Goal: Task Accomplishment & Management: Manage account settings

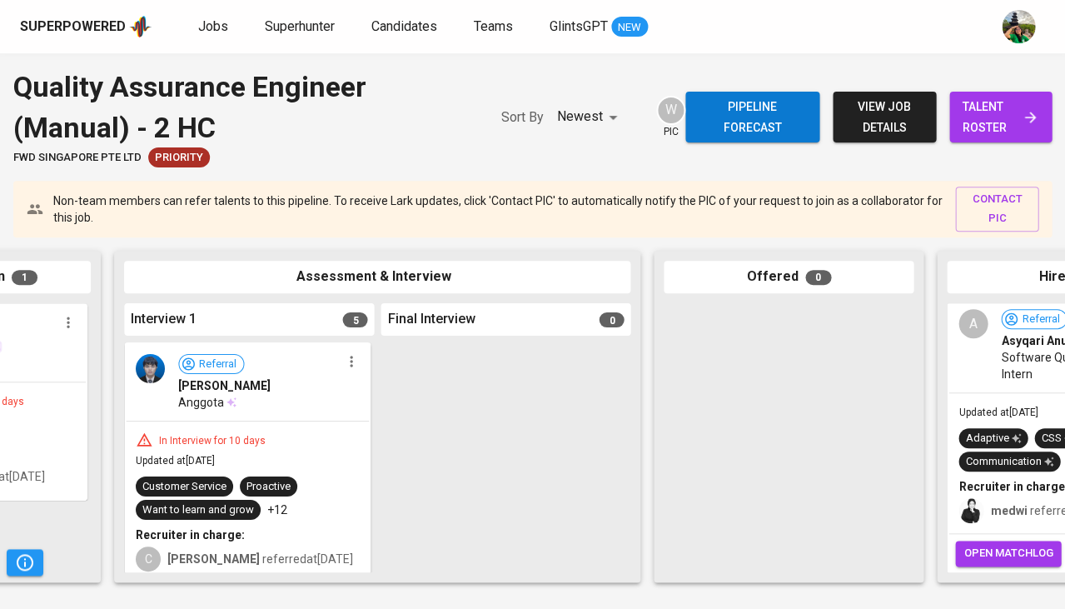
scroll to position [0, 616]
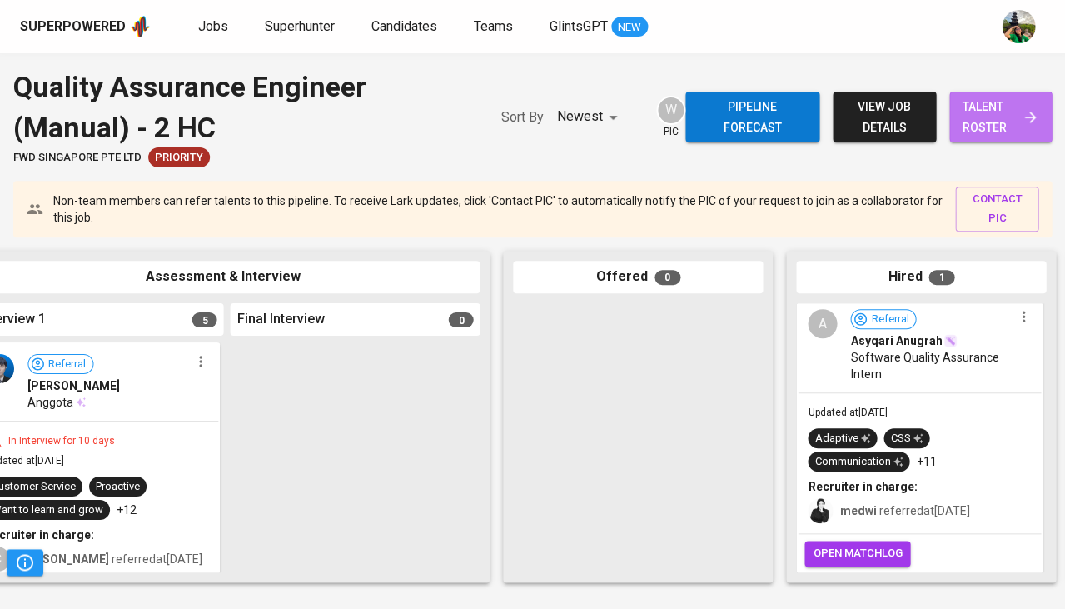
click at [982, 122] on span "talent roster" at bounding box center [1001, 117] width 76 height 41
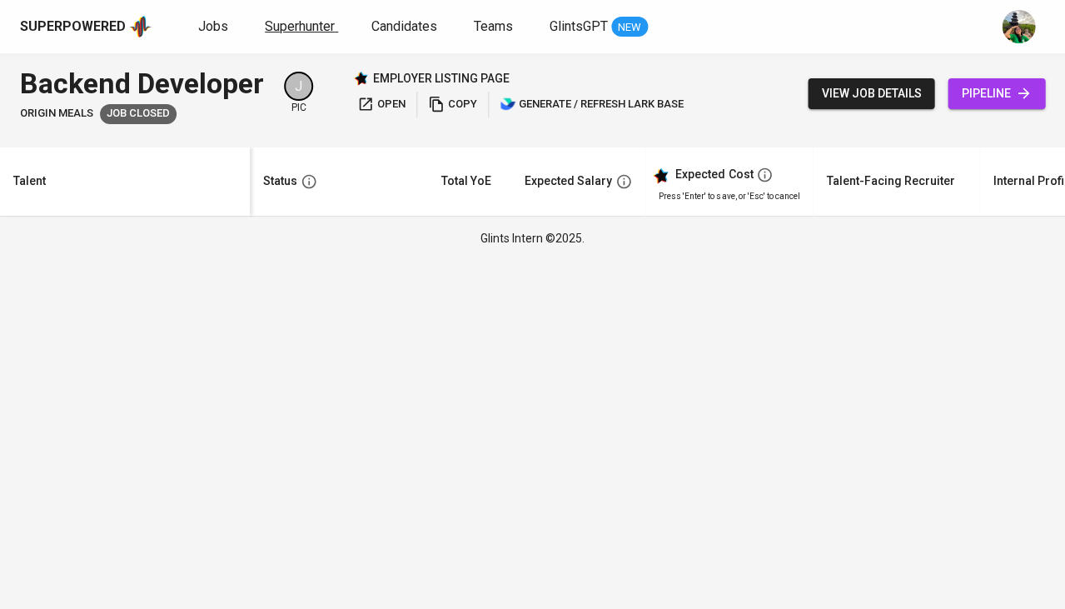
click at [286, 27] on span "Superhunter" at bounding box center [300, 26] width 70 height 16
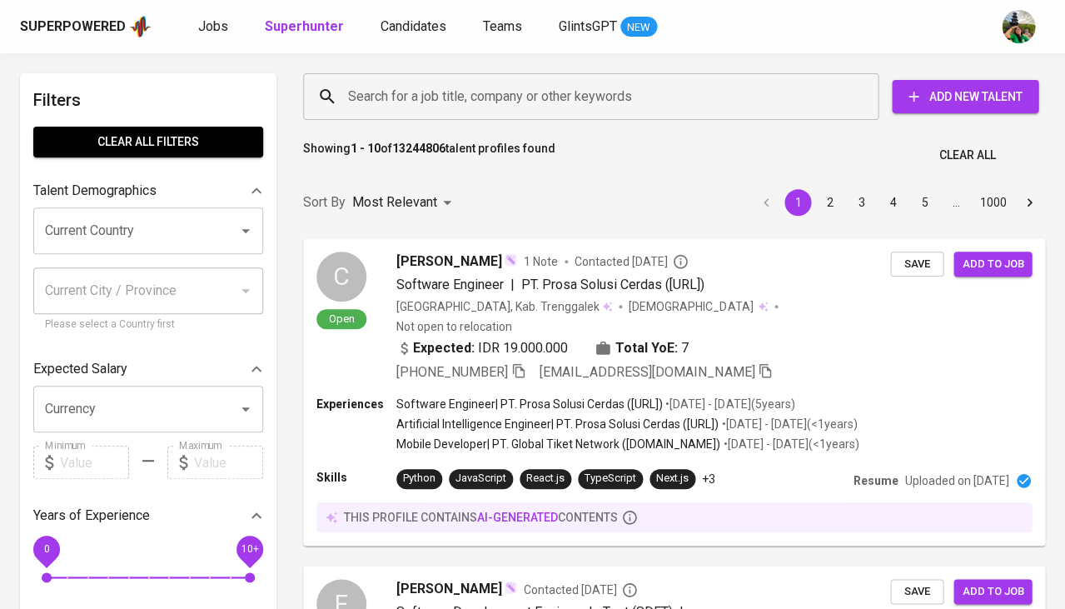
click at [495, 101] on input "Search for a job title, company or other keywords" at bounding box center [595, 97] width 502 height 32
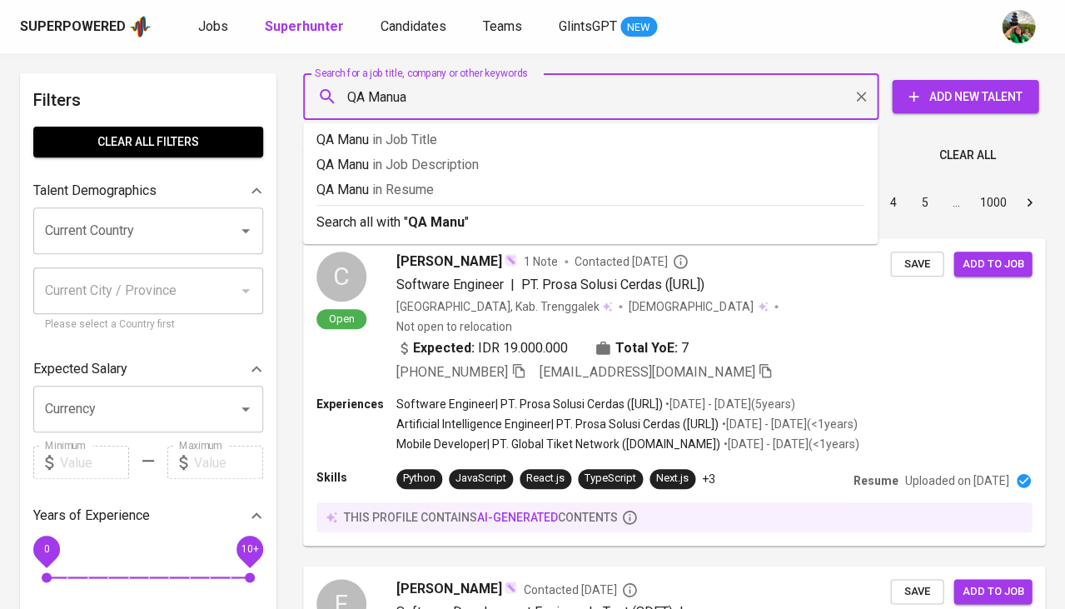
type input "QA Manual"
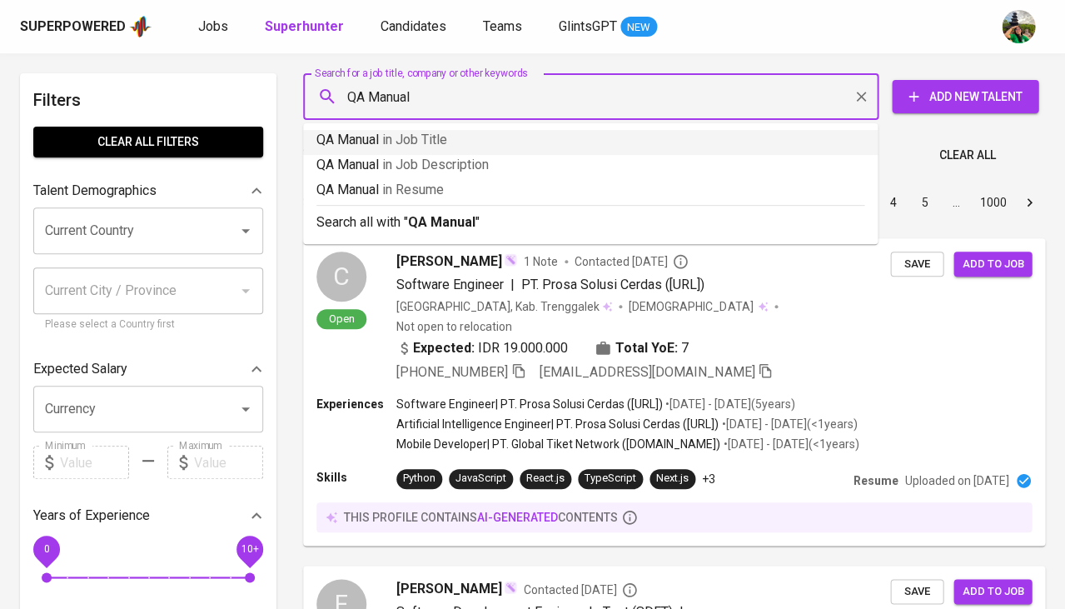
click at [397, 146] on span "in Job Title" at bounding box center [414, 140] width 65 height 16
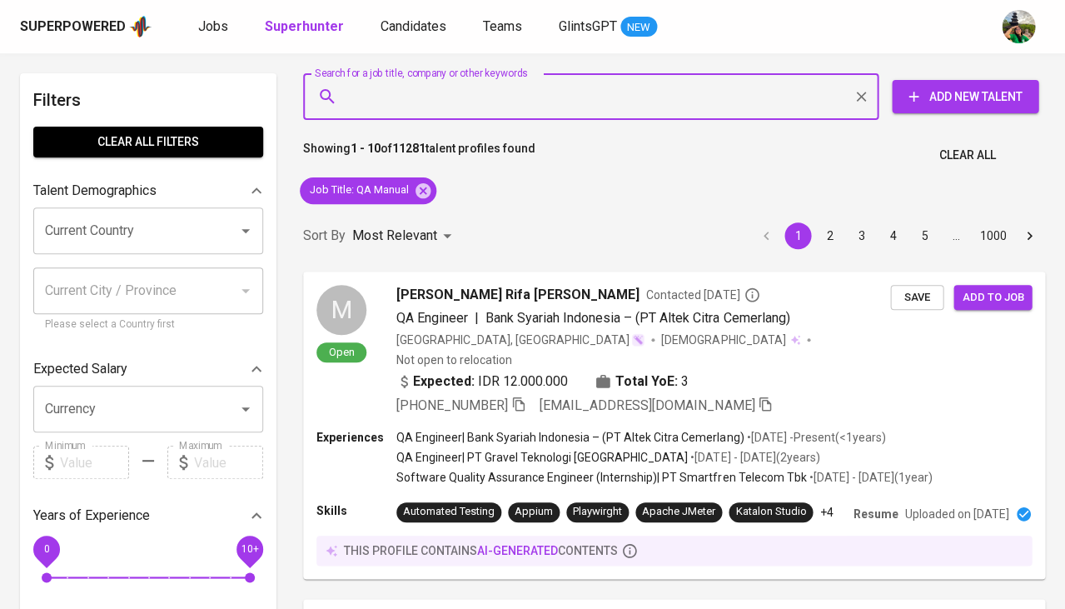
click at [137, 232] on input "Current Country" at bounding box center [125, 231] width 168 height 32
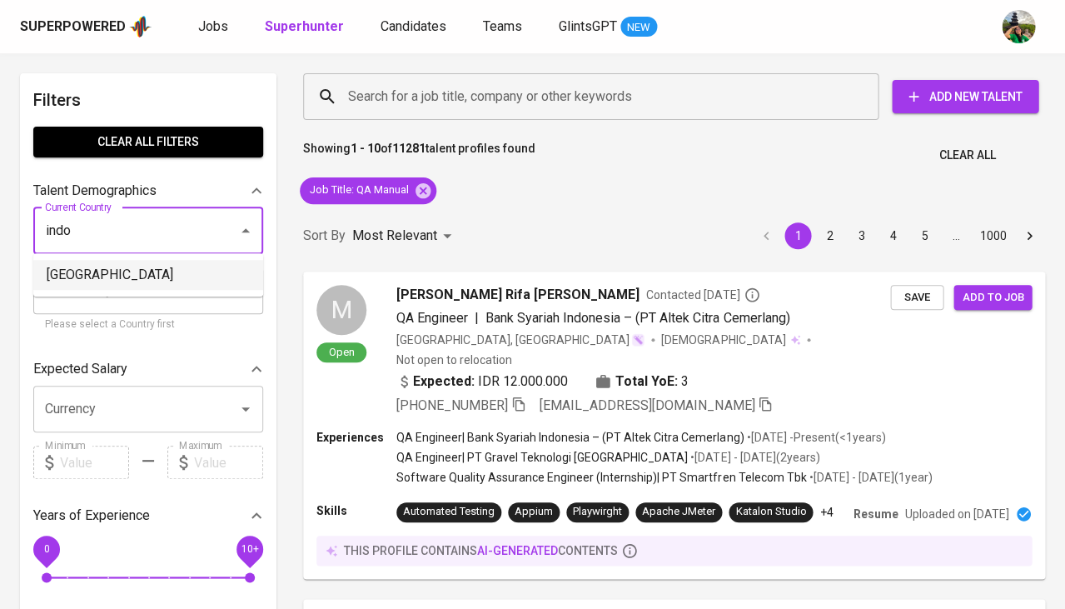
click at [113, 276] on li "[GEOGRAPHIC_DATA]" at bounding box center [148, 275] width 230 height 30
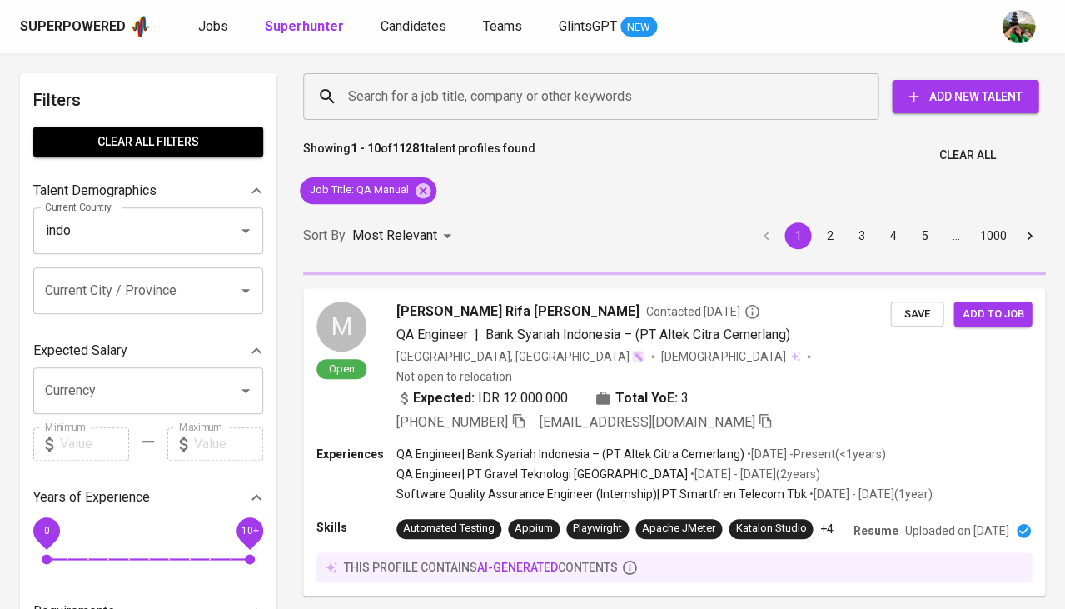
type input "[GEOGRAPHIC_DATA]"
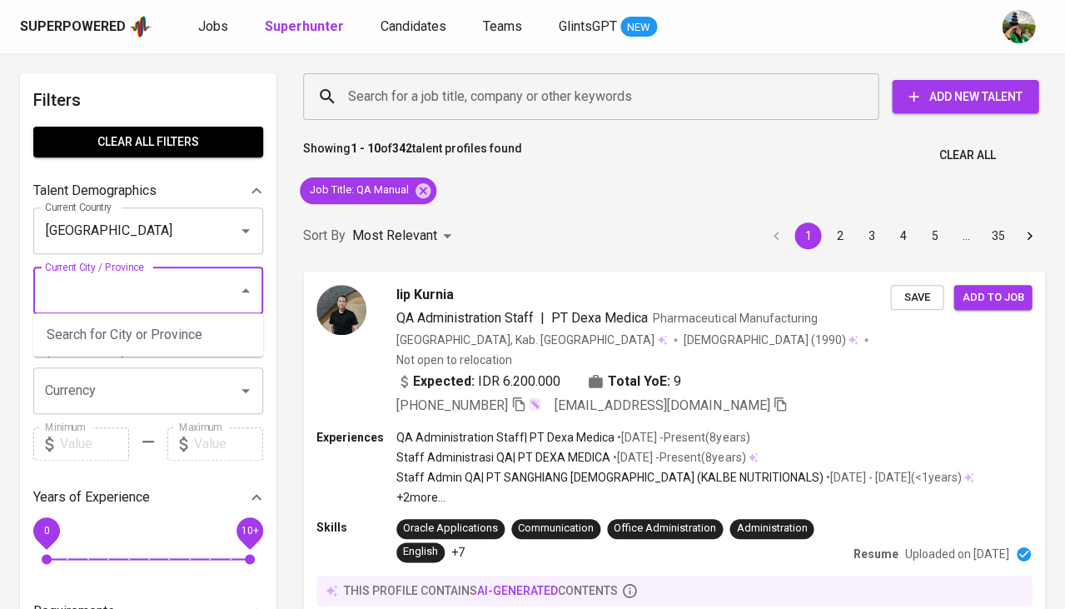
click at [150, 282] on input "Current City / Province" at bounding box center [125, 291] width 168 height 32
click at [130, 333] on li "Batam, Kepulauan Riau" at bounding box center [148, 345] width 230 height 50
type input "batam"
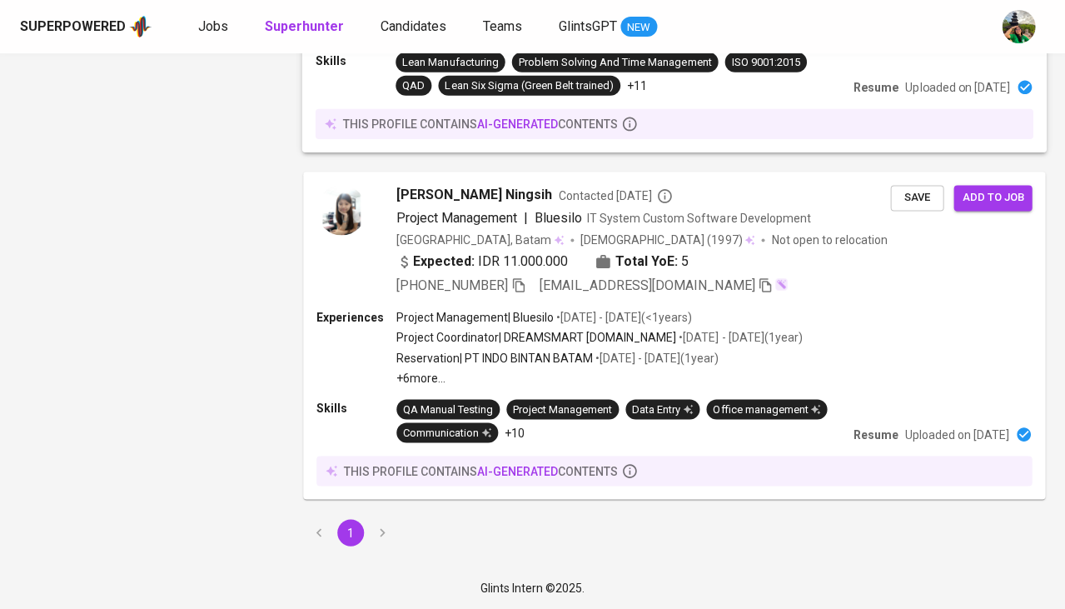
scroll to position [1807, 0]
click at [218, 22] on span "Jobs" at bounding box center [213, 26] width 30 height 16
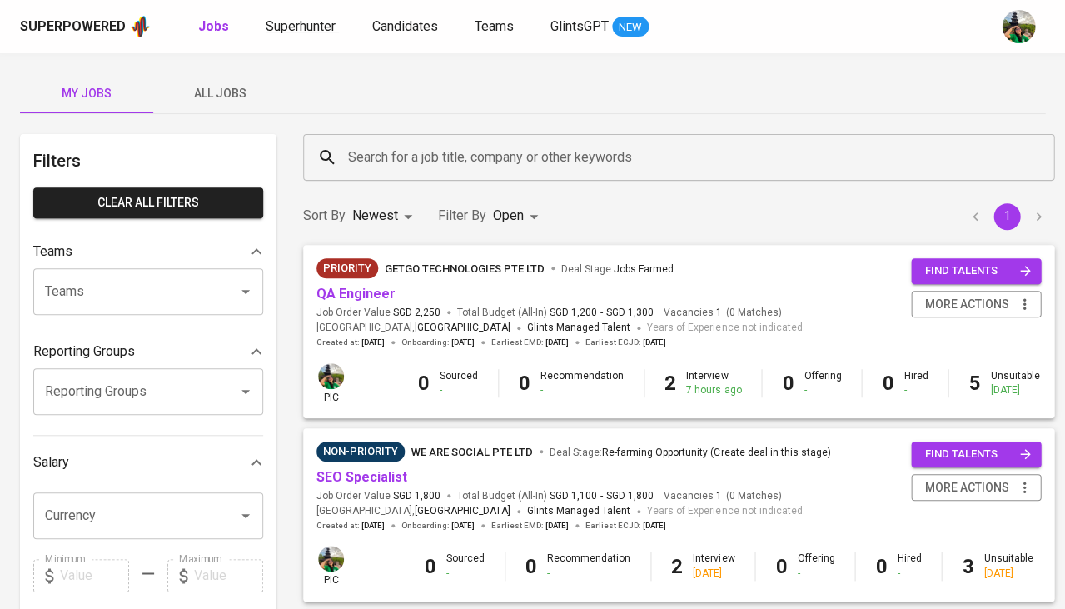
click at [321, 28] on span "Superhunter" at bounding box center [301, 26] width 70 height 16
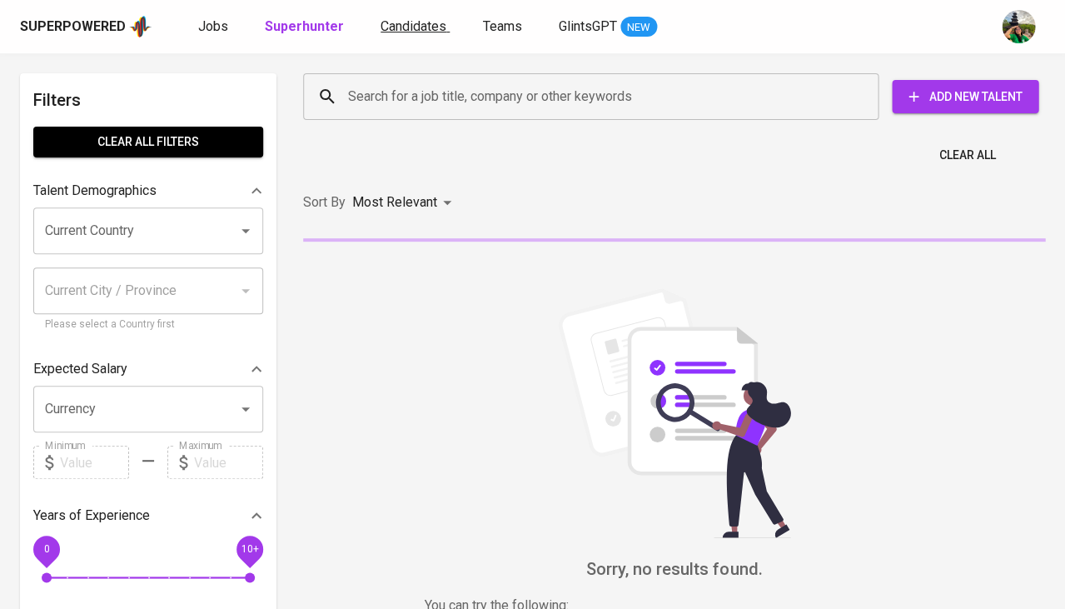
click at [419, 35] on link "Candidates" at bounding box center [415, 27] width 69 height 21
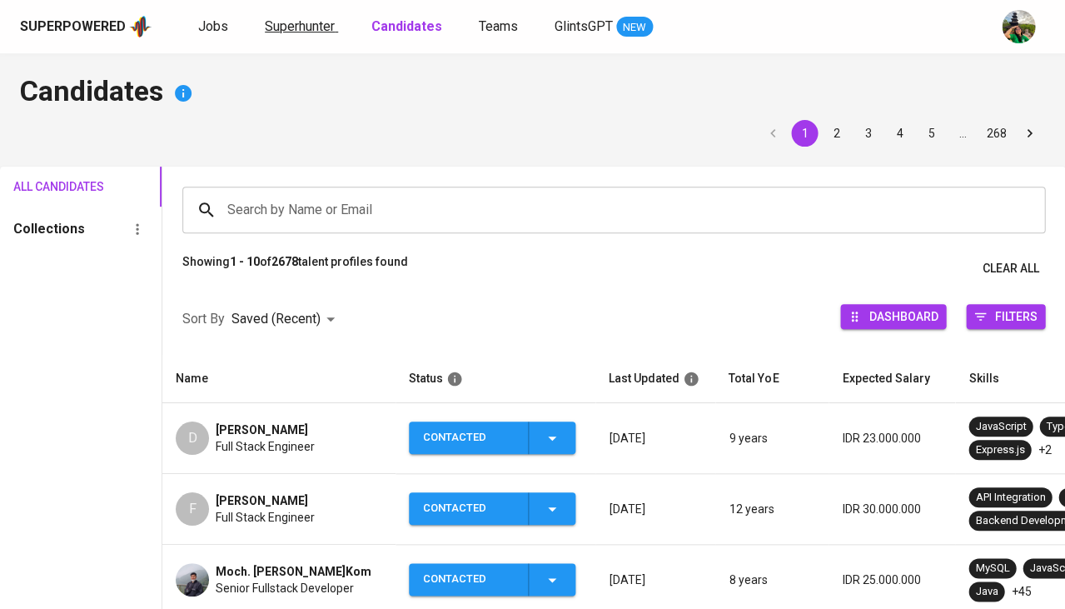
click at [305, 32] on span "Superhunter" at bounding box center [300, 26] width 70 height 16
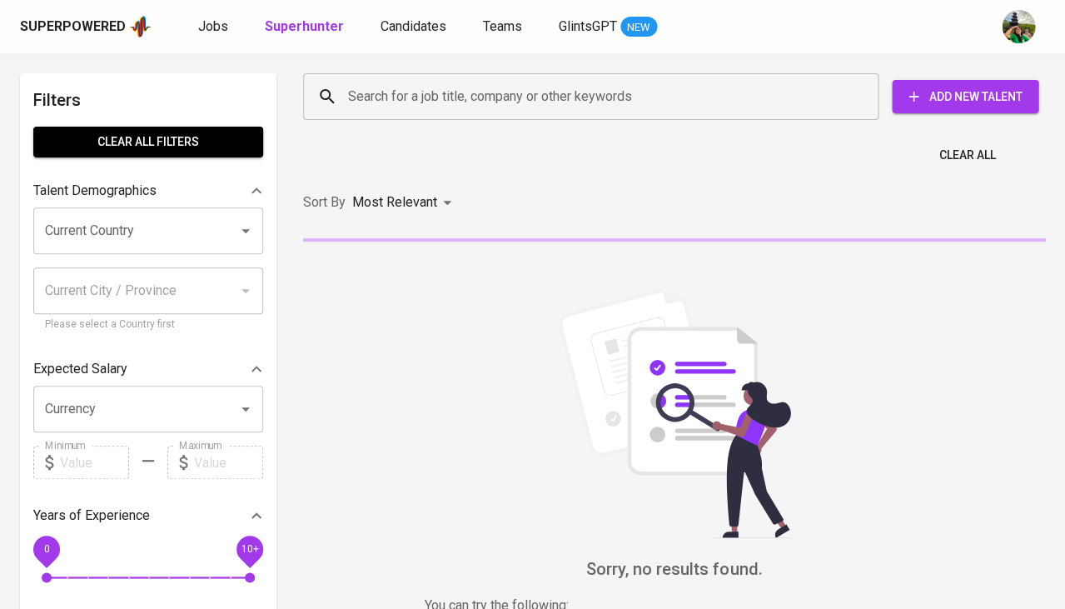
click at [360, 97] on input "Search for a job title, company or other keywords" at bounding box center [595, 97] width 502 height 32
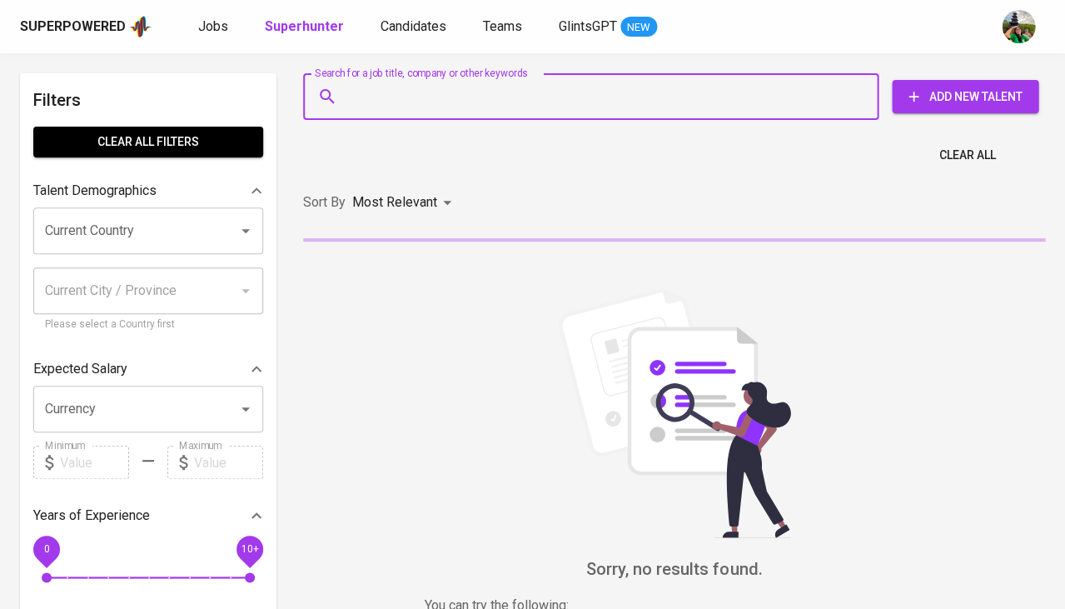
paste input "[EMAIL_ADDRESS][DOMAIN_NAME]"
type input "[EMAIL_ADDRESS][DOMAIN_NAME]"
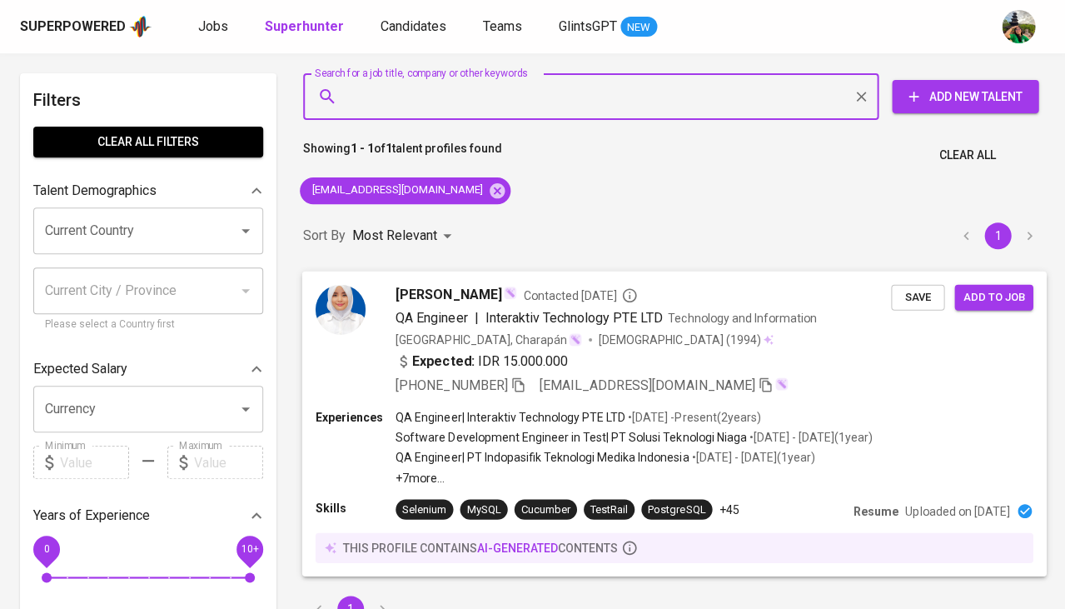
click at [912, 293] on span "Save" at bounding box center [917, 296] width 37 height 19
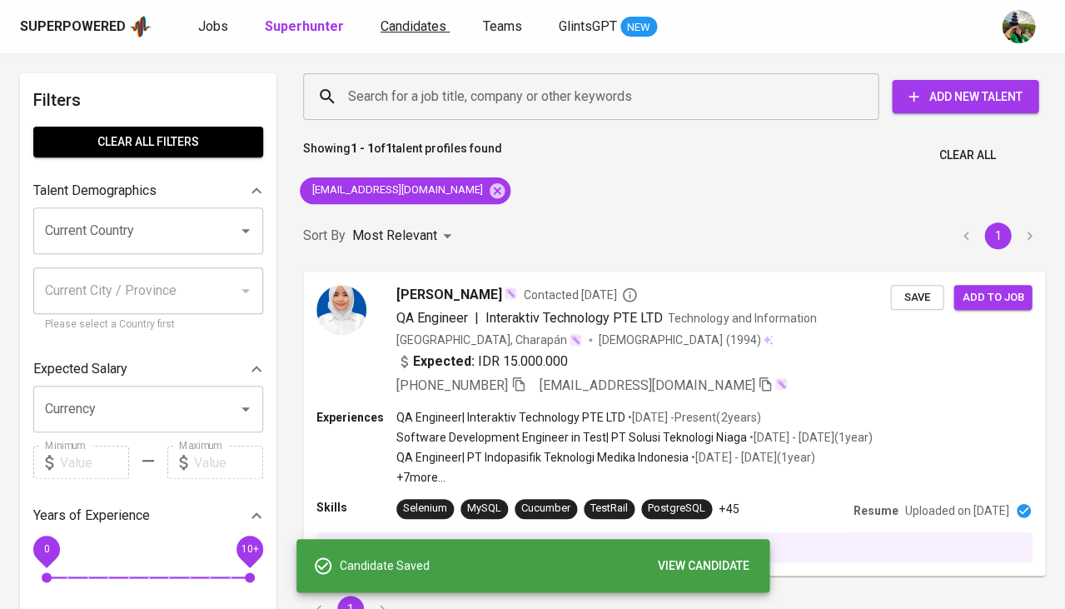
click at [416, 26] on span "Candidates" at bounding box center [414, 26] width 66 height 16
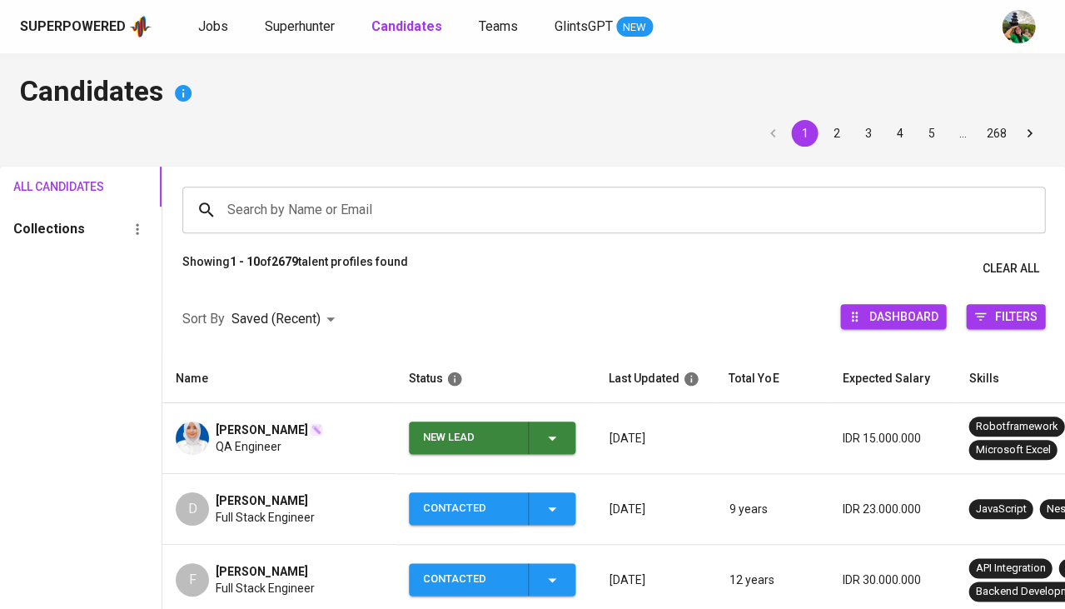
click at [540, 434] on div "New Lead" at bounding box center [492, 437] width 139 height 32
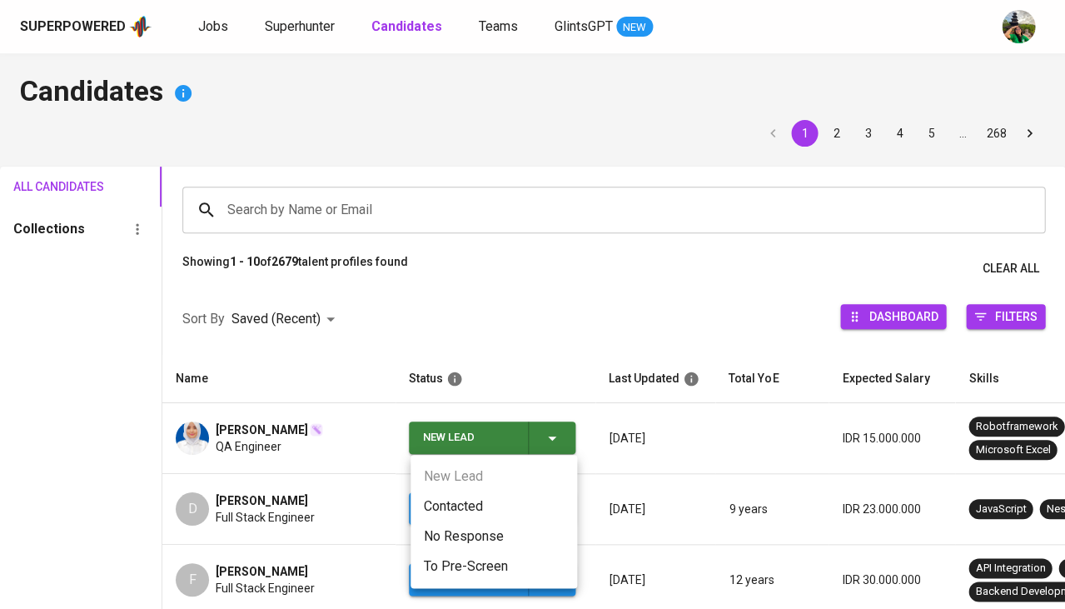
click at [433, 521] on li "No Response" at bounding box center [494, 536] width 167 height 30
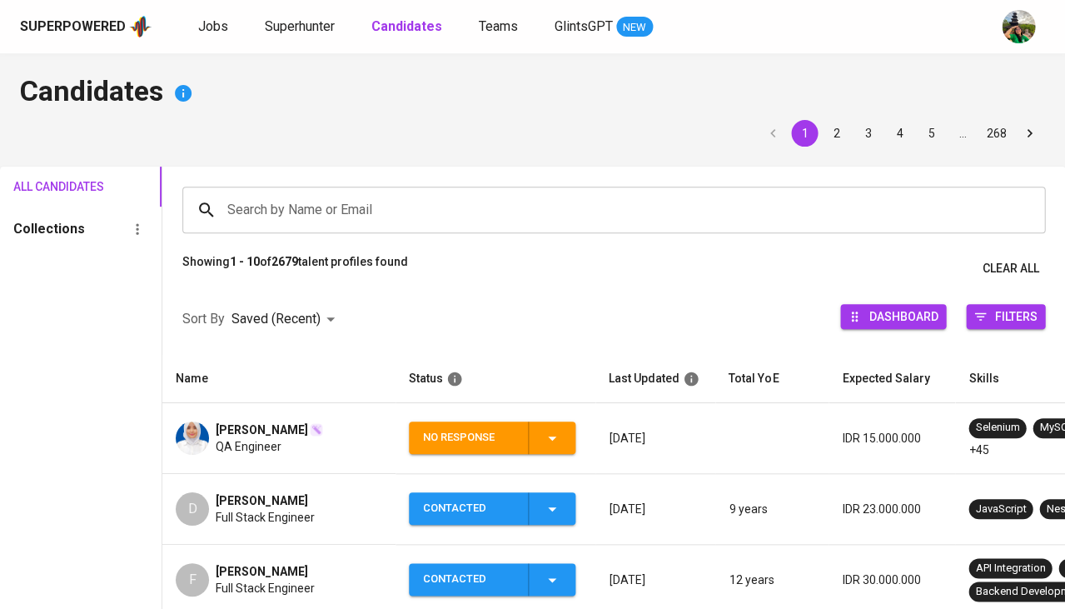
click at [542, 435] on div "No Response" at bounding box center [492, 437] width 139 height 32
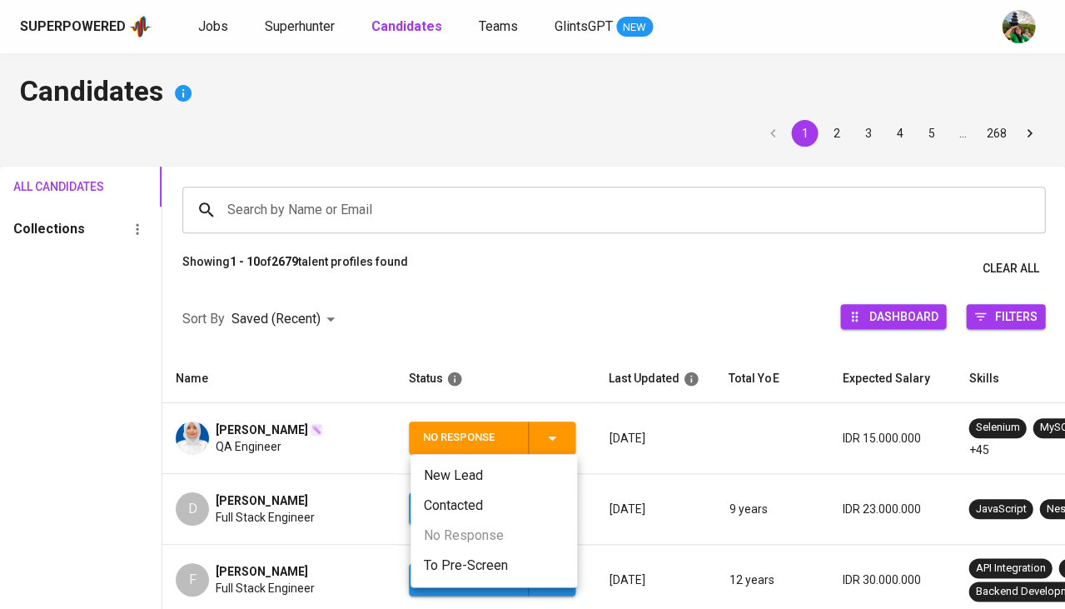
click at [421, 507] on li "Contacted" at bounding box center [494, 505] width 167 height 30
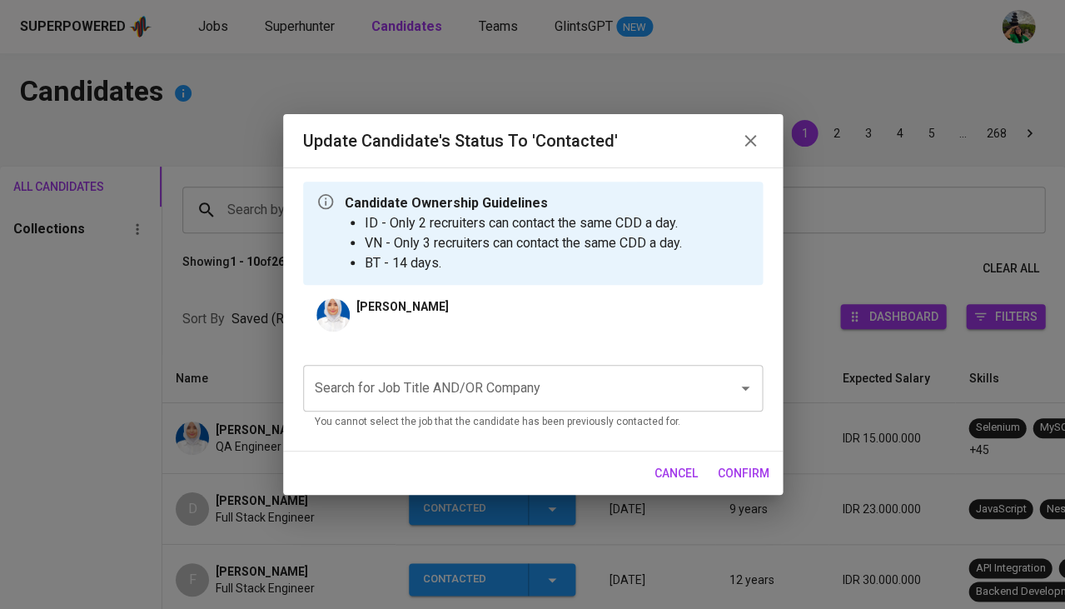
click at [410, 396] on input "Search for Job Title AND/OR Company" at bounding box center [510, 388] width 398 height 32
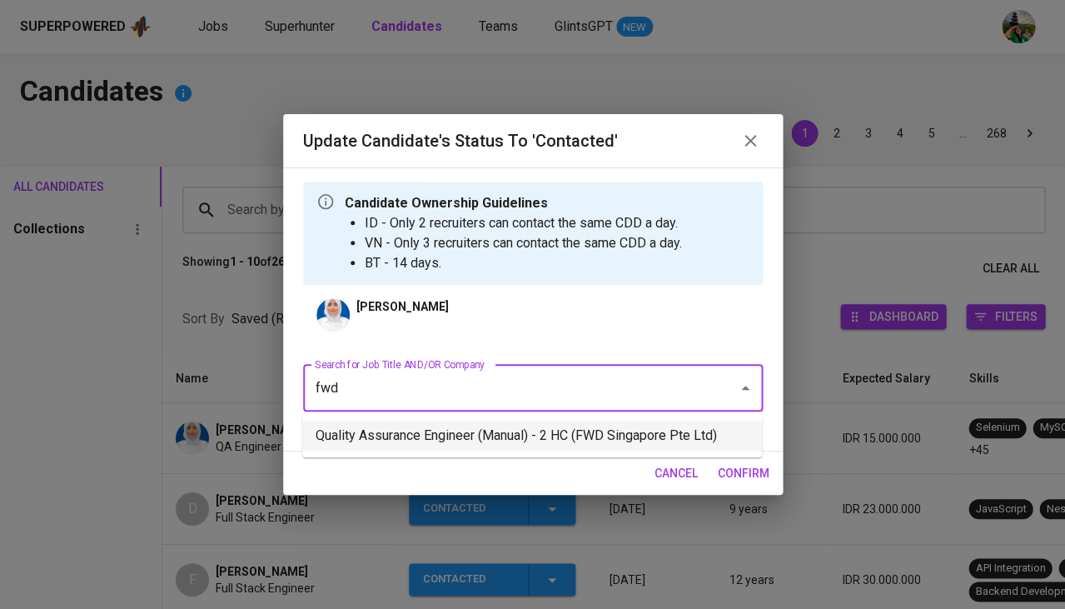
click at [424, 434] on li "Quality Assurance Engineer (Manual) - 2 HC (FWD Singapore Pte Ltd)" at bounding box center [532, 436] width 460 height 30
type input "fwd"
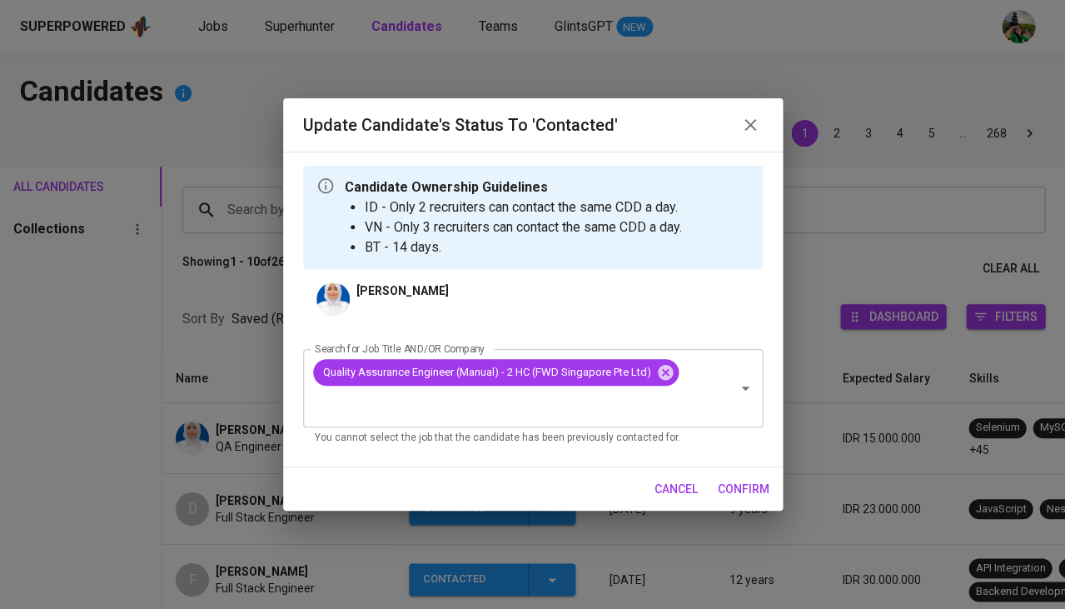
click at [734, 485] on span "confirm" at bounding box center [744, 489] width 52 height 21
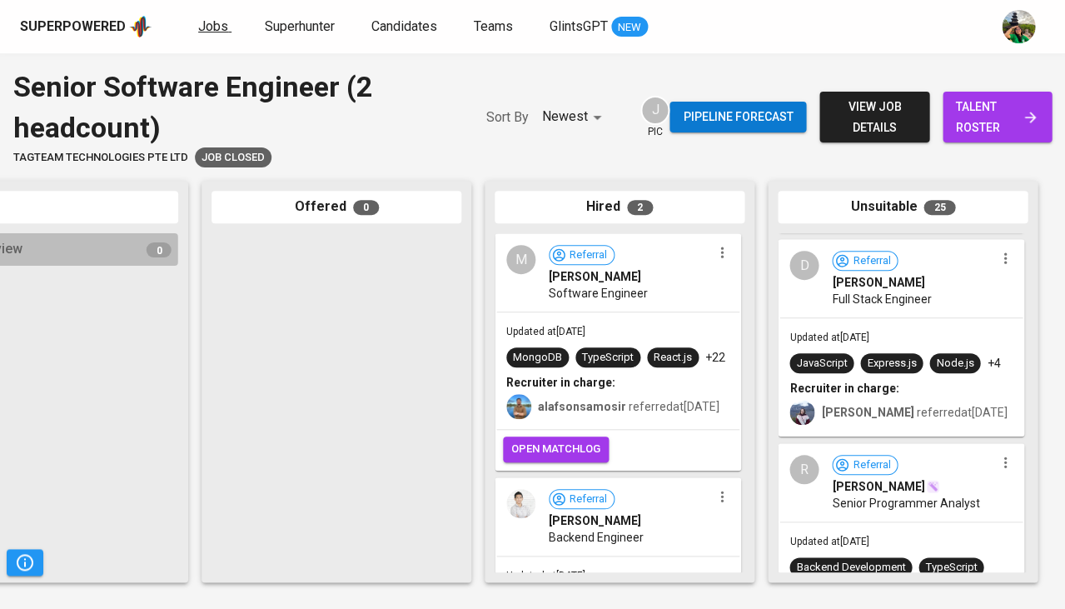
click at [210, 18] on span "Jobs" at bounding box center [213, 26] width 30 height 16
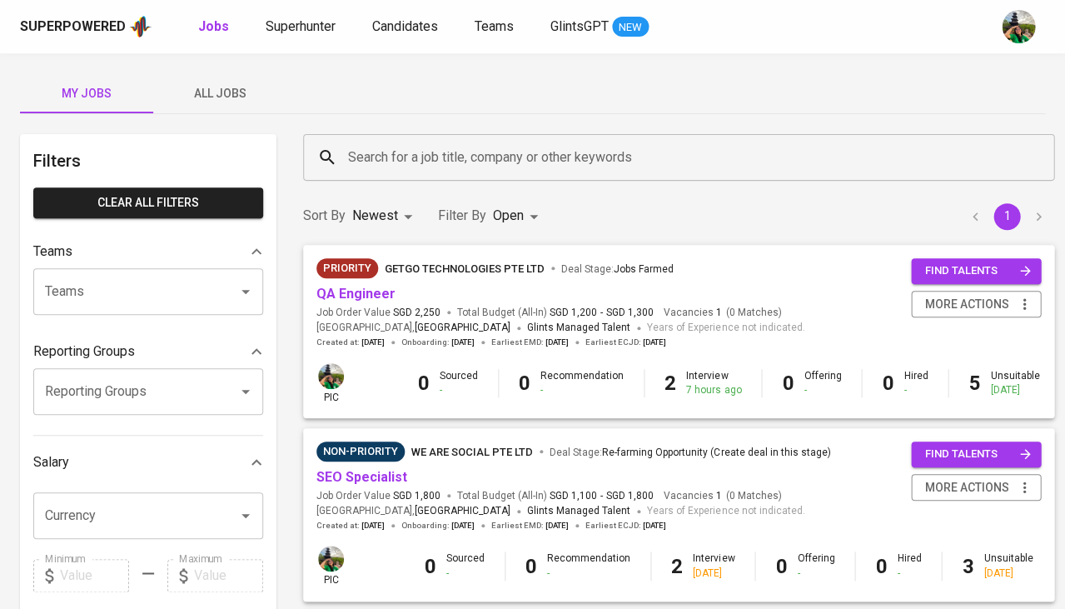
click at [220, 87] on span "All Jobs" at bounding box center [219, 93] width 113 height 21
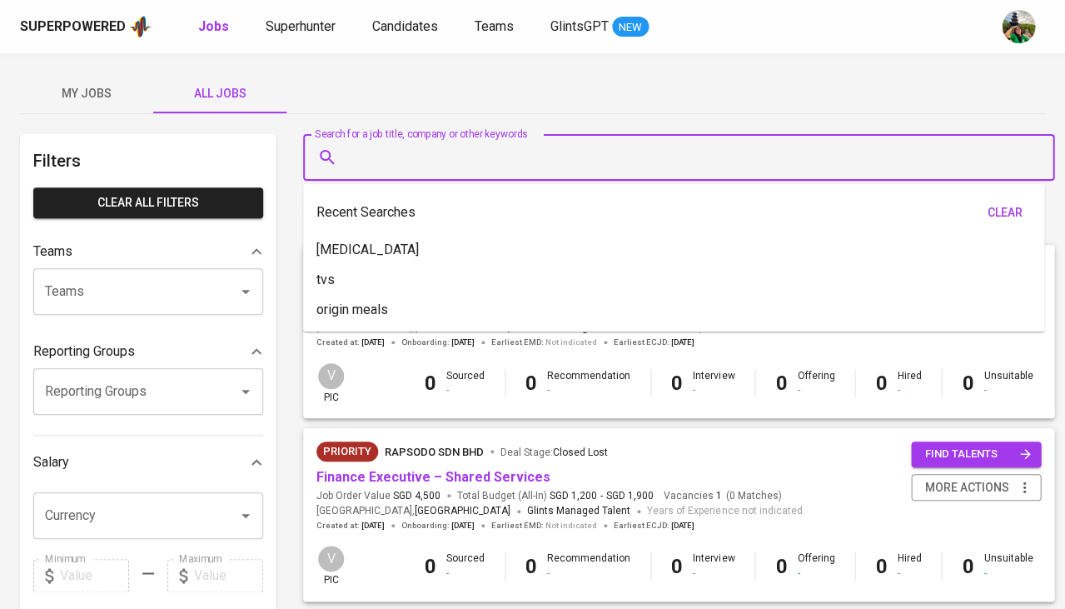
click at [381, 172] on input "Search for a job title, company or other keywords" at bounding box center [683, 158] width 678 height 32
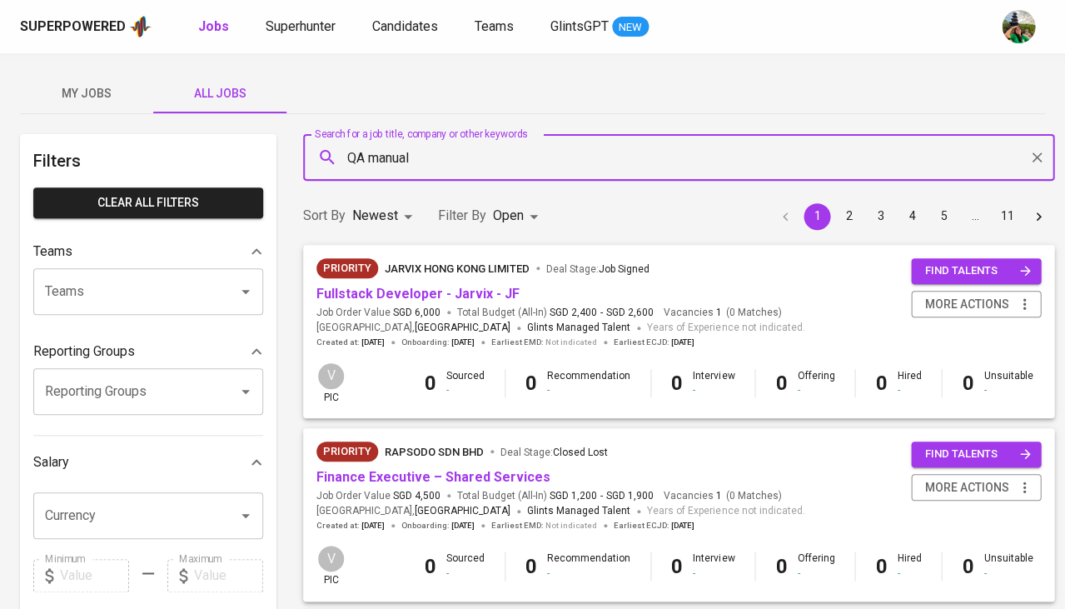
type input "QA manual"
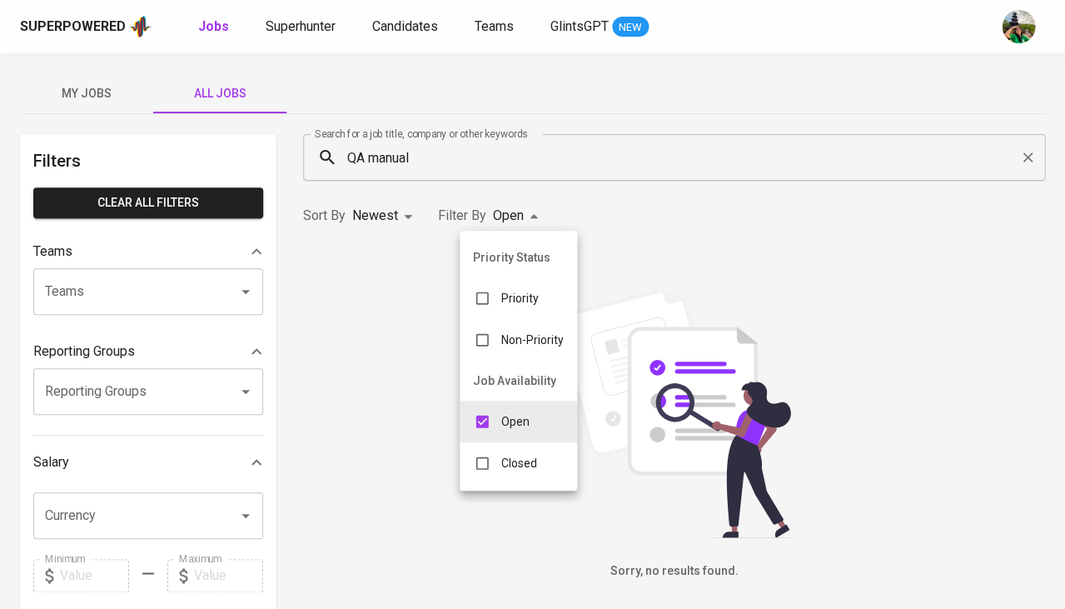
click at [517, 212] on body "Superpowered Jobs Superhunter Candidates Teams GlintsGPT NEW My Jobs All Jobs F…" at bounding box center [532, 568] width 1065 height 1137
click at [498, 467] on div "Closed" at bounding box center [505, 463] width 91 height 32
type input "OPEN,CLOSE"
checkbox input "true"
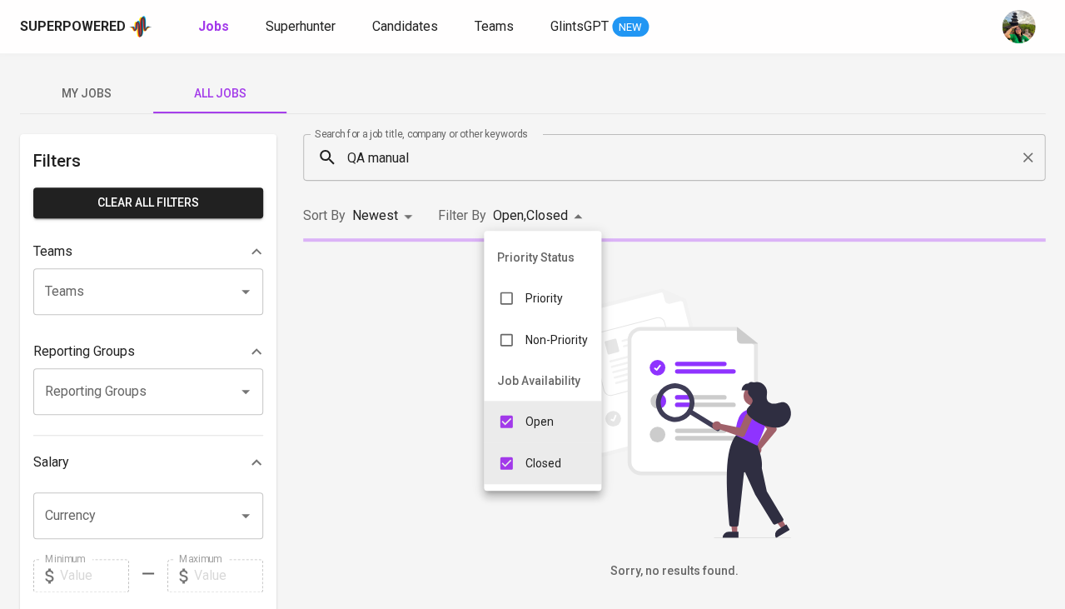
click at [531, 413] on p "Open" at bounding box center [539, 421] width 28 height 17
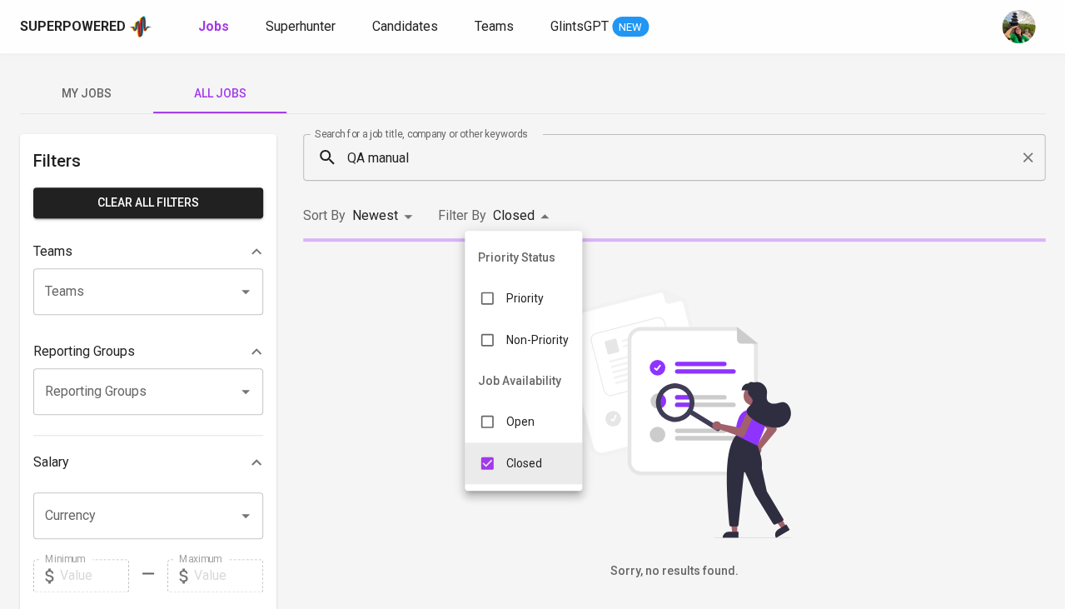
type input "CLOSE"
checkbox input "false"
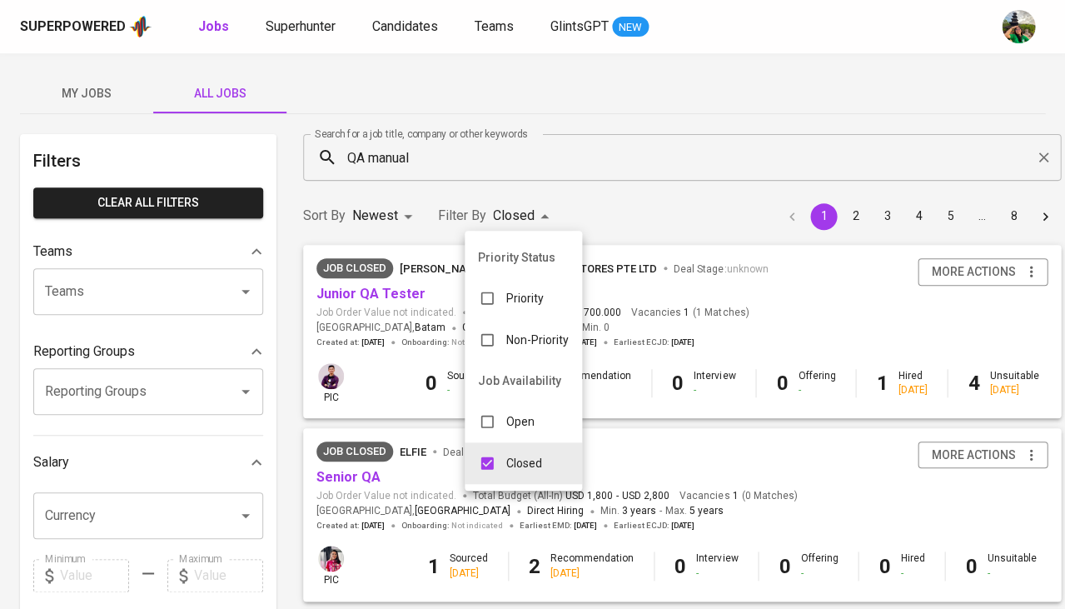
click at [645, 201] on div at bounding box center [532, 304] width 1065 height 609
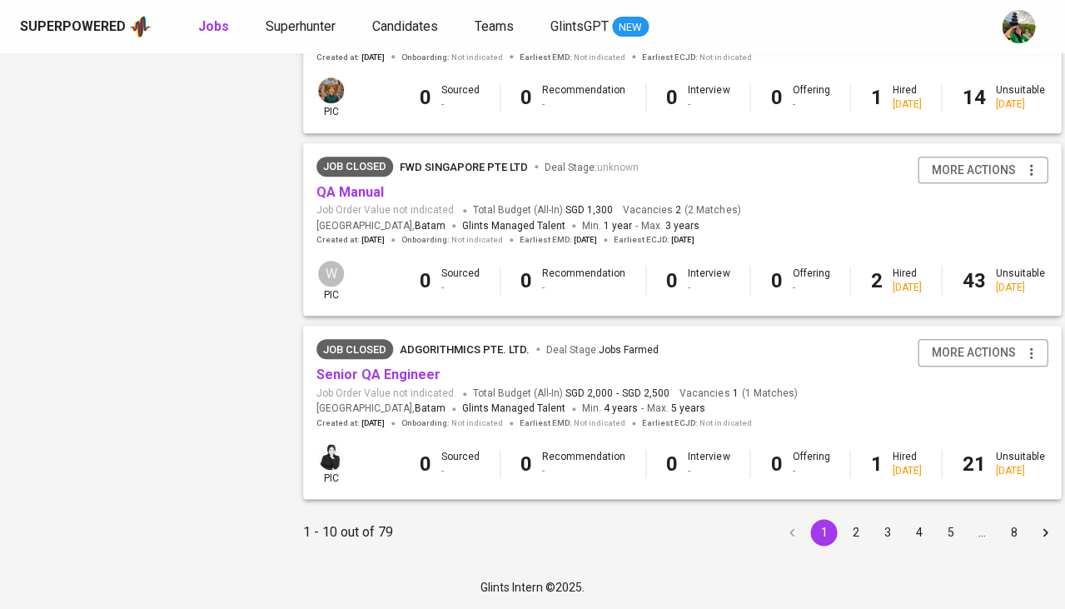
scroll to position [1570, 0]
click at [847, 537] on button "2" at bounding box center [855, 532] width 27 height 27
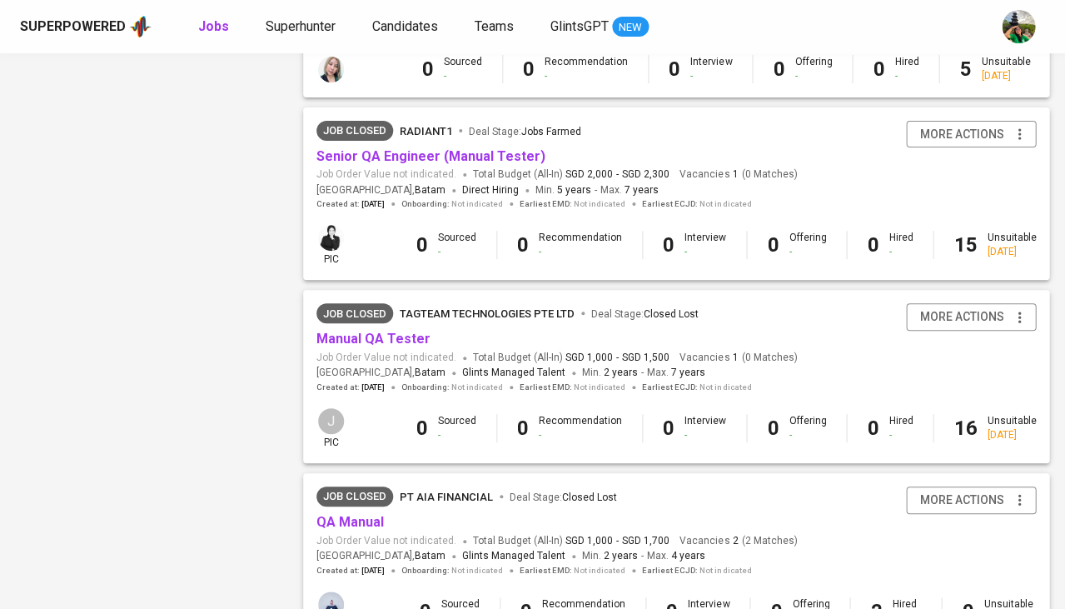
scroll to position [1406, 0]
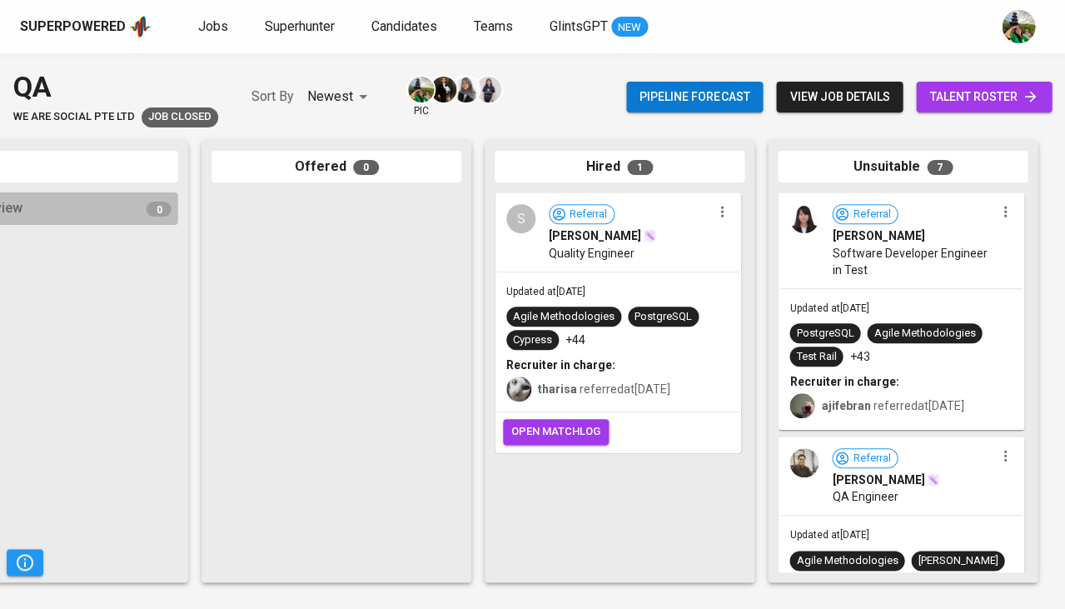
scroll to position [0, 918]
click at [938, 362] on div "PostgreSQL Agile Methodologies Test Rail +43" at bounding box center [900, 344] width 223 height 43
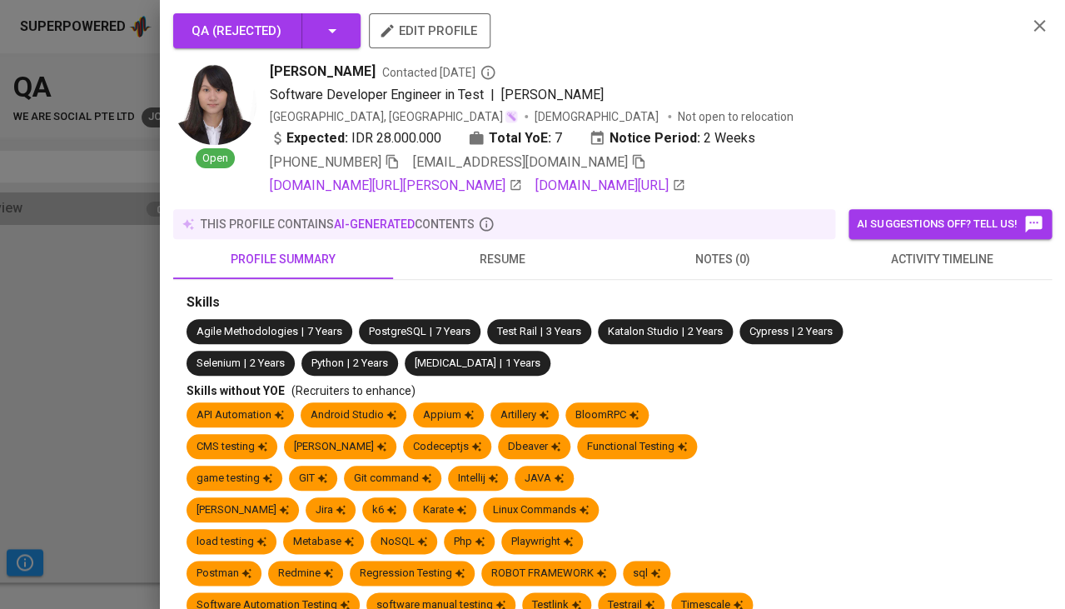
click at [1043, 16] on icon "button" at bounding box center [1039, 26] width 20 height 20
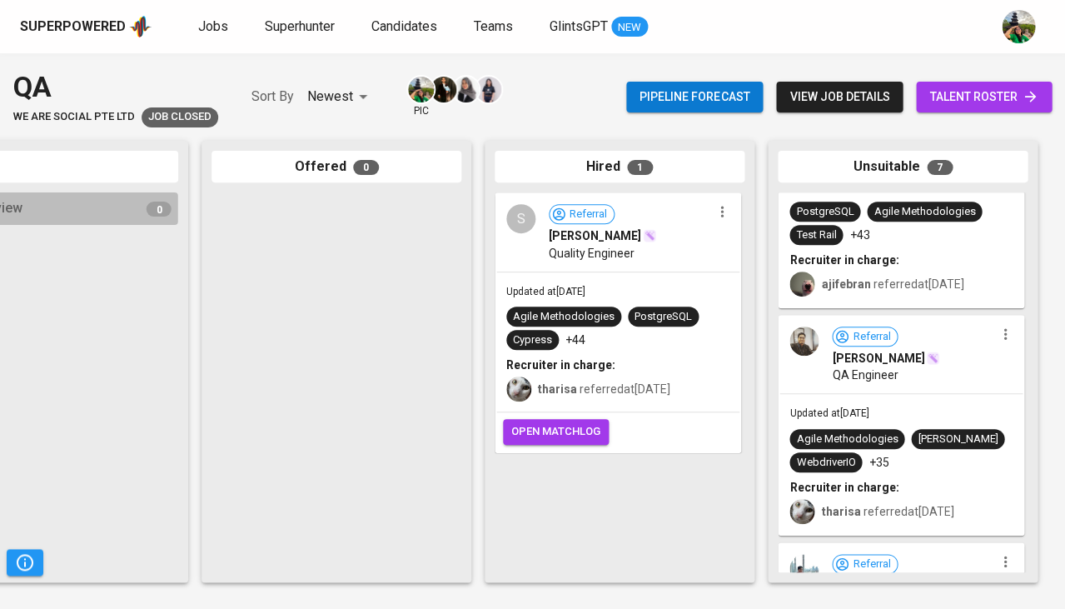
scroll to position [129, 0]
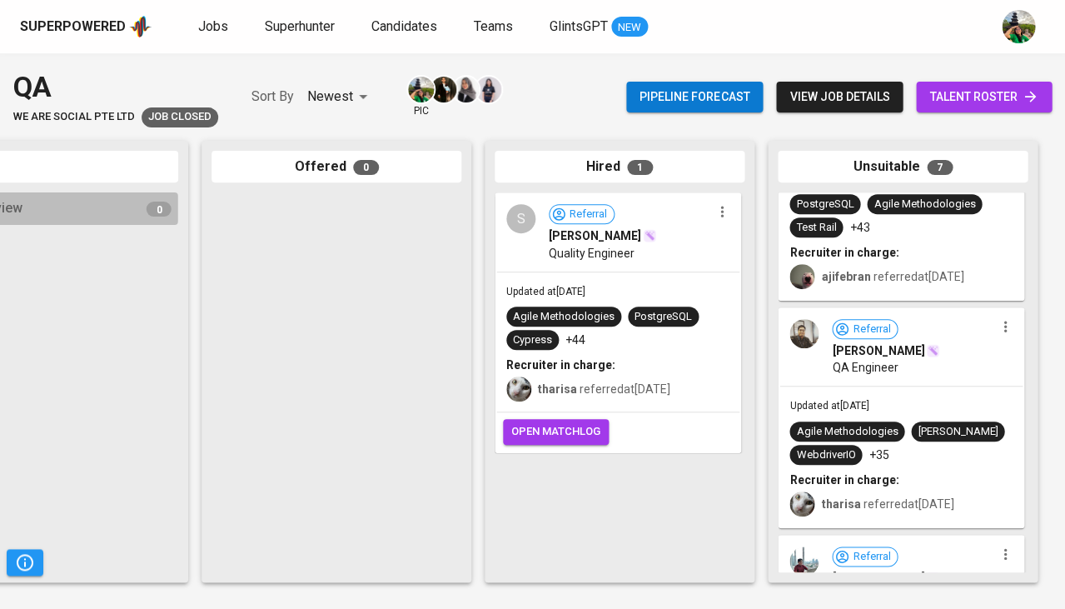
click at [927, 407] on div "Updated at Jan 03, 2025 Agile Methodologies Jenkins WebdriverIO +35 Recruiter i…" at bounding box center [900, 456] width 243 height 140
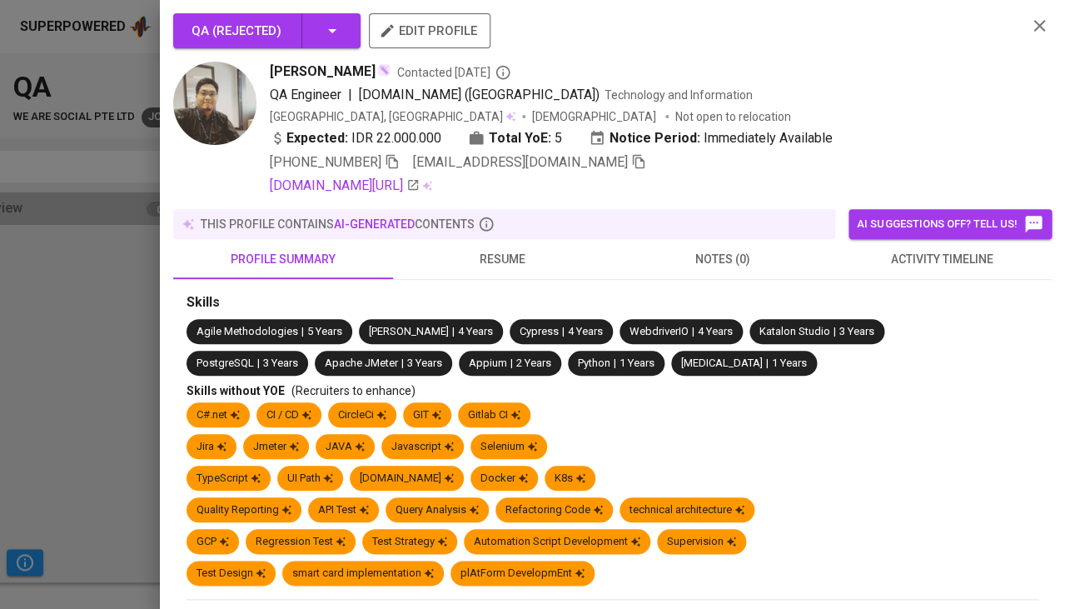
click at [1040, 25] on icon "button" at bounding box center [1039, 26] width 12 height 12
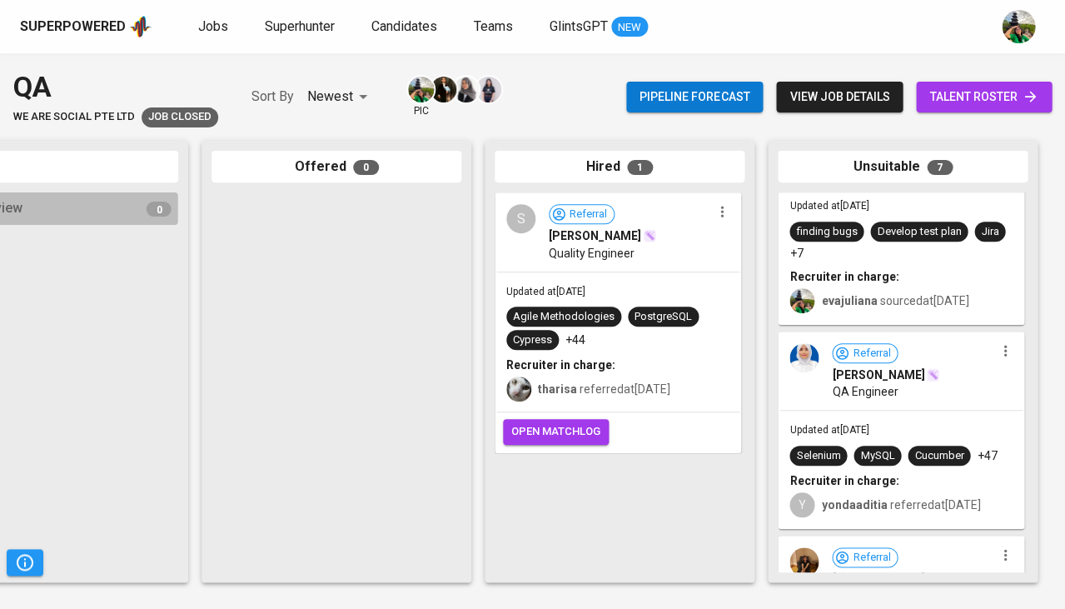
scroll to position [968, 0]
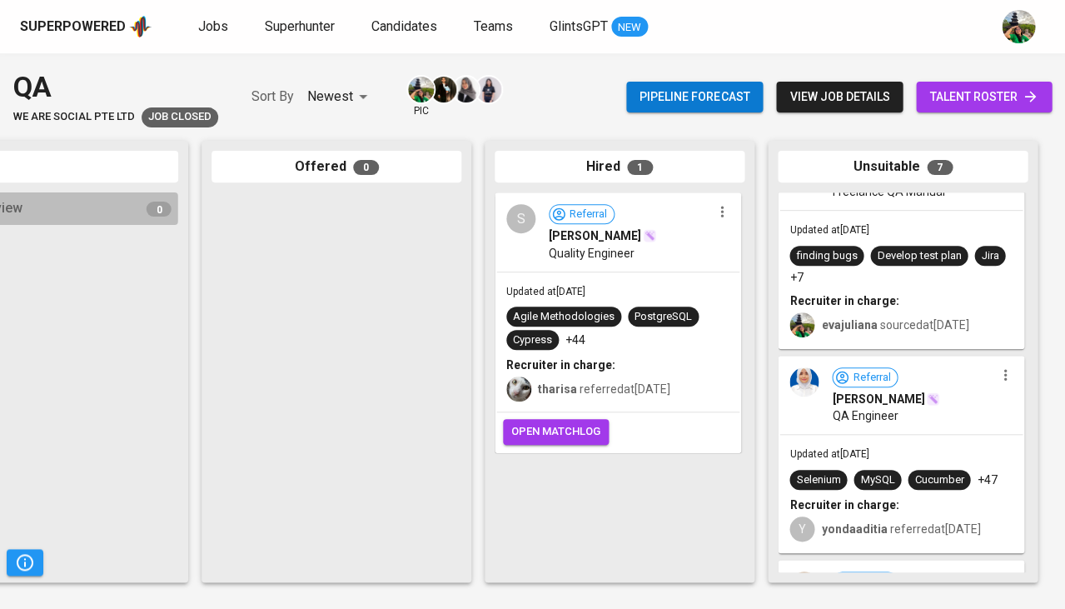
click at [896, 405] on div "Referral Firda Maryana QA Engineer" at bounding box center [900, 395] width 243 height 77
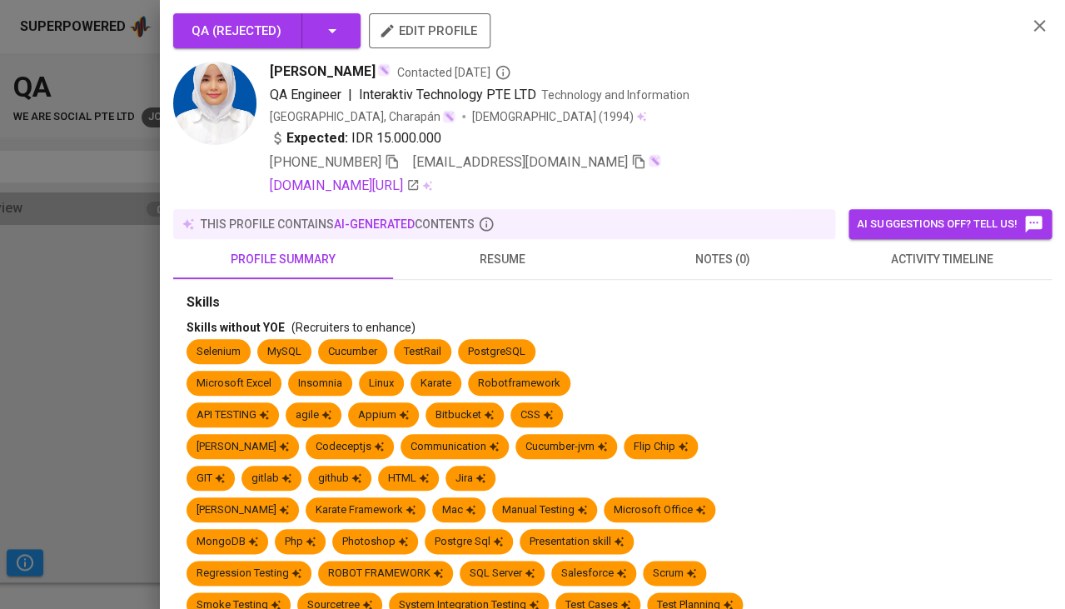
click at [944, 261] on span "activity timeline" at bounding box center [942, 259] width 200 height 21
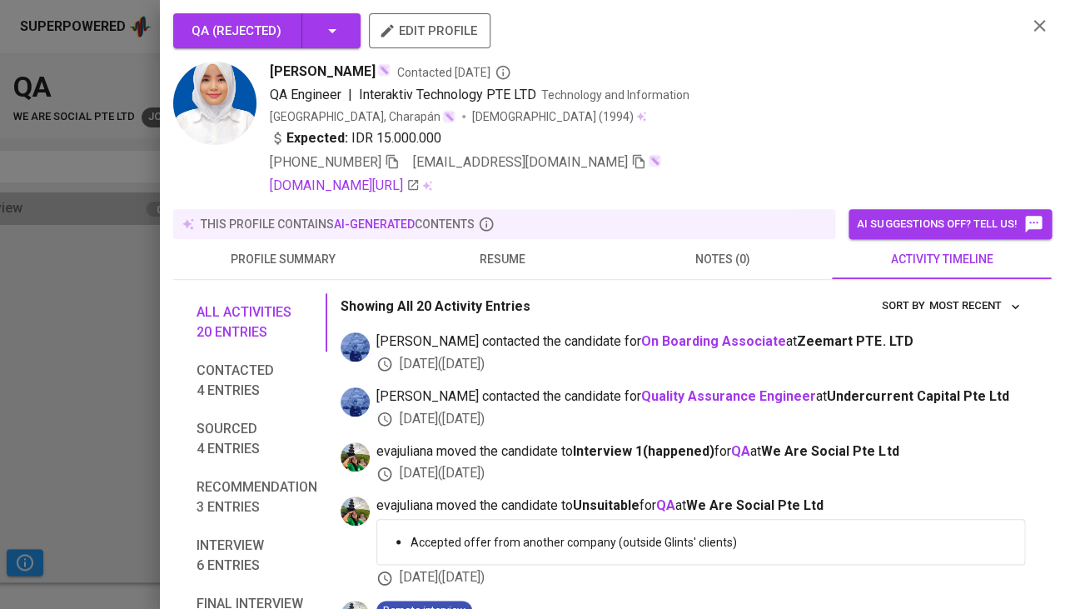
scroll to position [0, 0]
drag, startPoint x: 271, startPoint y: 70, endPoint x: 352, endPoint y: 72, distance: 81.6
click at [352, 72] on span "Firda Maryana" at bounding box center [323, 72] width 106 height 20
copy span "Firda Maryana"
click at [391, 162] on icon "button" at bounding box center [392, 161] width 15 height 15
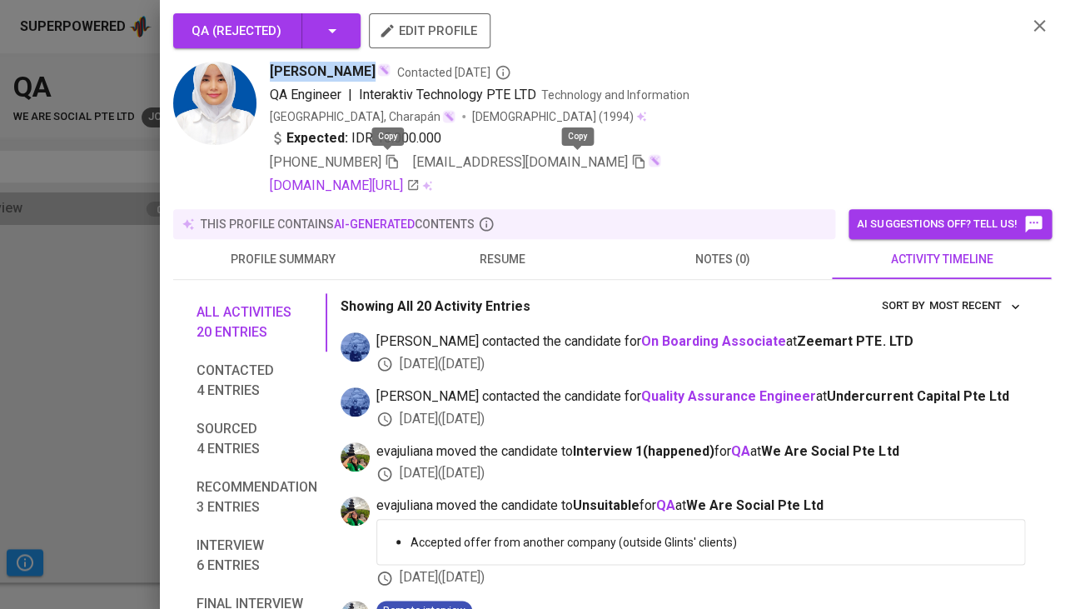
click at [631, 155] on icon "button" at bounding box center [638, 161] width 15 height 15
click at [115, 414] on div at bounding box center [532, 304] width 1065 height 609
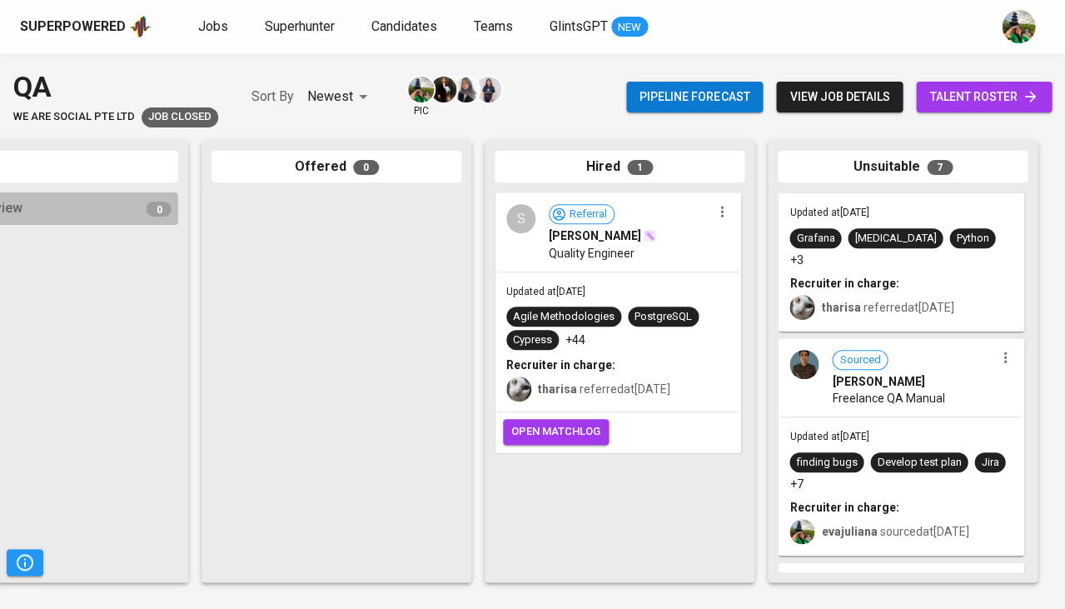
scroll to position [744, 0]
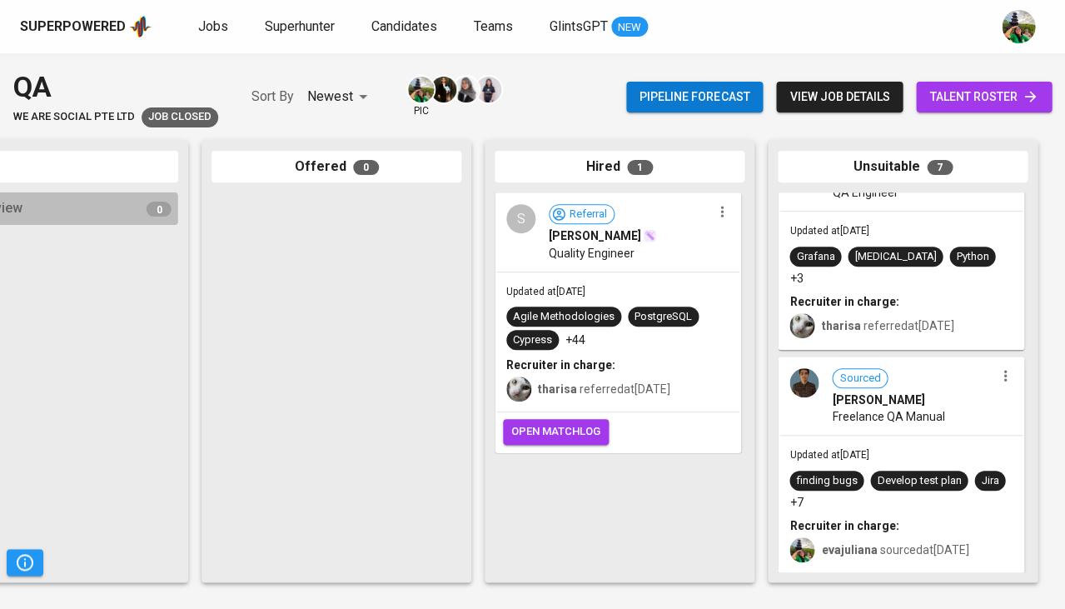
click at [869, 408] on span "Freelance QA Manual" at bounding box center [888, 416] width 112 height 17
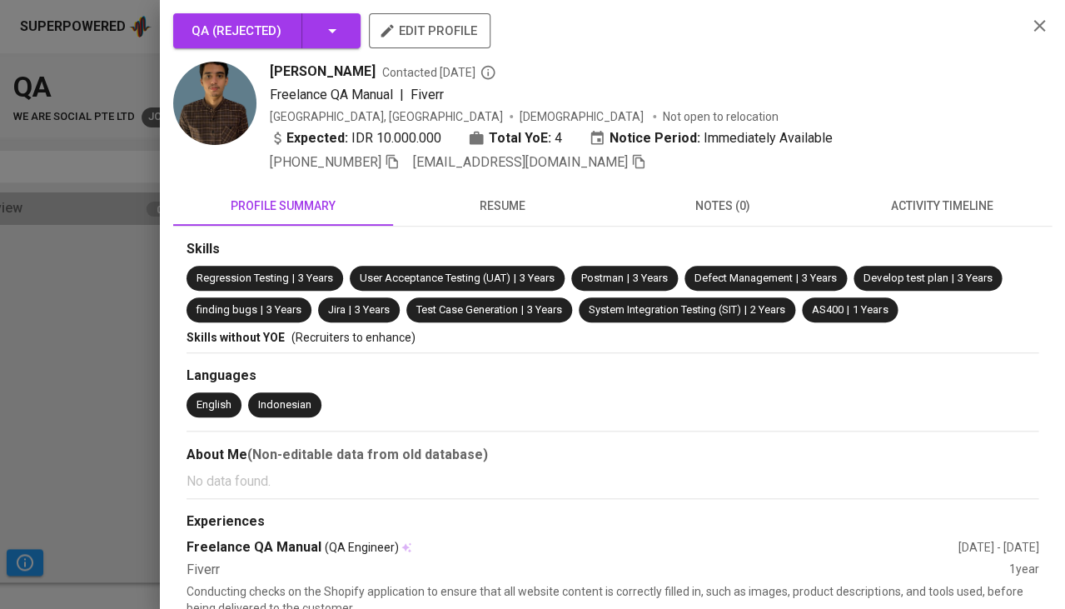
click at [909, 206] on span "activity timeline" at bounding box center [942, 206] width 200 height 21
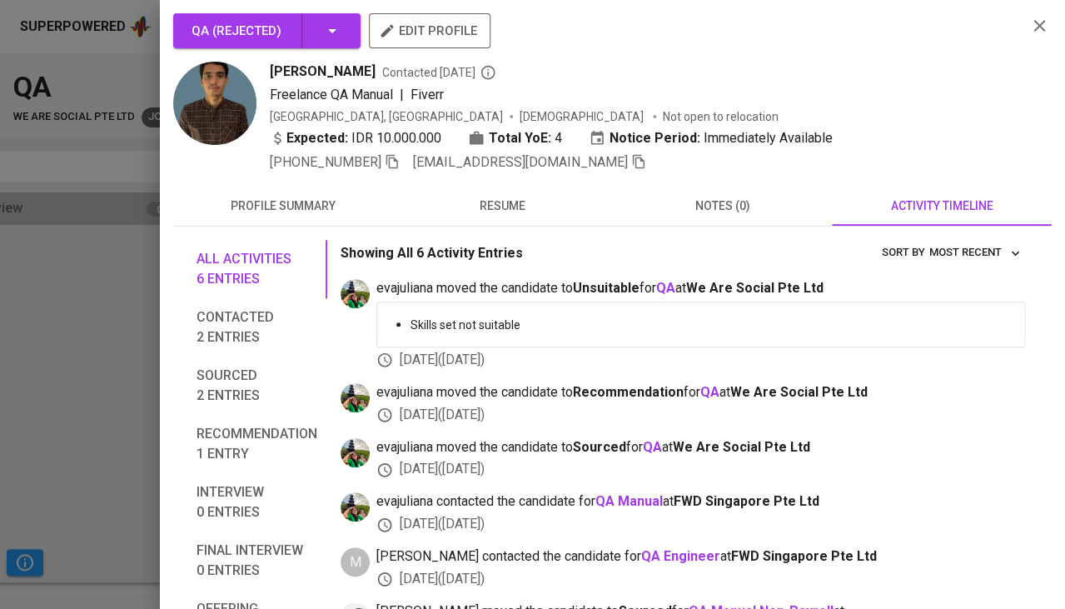
scroll to position [0, 0]
click at [504, 227] on div "All activities 6 entries Contacted 2 entries Sourced 2 entries Recommendation 1…" at bounding box center [612, 496] width 879 height 538
click at [511, 204] on span "resume" at bounding box center [503, 206] width 200 height 21
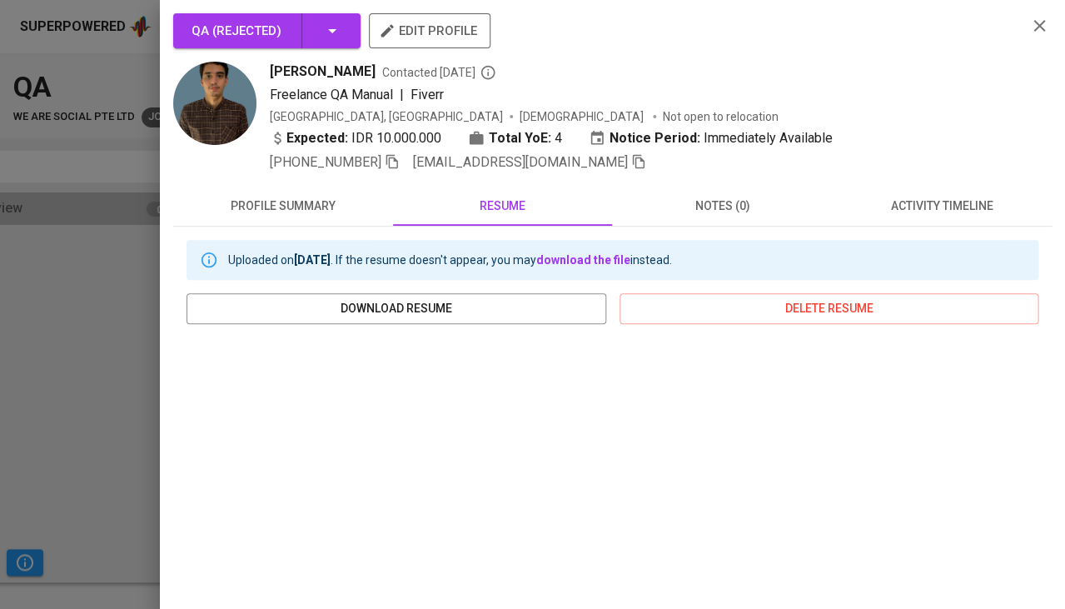
click at [316, 72] on span "Jafar Shadiq" at bounding box center [323, 72] width 106 height 20
copy span "Jafar Shadiq"
click at [941, 211] on span "activity timeline" at bounding box center [942, 206] width 200 height 21
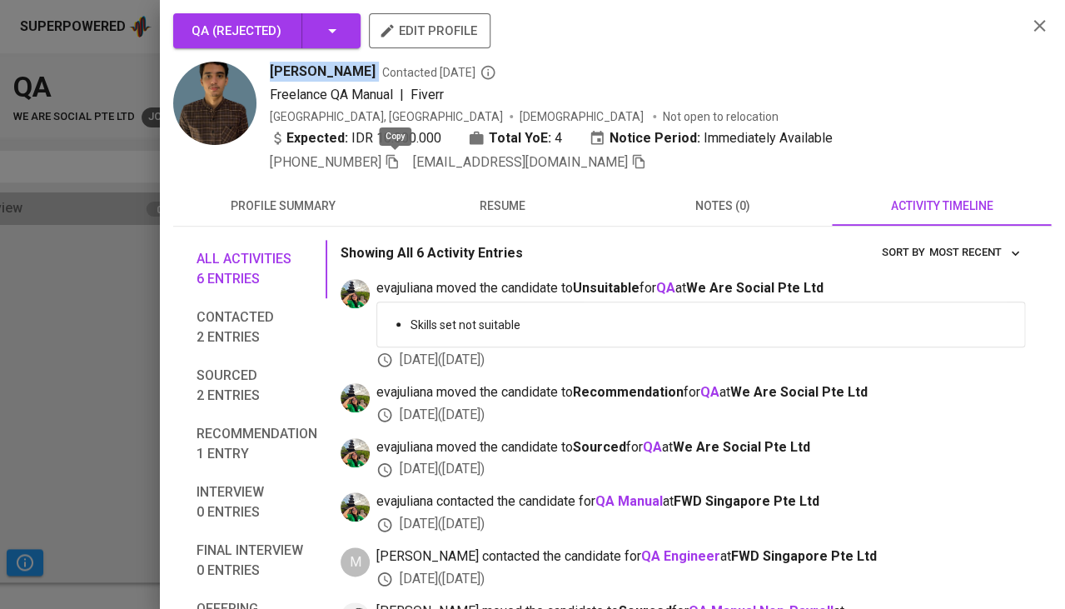
click at [400, 156] on icon "button" at bounding box center [392, 161] width 15 height 15
click at [631, 160] on icon "button" at bounding box center [638, 161] width 15 height 15
click at [61, 367] on div at bounding box center [532, 304] width 1065 height 609
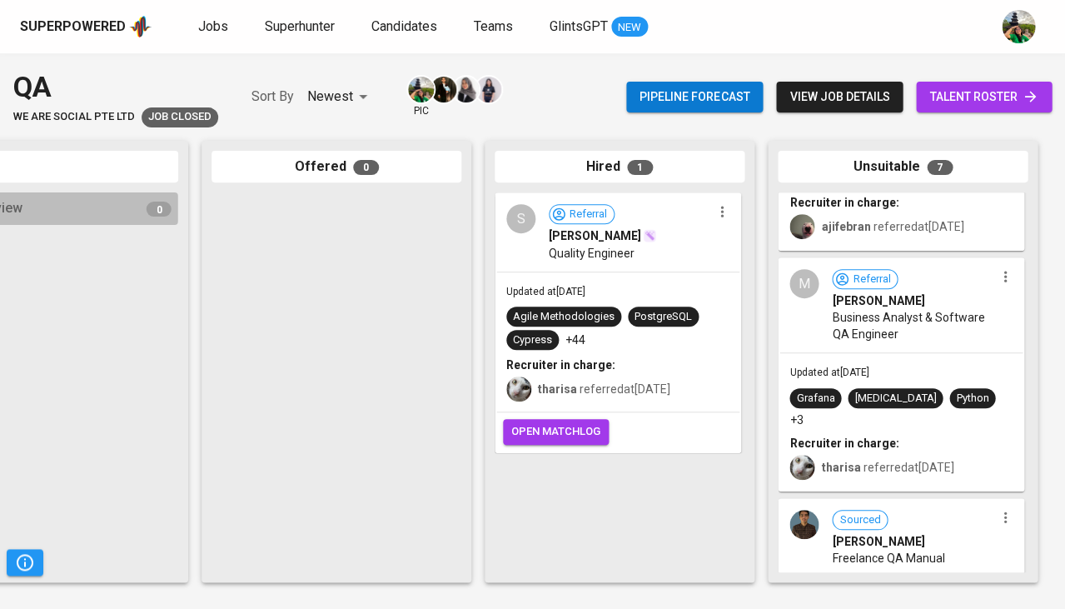
scroll to position [600, 0]
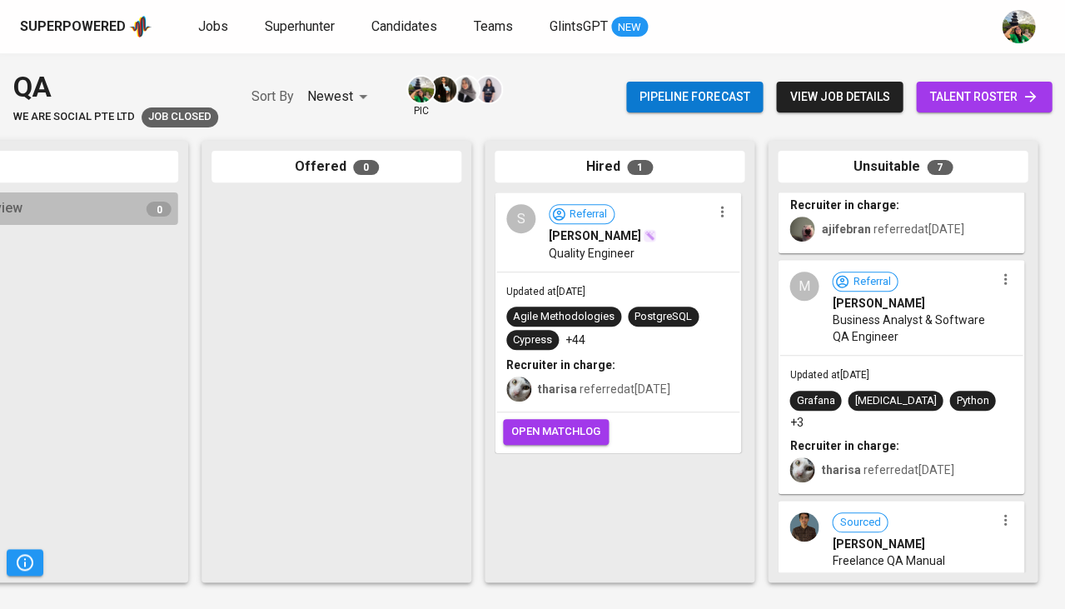
click at [887, 329] on span "Business Analyst & Software QA Engineer" at bounding box center [913, 327] width 162 height 33
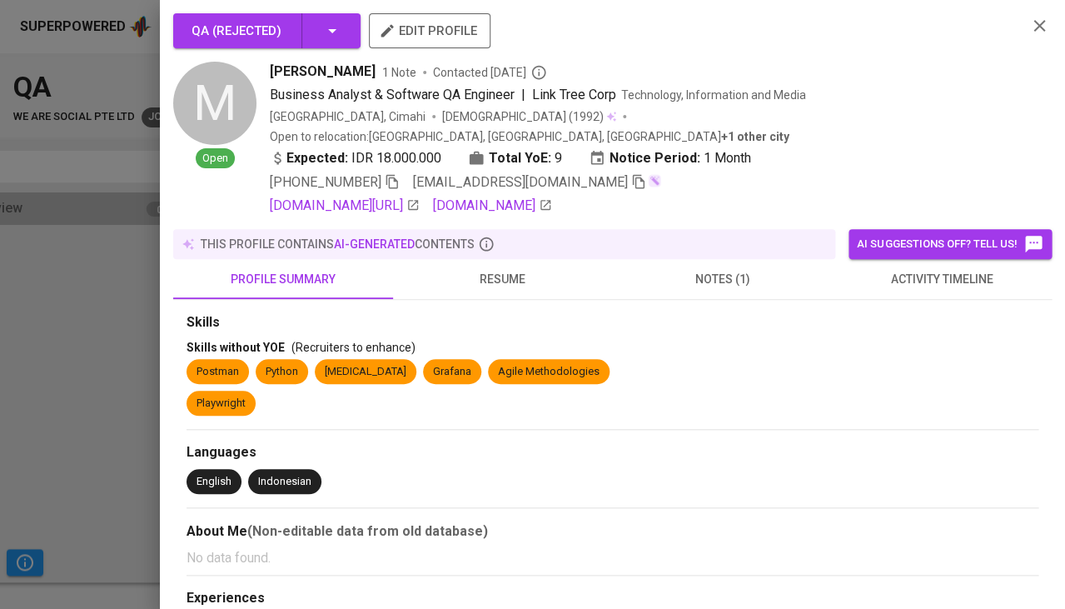
click at [21, 394] on div at bounding box center [532, 304] width 1065 height 609
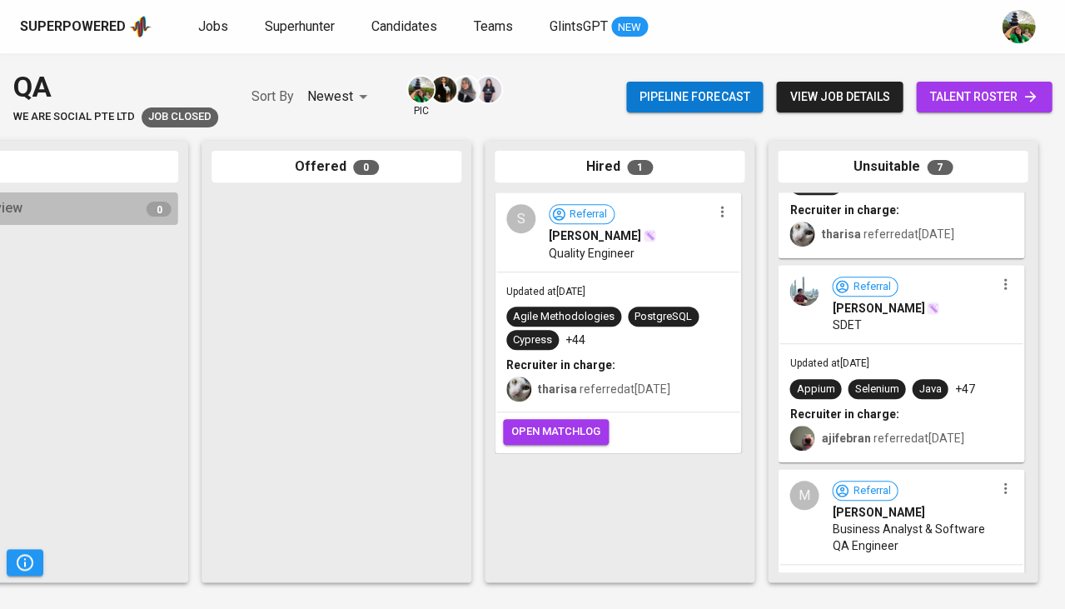
scroll to position [389, 0]
click at [914, 341] on div "Referral Daffa Maulana SDET" at bounding box center [900, 306] width 243 height 77
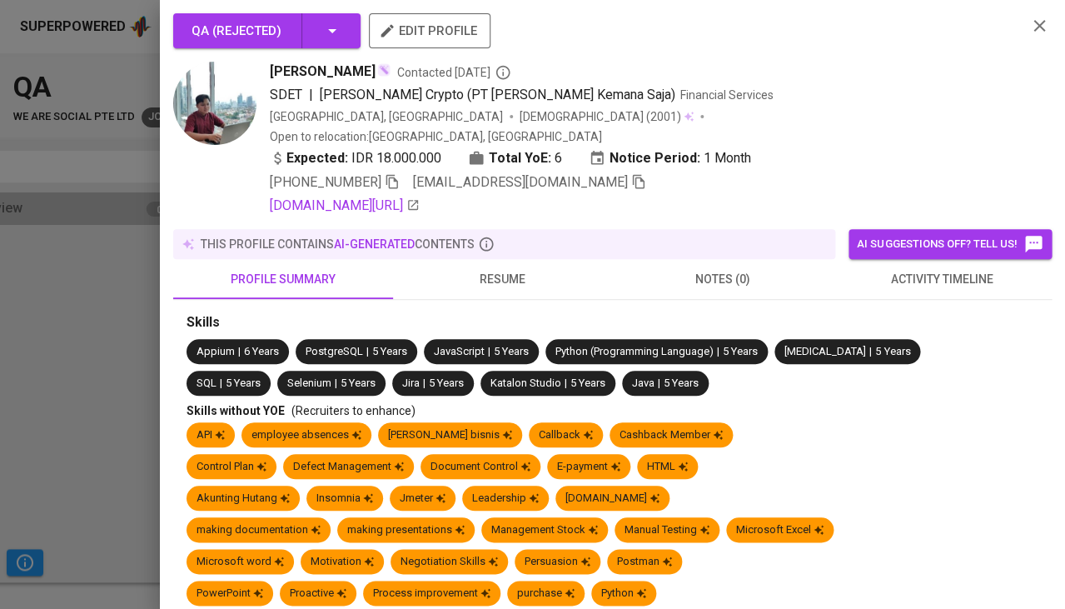
click at [924, 269] on span "activity timeline" at bounding box center [942, 279] width 200 height 21
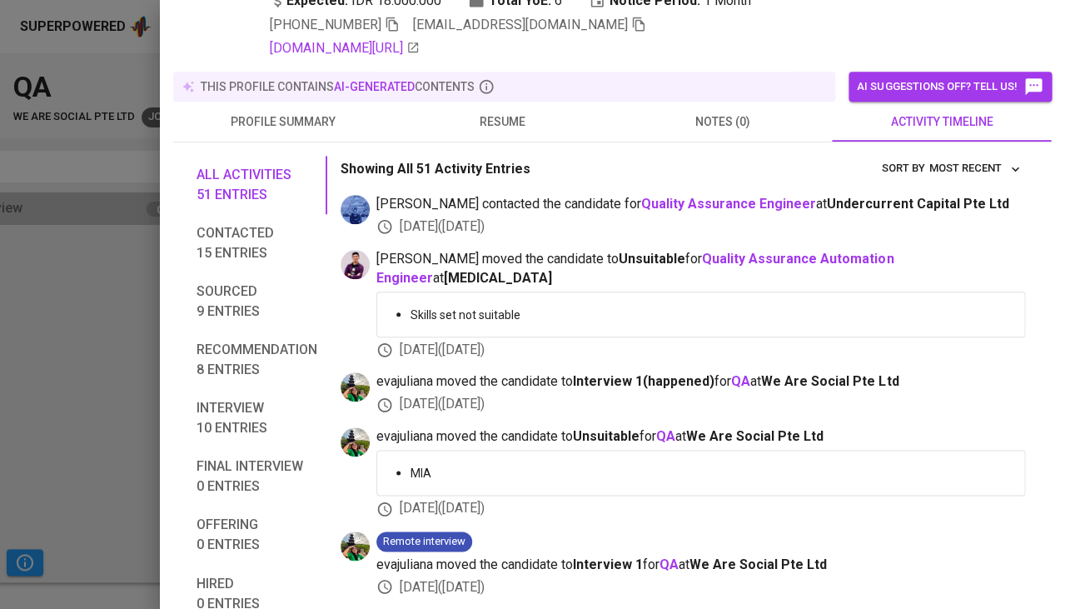
scroll to position [161, 0]
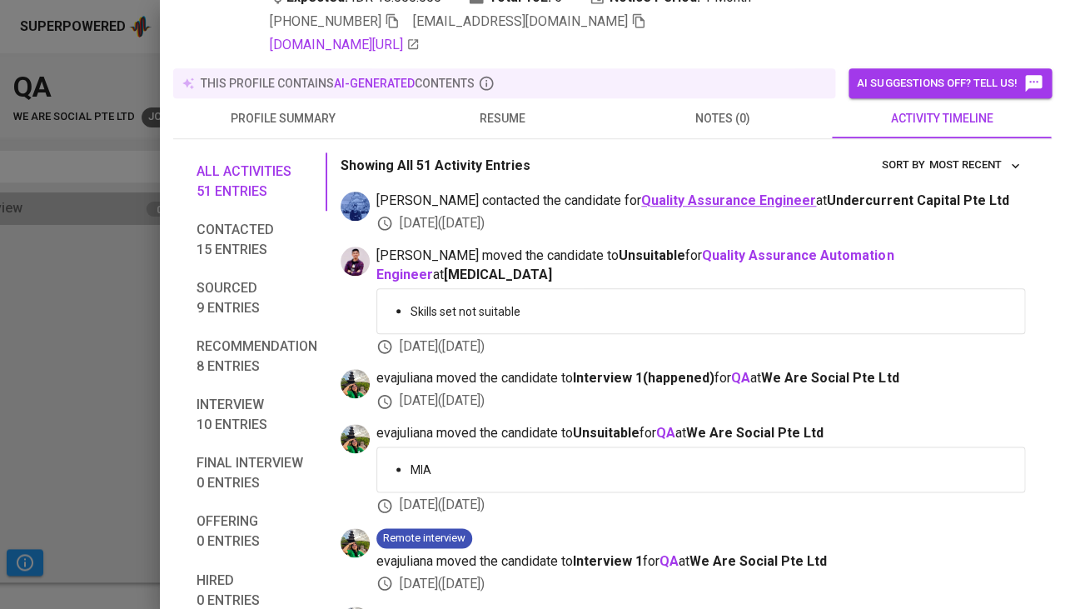
click at [655, 192] on b "Quality Assurance Engineer" at bounding box center [728, 200] width 175 height 16
click at [40, 360] on div at bounding box center [532, 304] width 1065 height 609
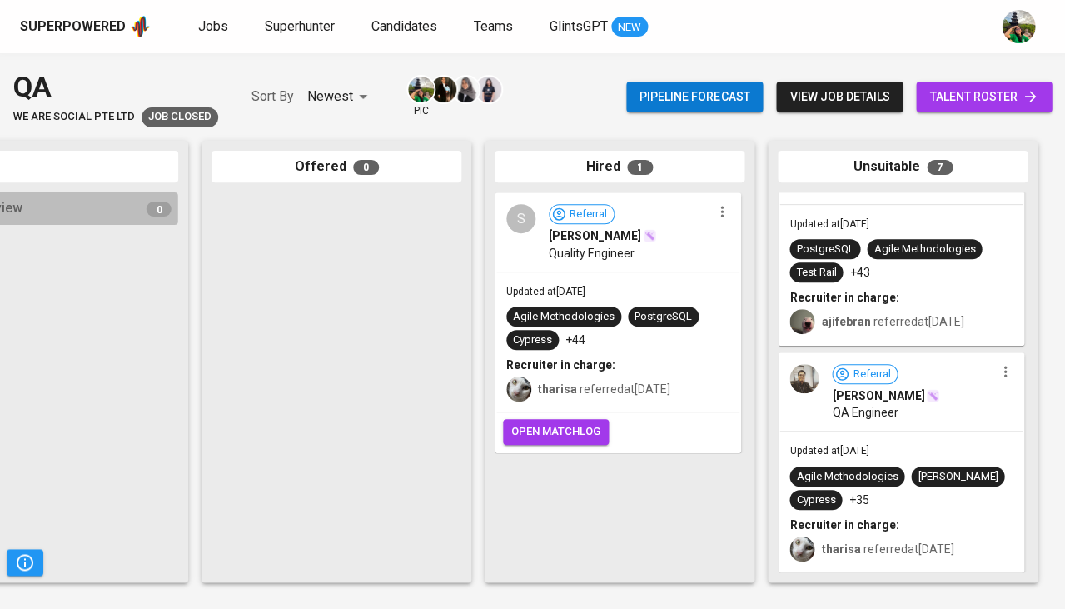
scroll to position [80, 0]
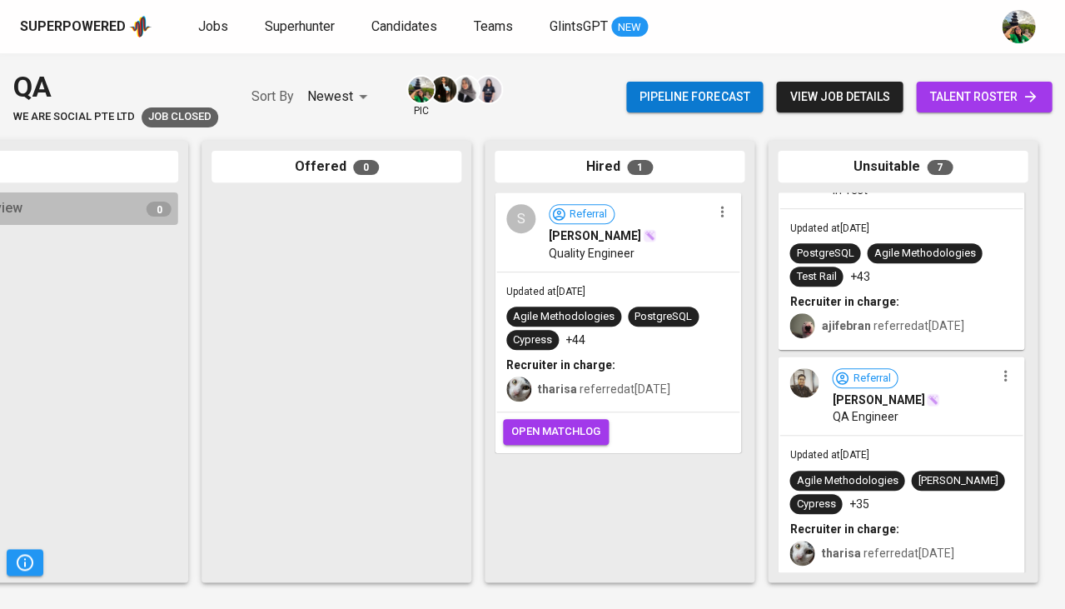
click at [864, 373] on span "Referral" at bounding box center [871, 379] width 51 height 16
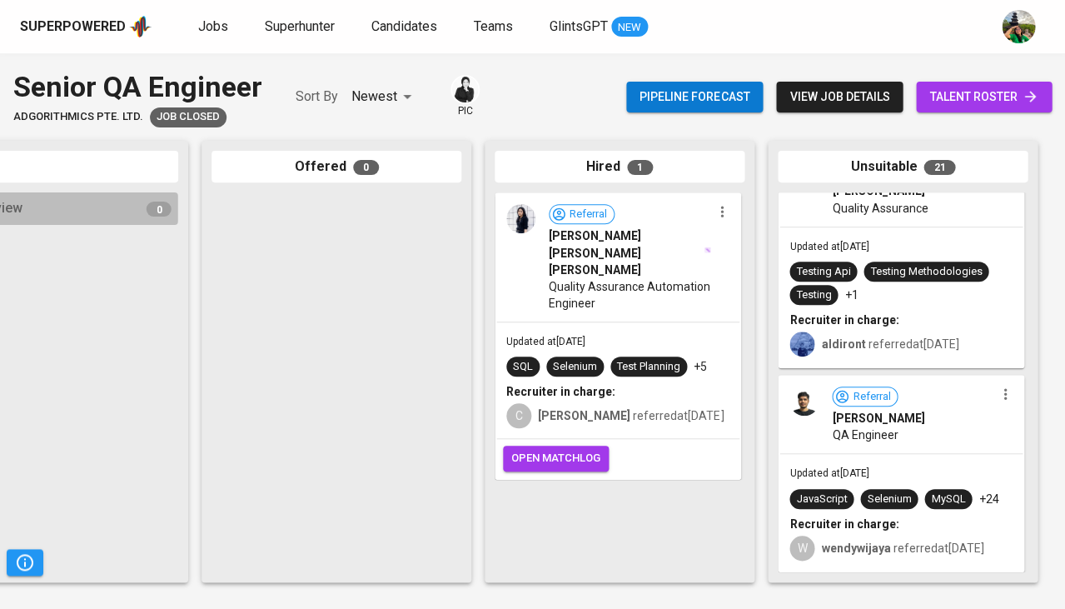
scroll to position [4331, 0]
click at [924, 463] on div "Updated at [DATE] JavaScript Selenium MySQL +24 Recruiter in charge: W wendywij…" at bounding box center [900, 512] width 243 height 117
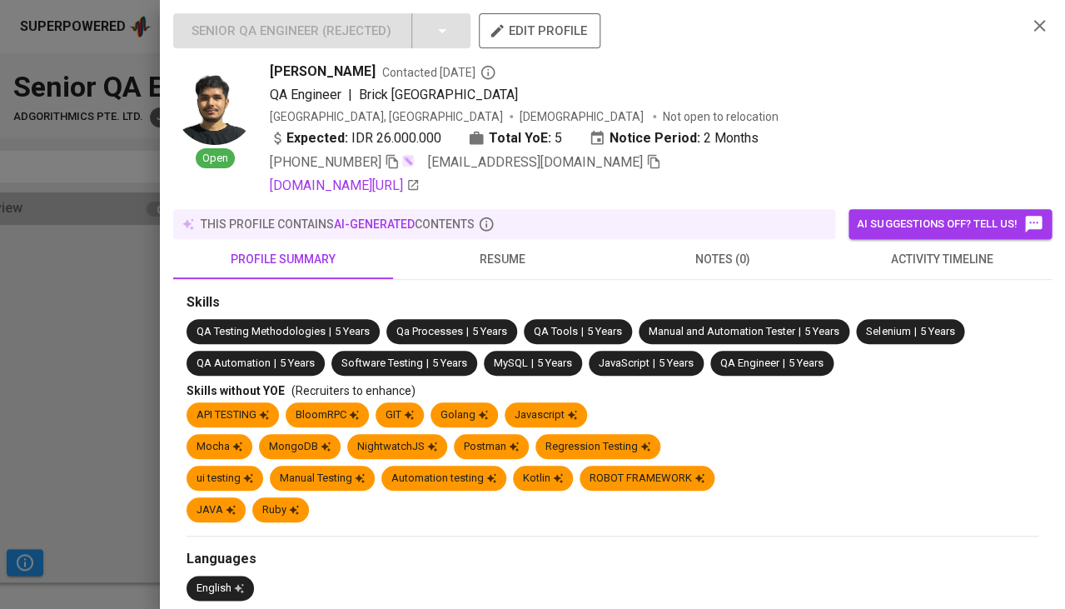
click at [1036, 22] on icon "button" at bounding box center [1039, 26] width 12 height 12
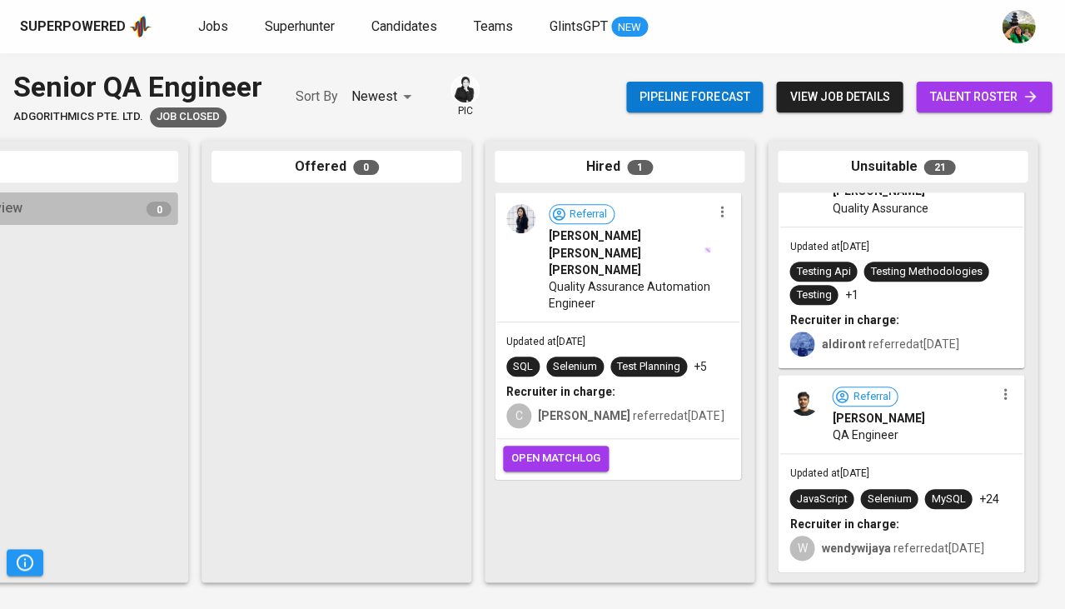
click at [880, 316] on b "Recruiter in charge:" at bounding box center [843, 319] width 109 height 13
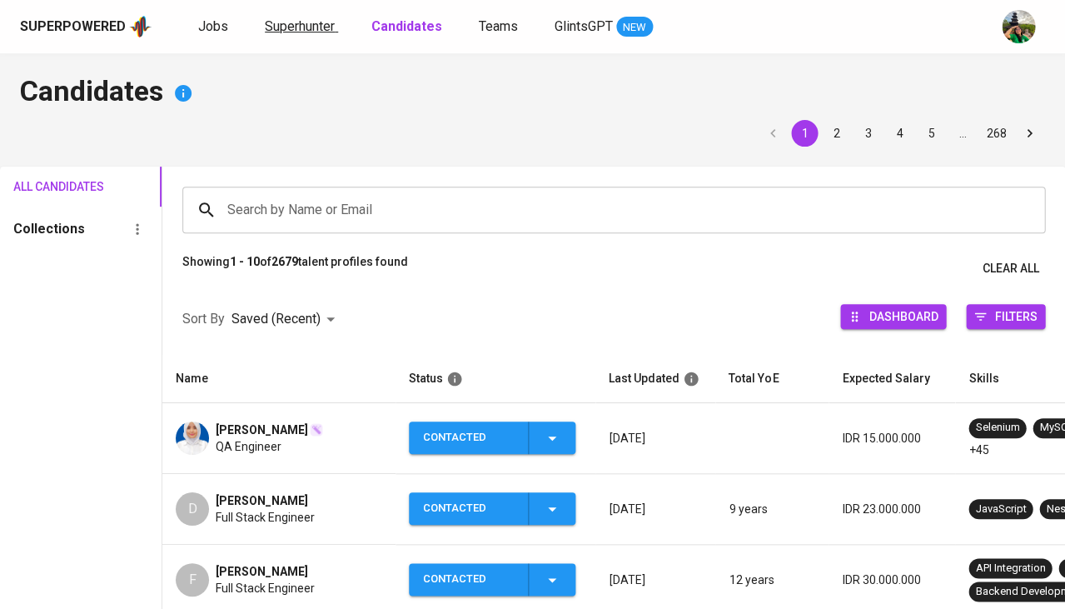
click at [292, 27] on span "Superhunter" at bounding box center [300, 26] width 70 height 16
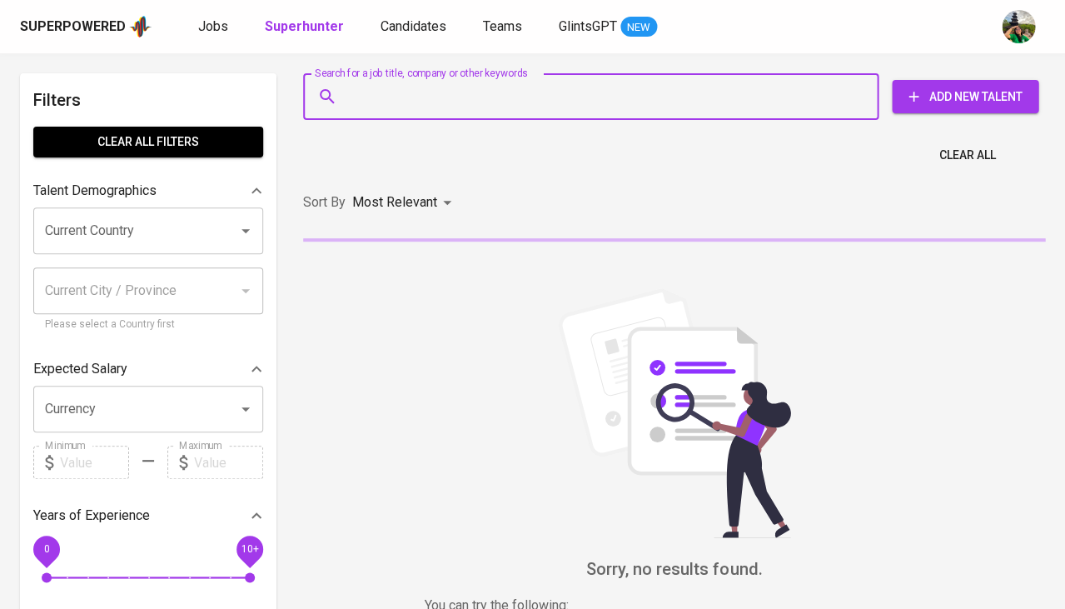
click at [418, 97] on input "Search for a job title, company or other keywords" at bounding box center [595, 97] width 502 height 32
paste input "jafar.aydrus@gmail.com"
type input "jafar.aydrus@gmail.com"
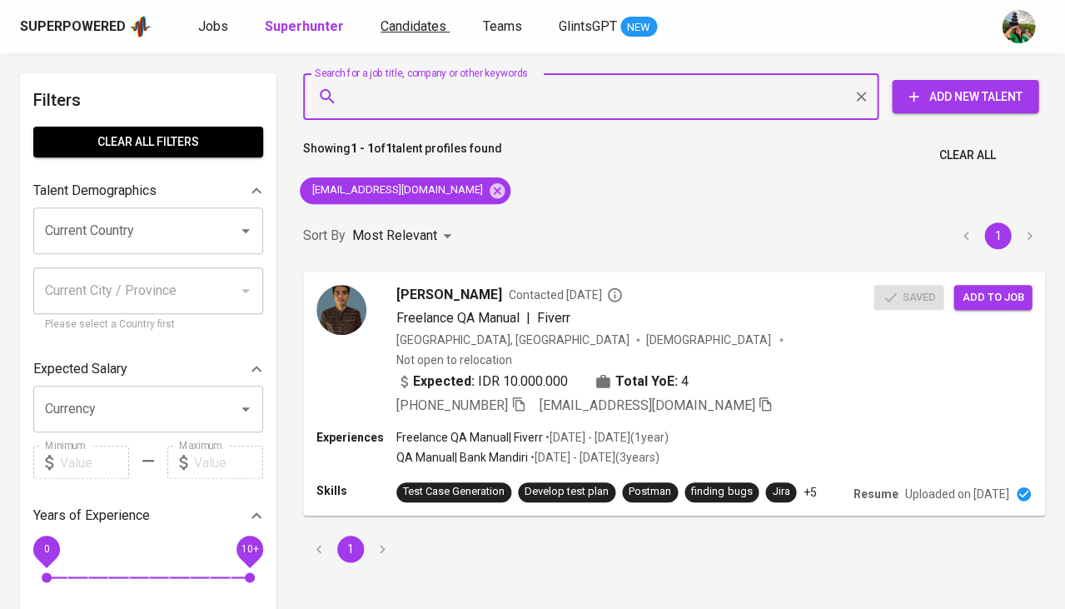
click at [429, 28] on span "Candidates" at bounding box center [414, 26] width 66 height 16
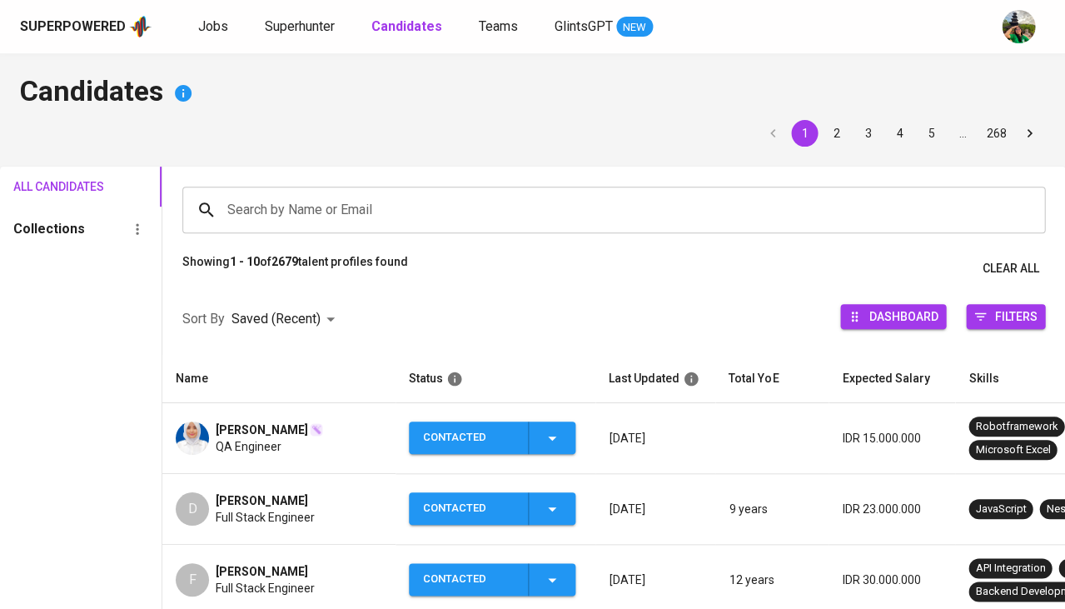
click at [328, 196] on input "Search by Name or Email" at bounding box center [617, 210] width 789 height 32
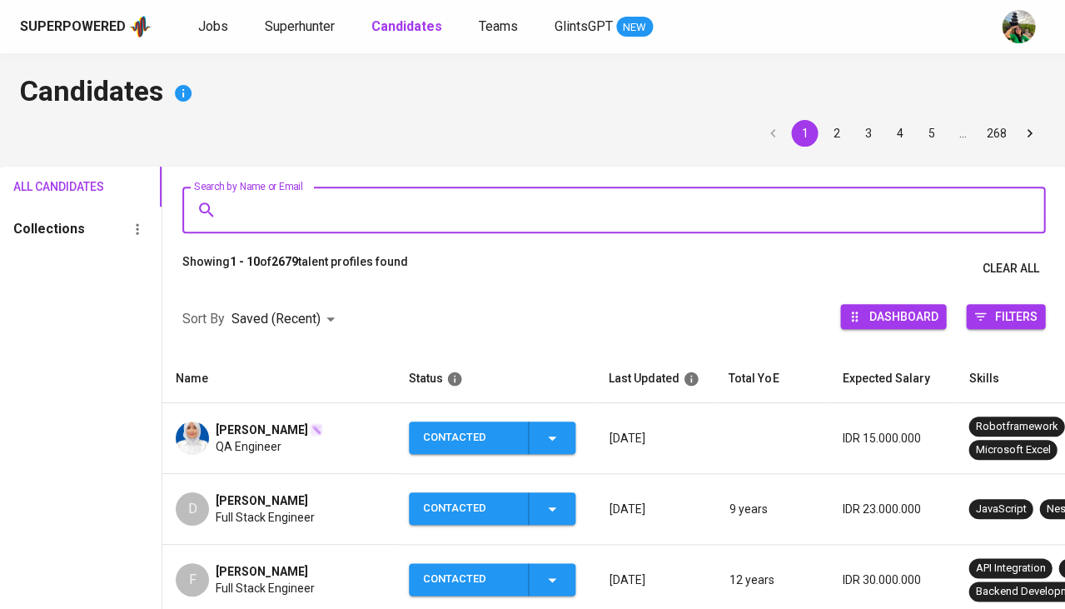
paste input "jafar.aydrus@gmail.com"
type input "jafar.aydrus@gmail.com"
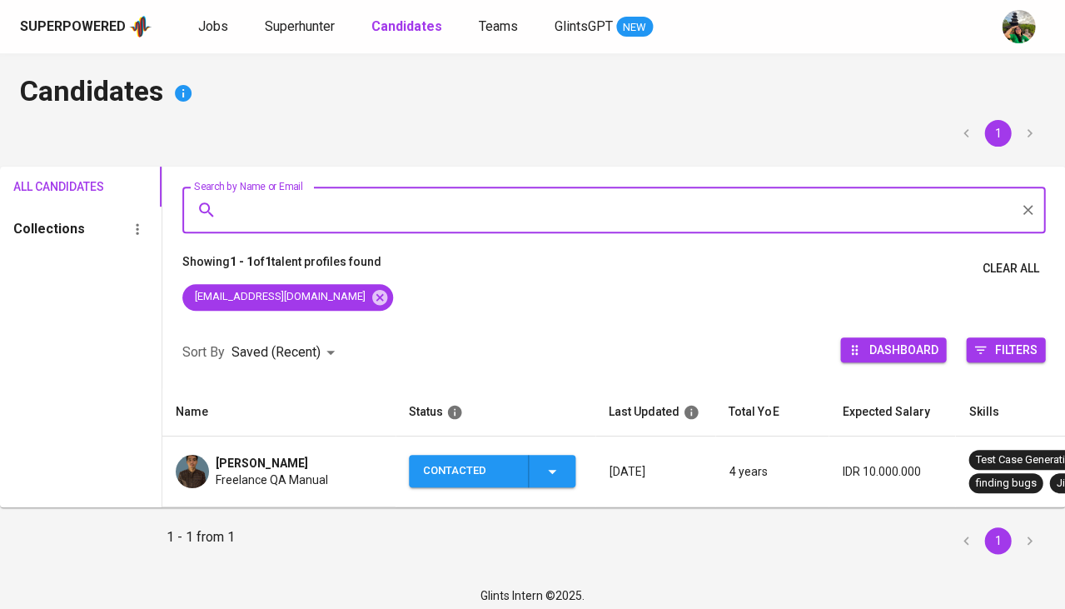
click at [546, 471] on icon "button" at bounding box center [552, 471] width 20 height 20
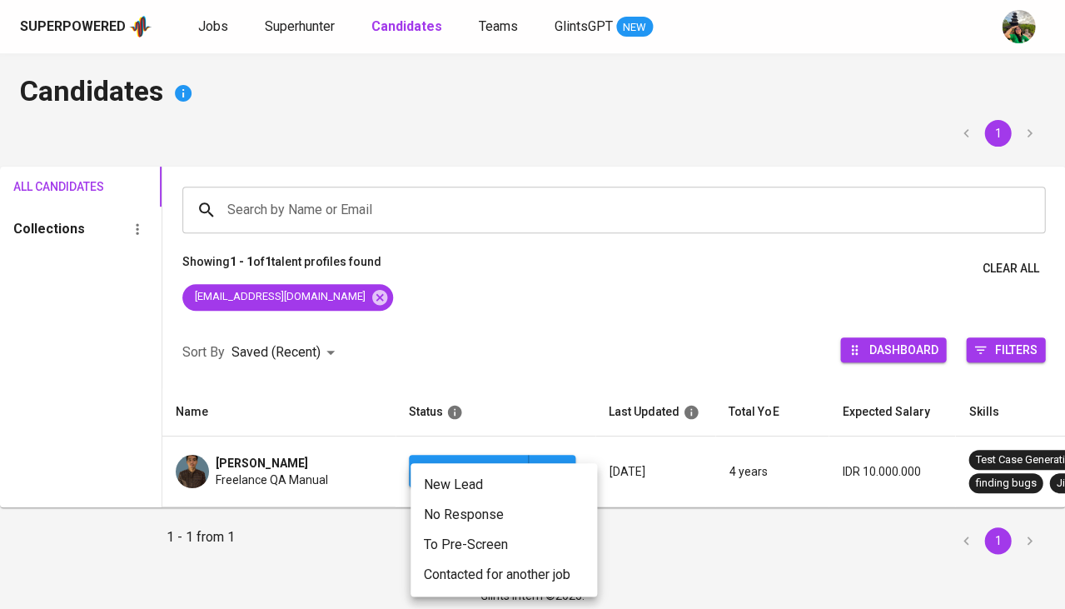
click at [476, 564] on li "Contacted for another job" at bounding box center [504, 575] width 187 height 30
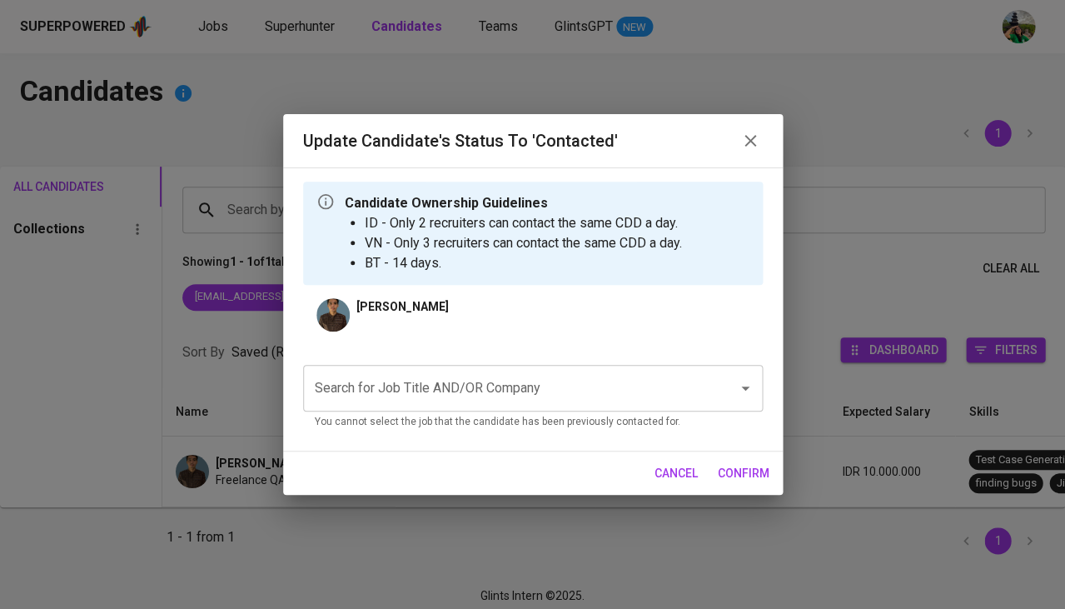
click at [451, 385] on input "Search for Job Title AND/OR Company" at bounding box center [510, 388] width 398 height 32
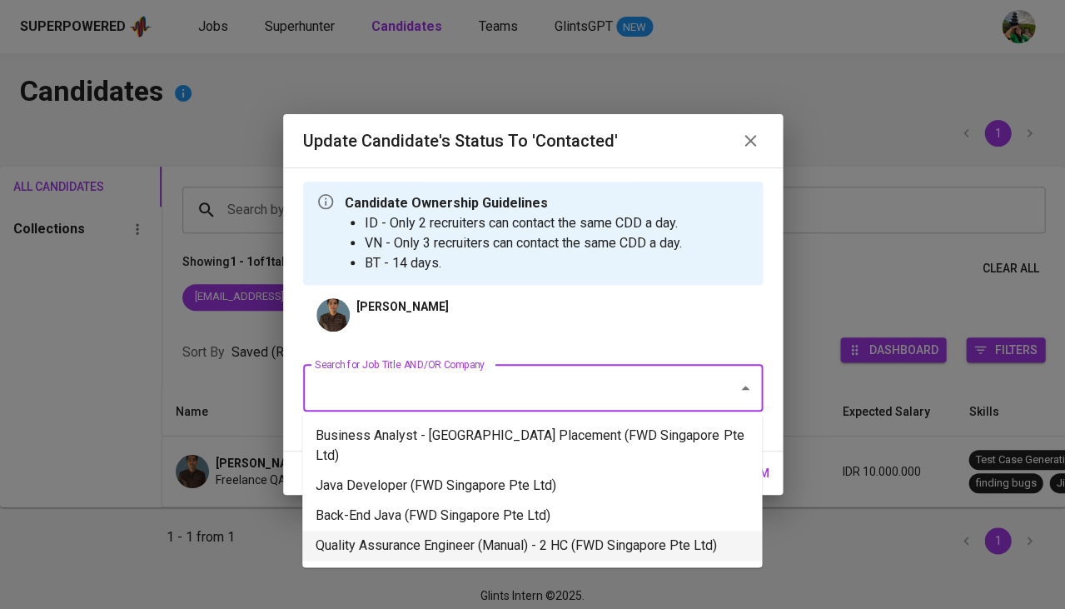
click at [421, 530] on li "Quality Assurance Engineer (Manual) - 2 HC (FWD Singapore Pte Ltd)" at bounding box center [532, 545] width 460 height 30
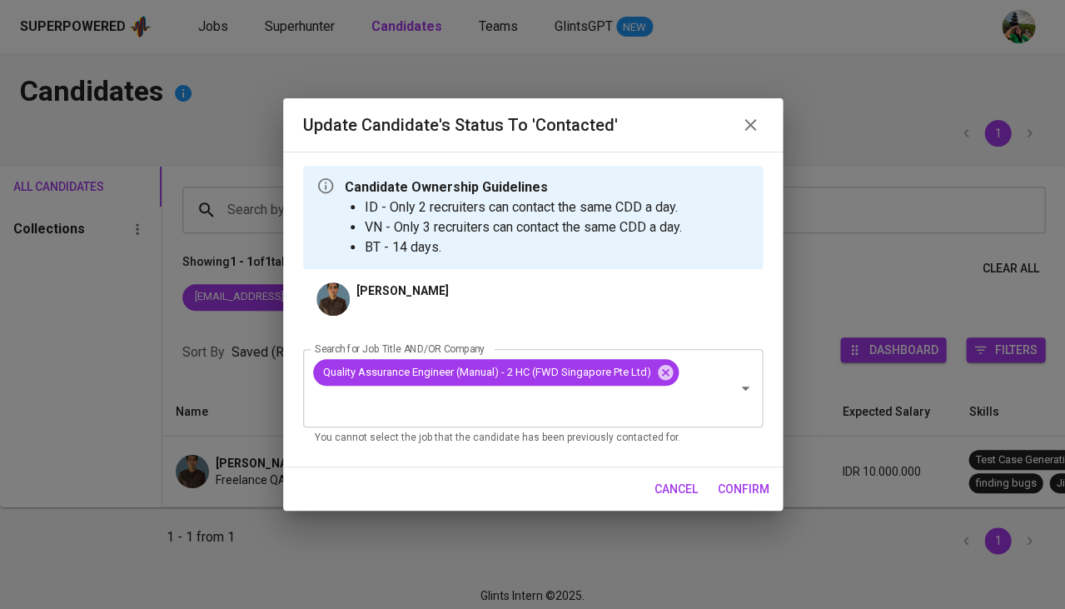
click at [751, 481] on span "confirm" at bounding box center [744, 489] width 52 height 21
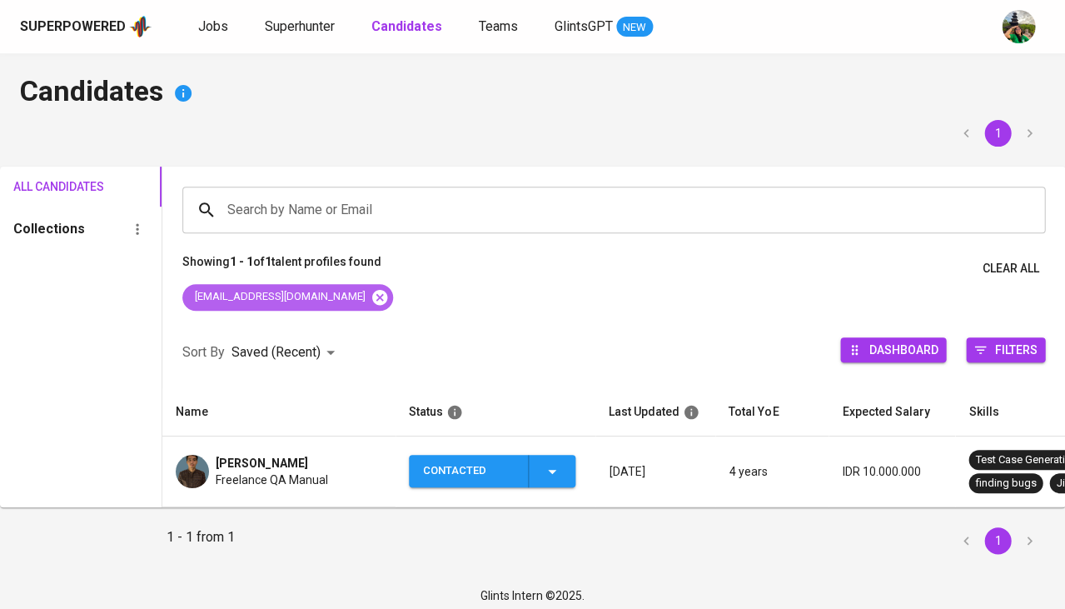
click at [372, 298] on icon at bounding box center [379, 296] width 15 height 15
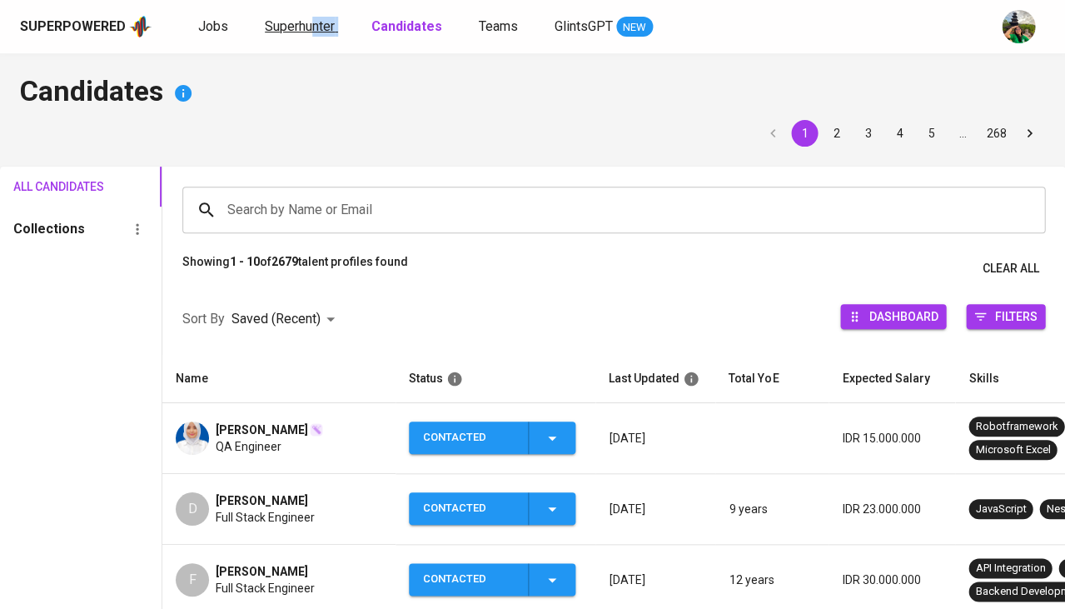
drag, startPoint x: 306, startPoint y: 44, endPoint x: 306, endPoint y: 32, distance: 12.5
click at [306, 32] on div "Superpowered Jobs Superhunter Candidates Teams GlintsGPT NEW" at bounding box center [532, 26] width 1065 height 53
click at [306, 32] on span "Superhunter" at bounding box center [300, 26] width 70 height 16
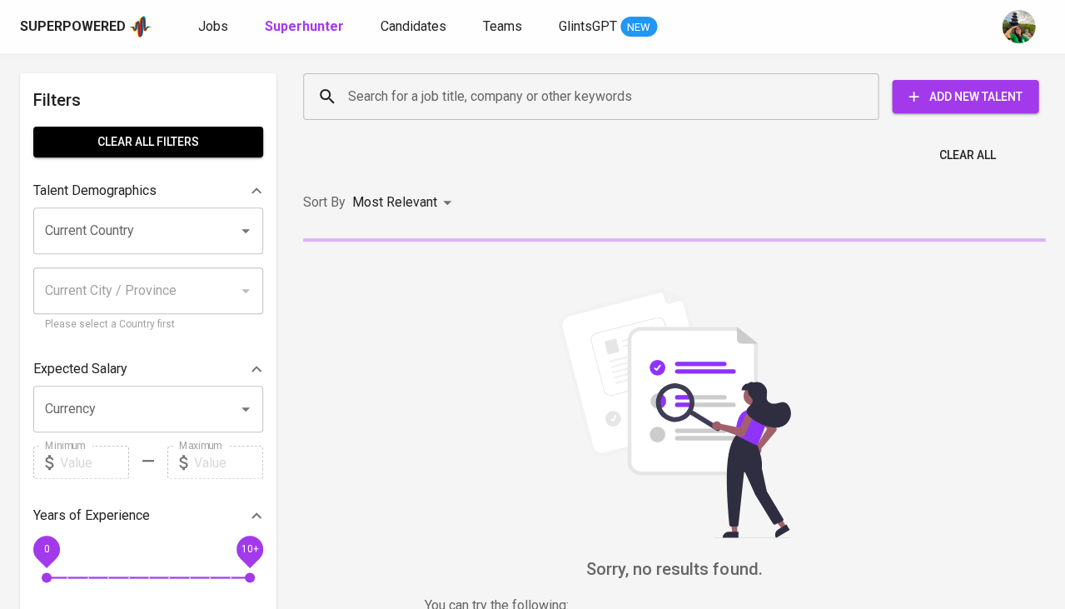
click at [366, 74] on div "Search for a job title, company or other keywords" at bounding box center [590, 96] width 575 height 47
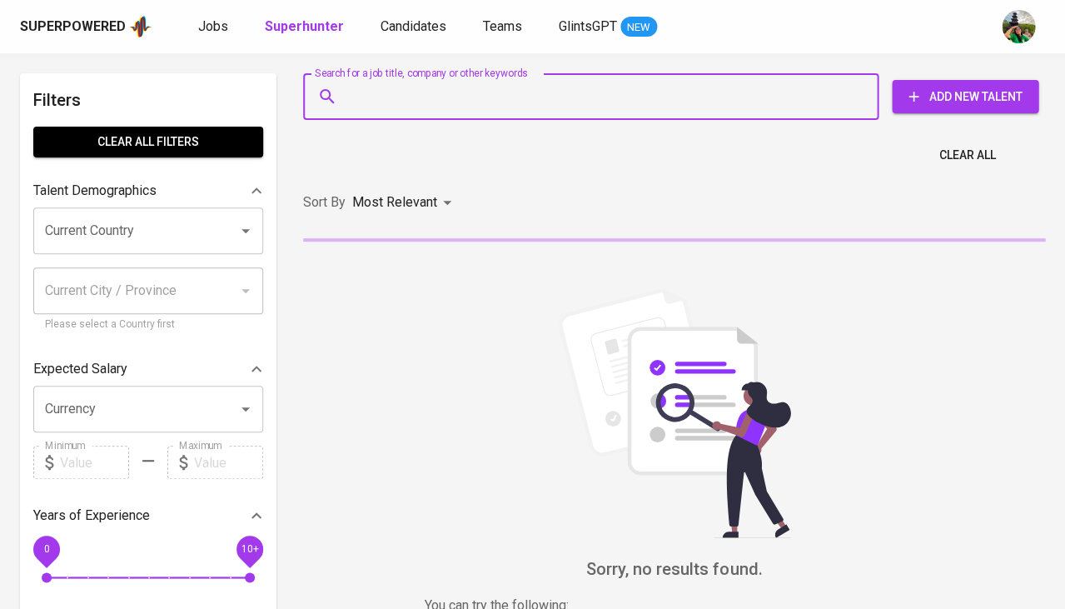
paste input "[EMAIL_ADDRESS][DOMAIN_NAME]"
type input "[EMAIL_ADDRESS][DOMAIN_NAME]"
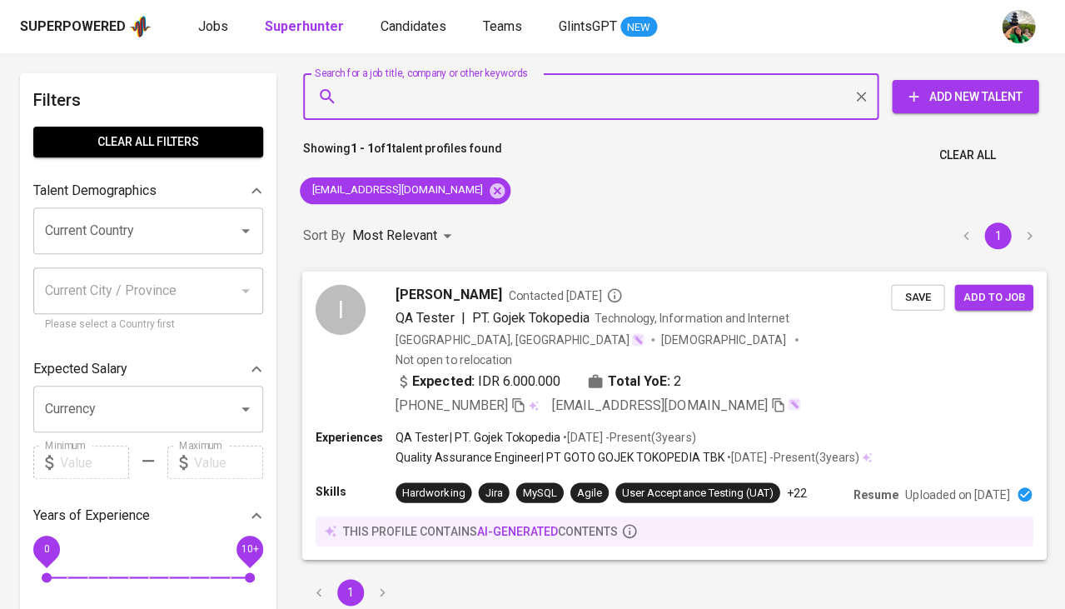
click at [925, 300] on span "Save" at bounding box center [917, 296] width 37 height 19
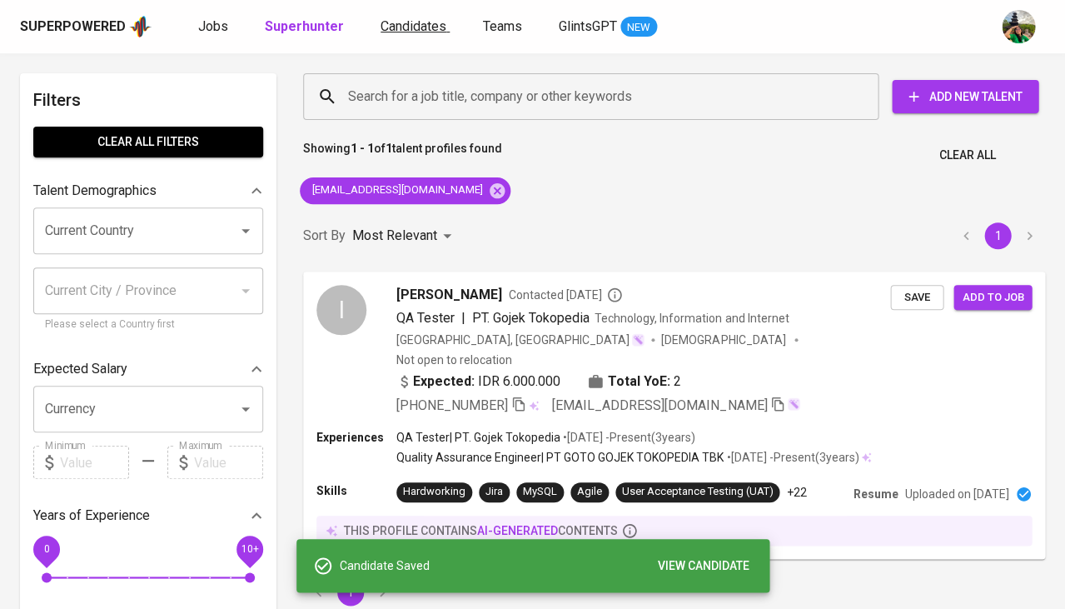
click at [414, 35] on link "Candidates" at bounding box center [415, 27] width 69 height 21
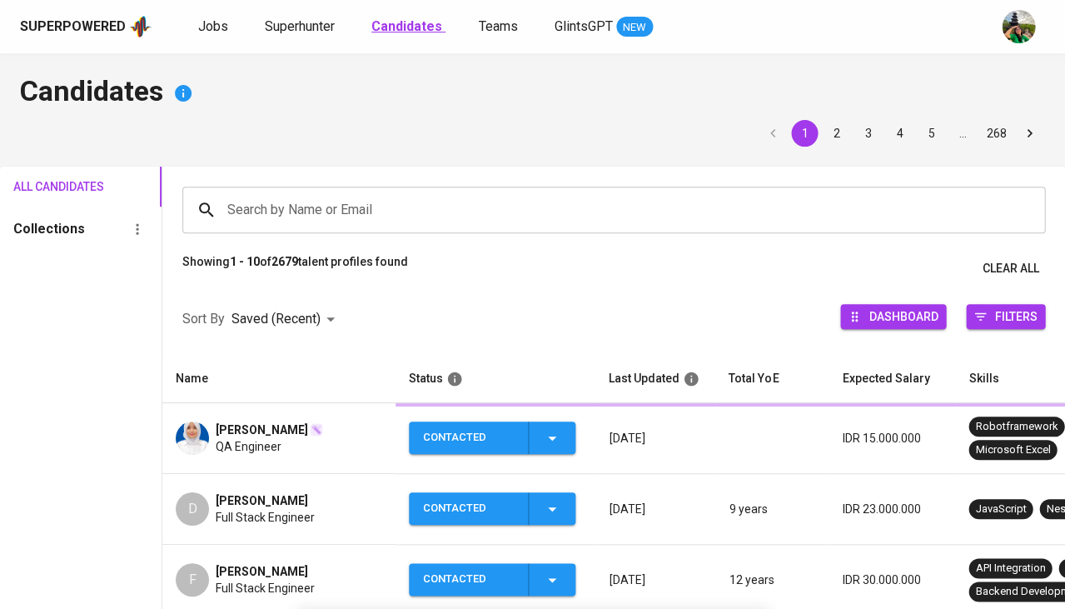
click at [406, 23] on b "Candidates" at bounding box center [406, 26] width 71 height 16
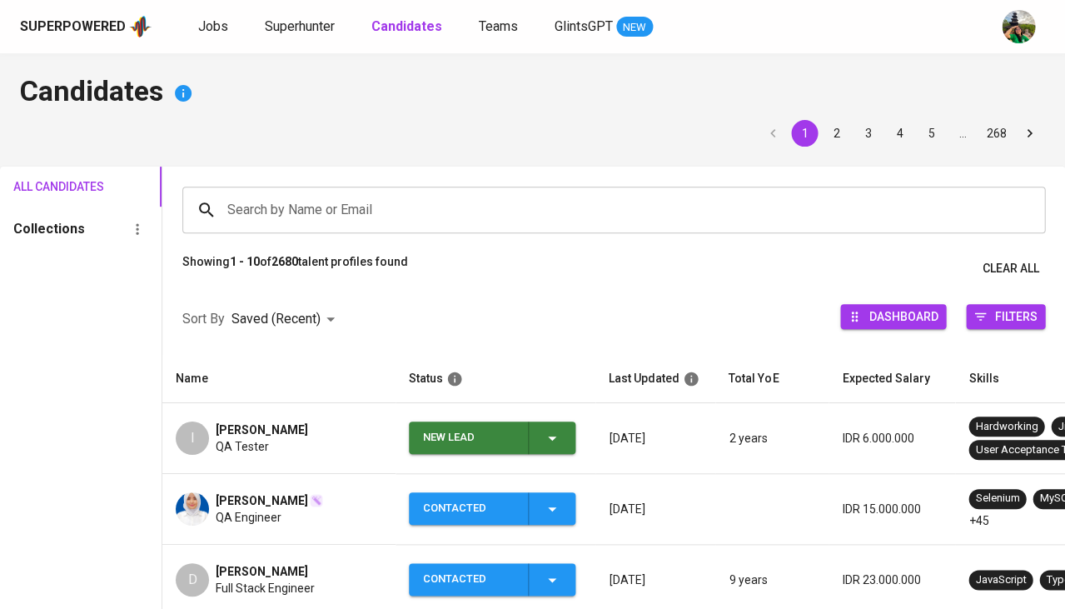
click at [566, 429] on span "New Lead" at bounding box center [492, 437] width 153 height 32
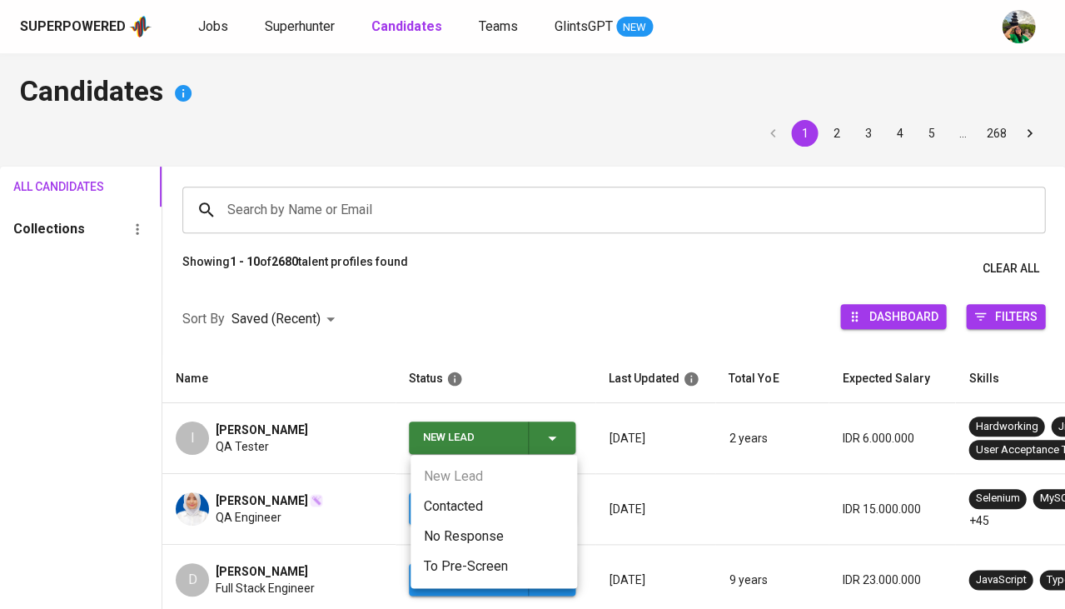
click at [486, 494] on li "Contacted" at bounding box center [494, 506] width 167 height 30
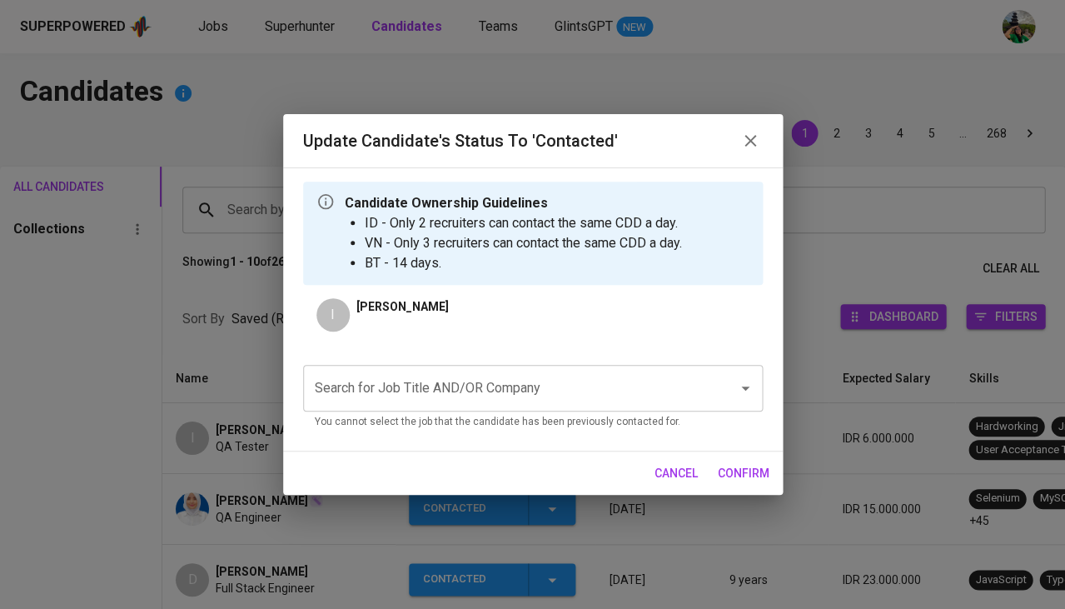
click at [452, 400] on input "Search for Job Title AND/OR Company" at bounding box center [510, 388] width 398 height 32
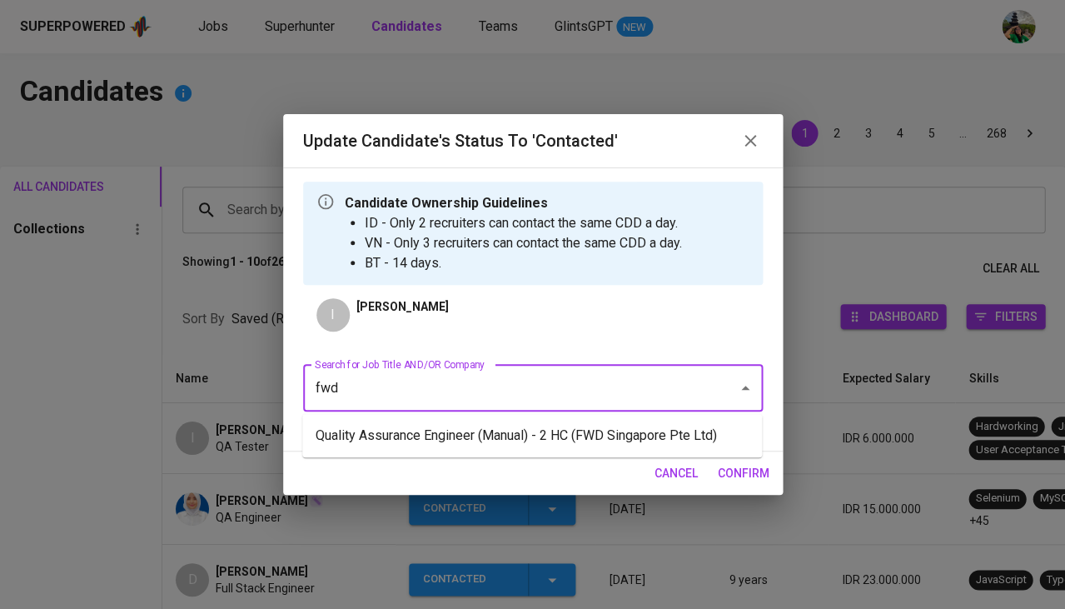
click at [426, 445] on li "Quality Assurance Engineer (Manual) - 2 HC (FWD Singapore Pte Ltd)" at bounding box center [532, 436] width 460 height 30
type input "fwd"
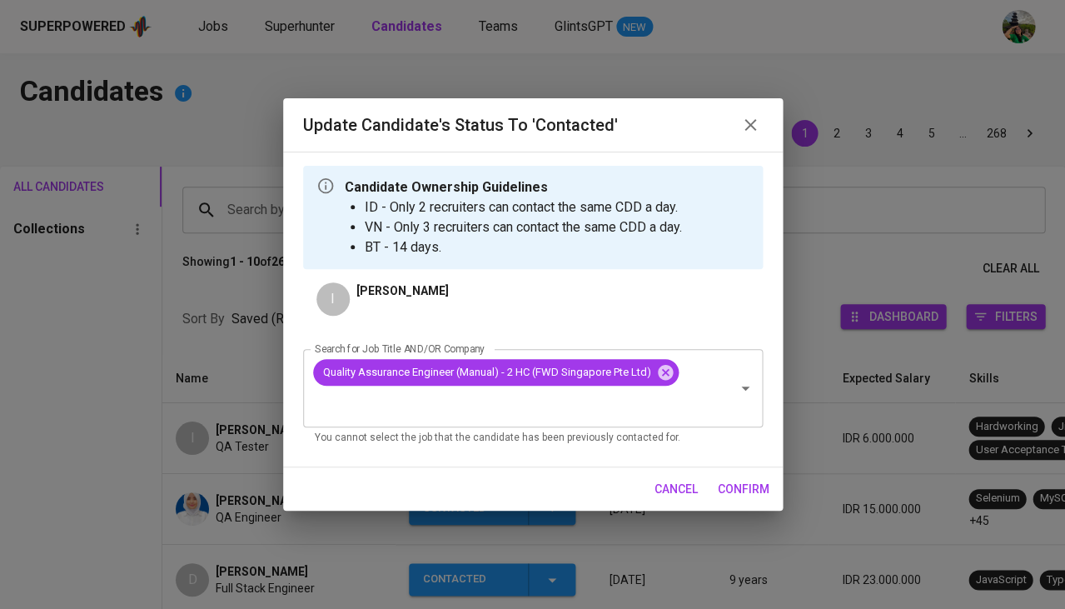
click at [744, 485] on span "confirm" at bounding box center [744, 489] width 52 height 21
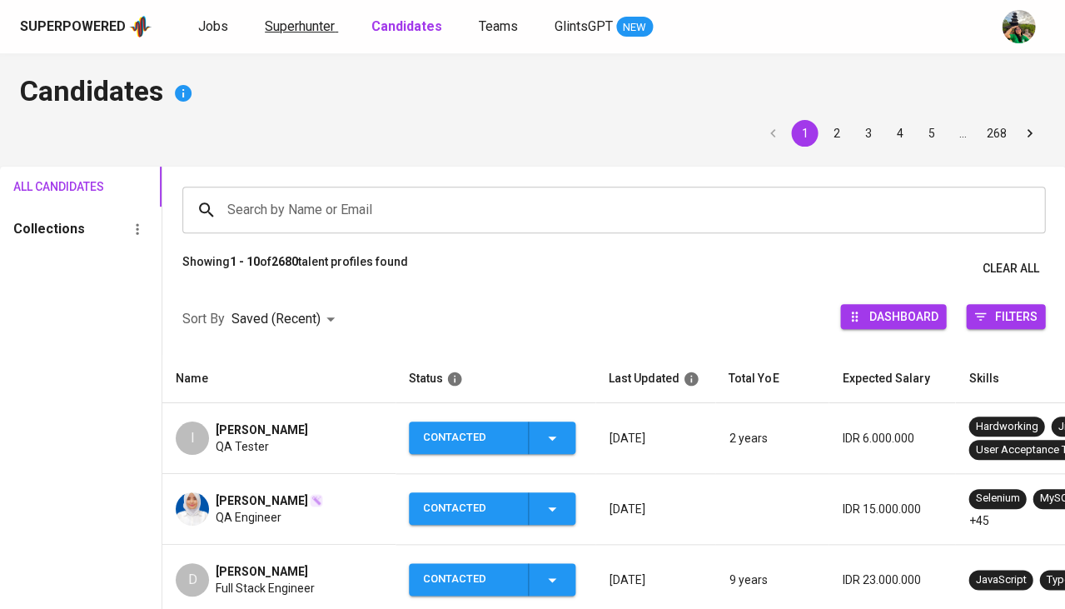
click at [303, 27] on span "Superhunter" at bounding box center [300, 26] width 70 height 16
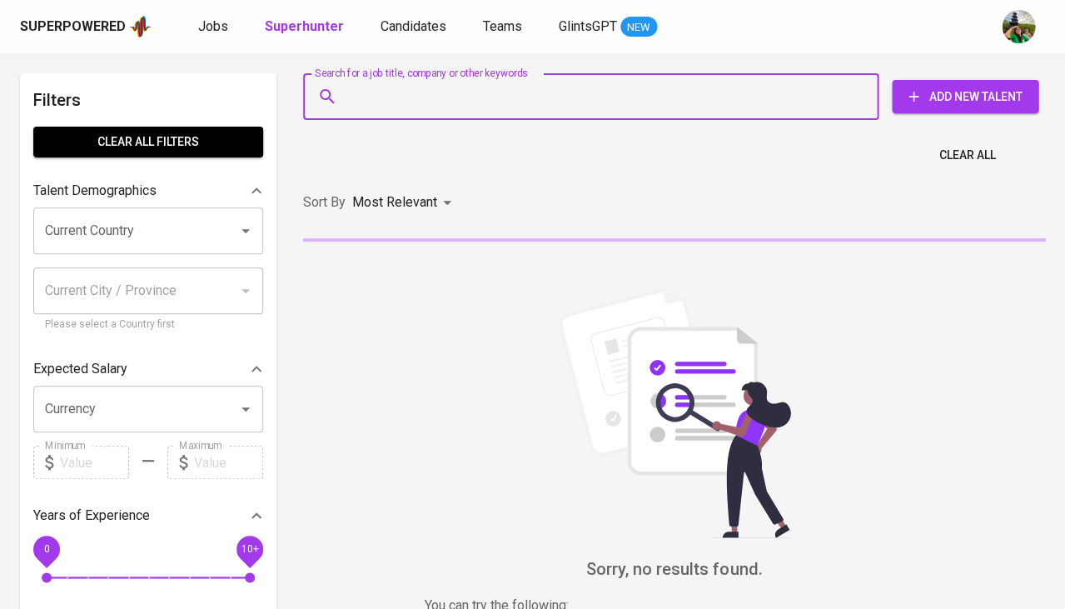
click at [414, 94] on input "Search for a job title, company or other keywords" at bounding box center [595, 97] width 502 height 32
paste input "[EMAIL_ADDRESS][DOMAIN_NAME]"
type input "[EMAIL_ADDRESS][DOMAIN_NAME]"
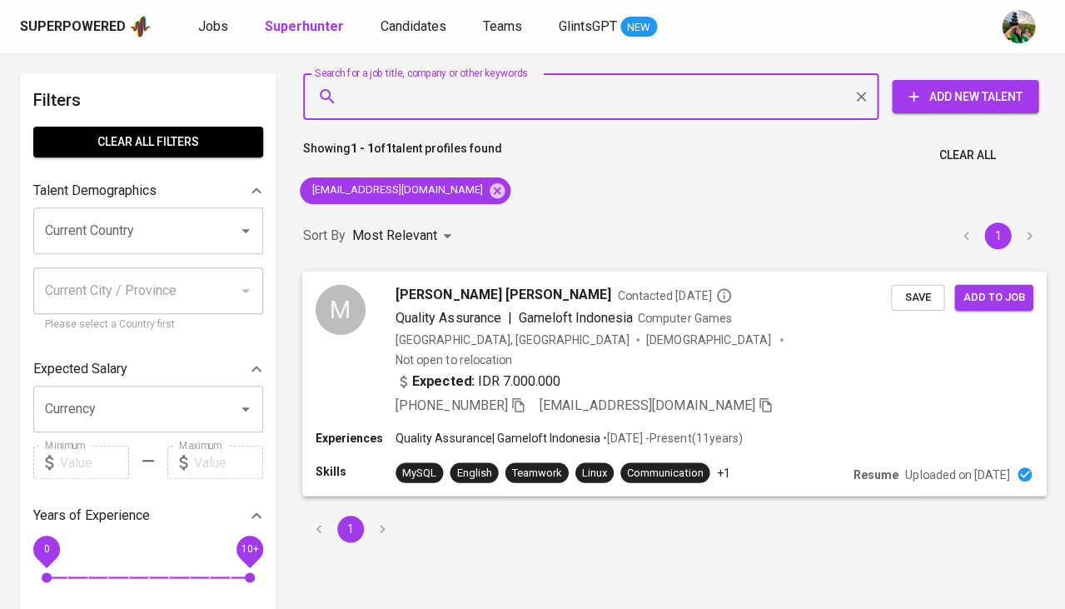
click at [900, 303] on span "Save" at bounding box center [917, 296] width 37 height 19
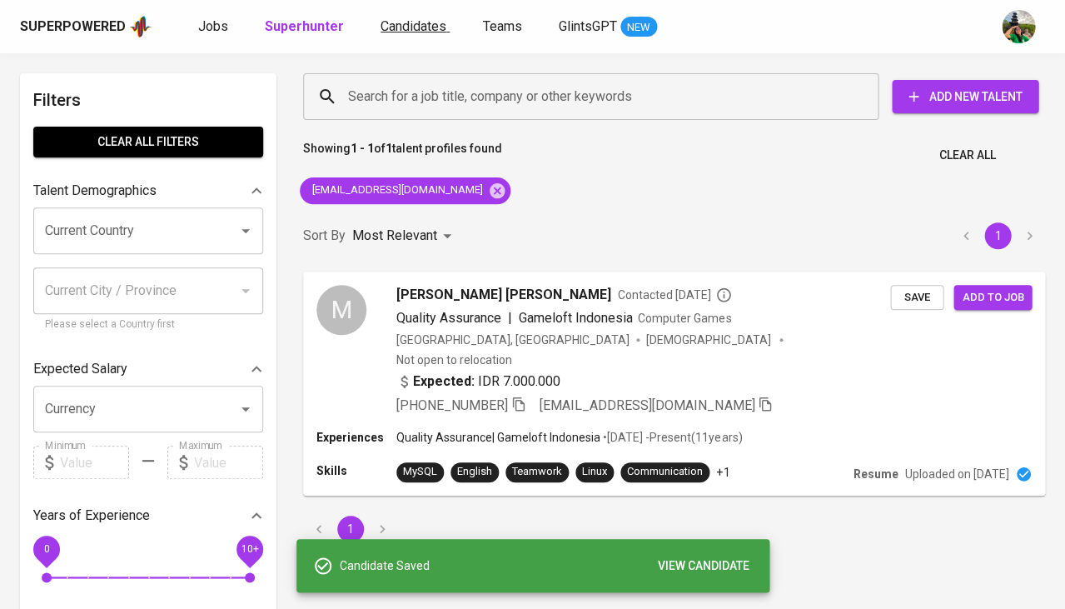
click at [411, 33] on span "Candidates" at bounding box center [414, 26] width 66 height 16
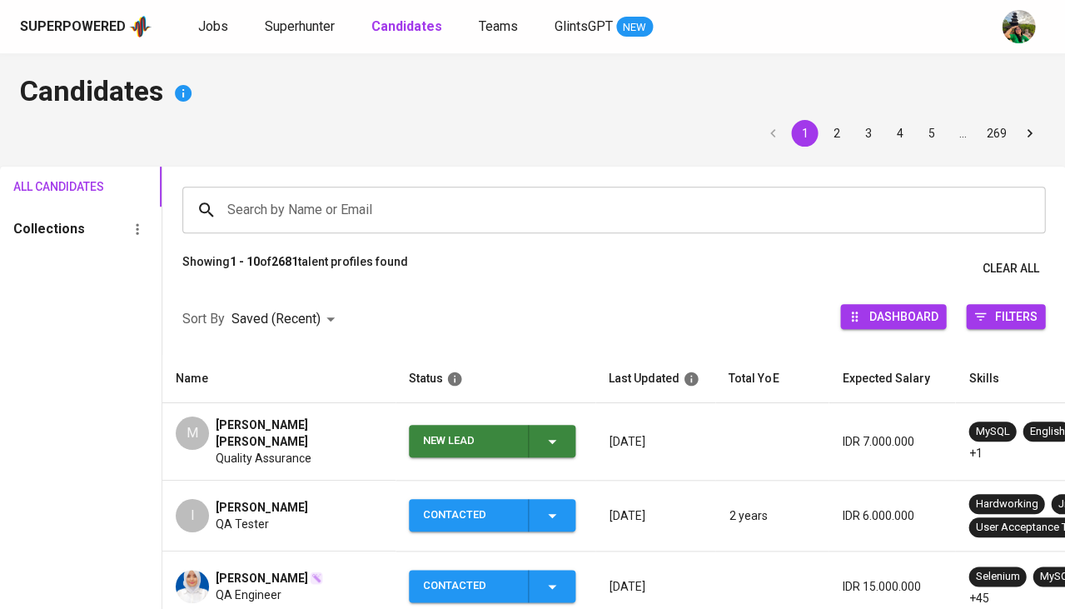
click at [551, 444] on div "New Lead" at bounding box center [492, 441] width 139 height 32
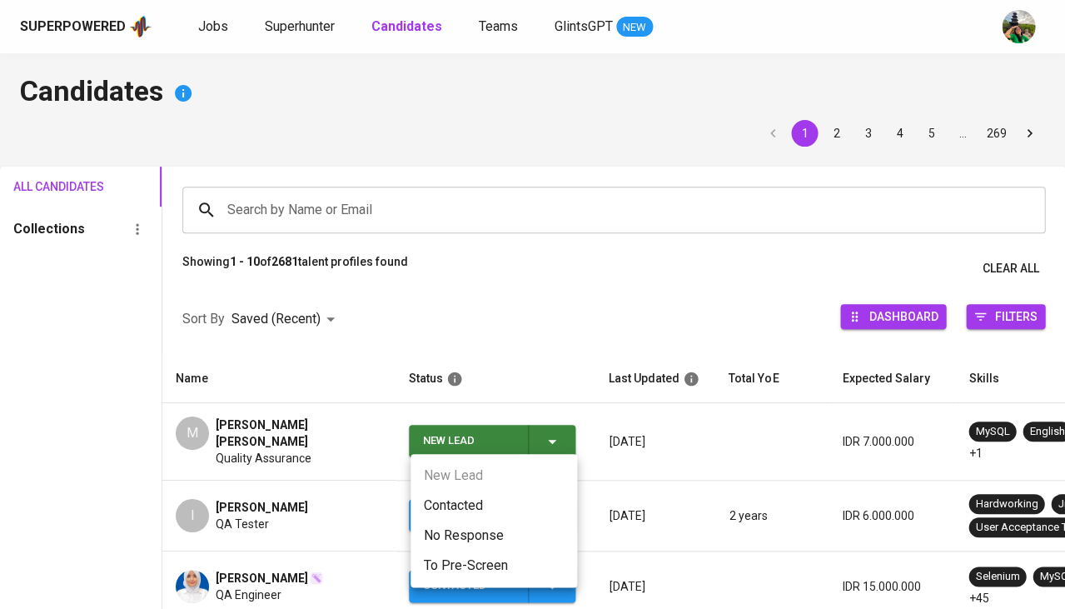
click at [483, 494] on li "Contacted" at bounding box center [494, 505] width 167 height 30
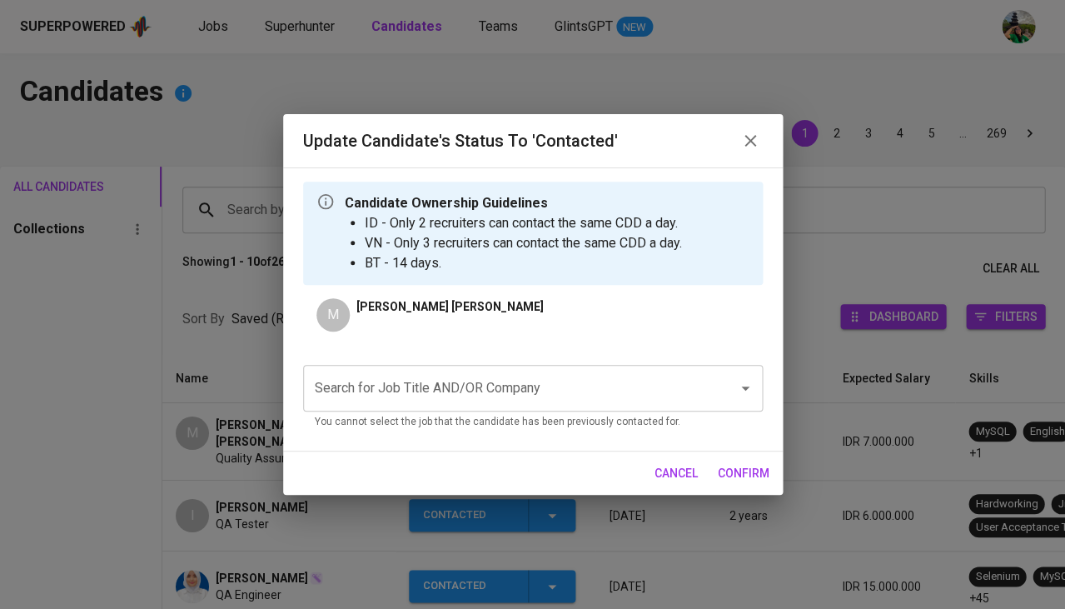
click at [462, 394] on input "Search for Job Title AND/OR Company" at bounding box center [510, 388] width 398 height 32
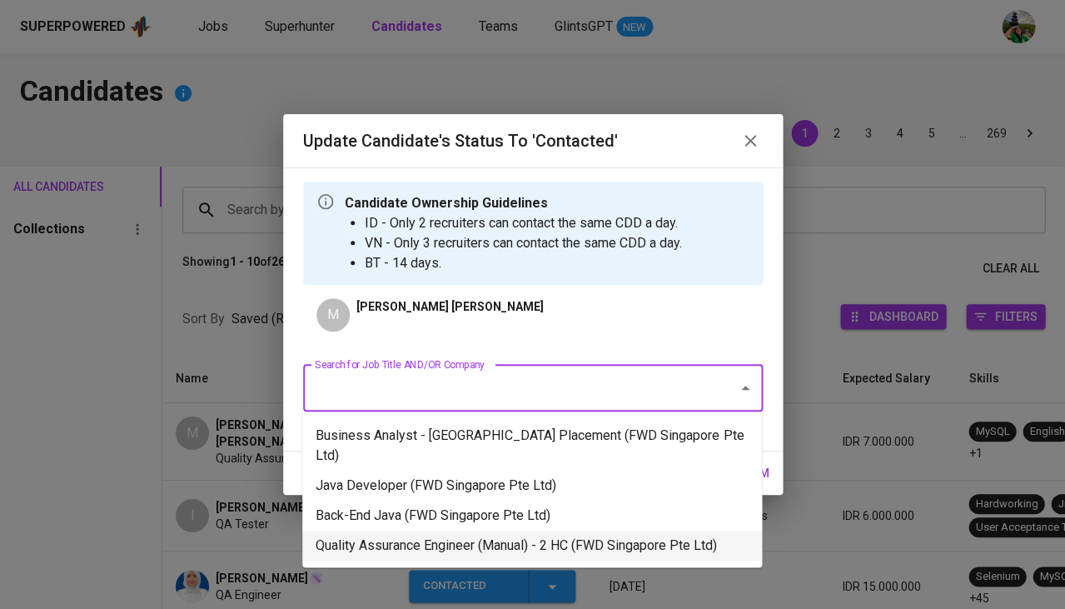
click at [411, 530] on li "Quality Assurance Engineer (Manual) - 2 HC (FWD Singapore Pte Ltd)" at bounding box center [532, 545] width 460 height 30
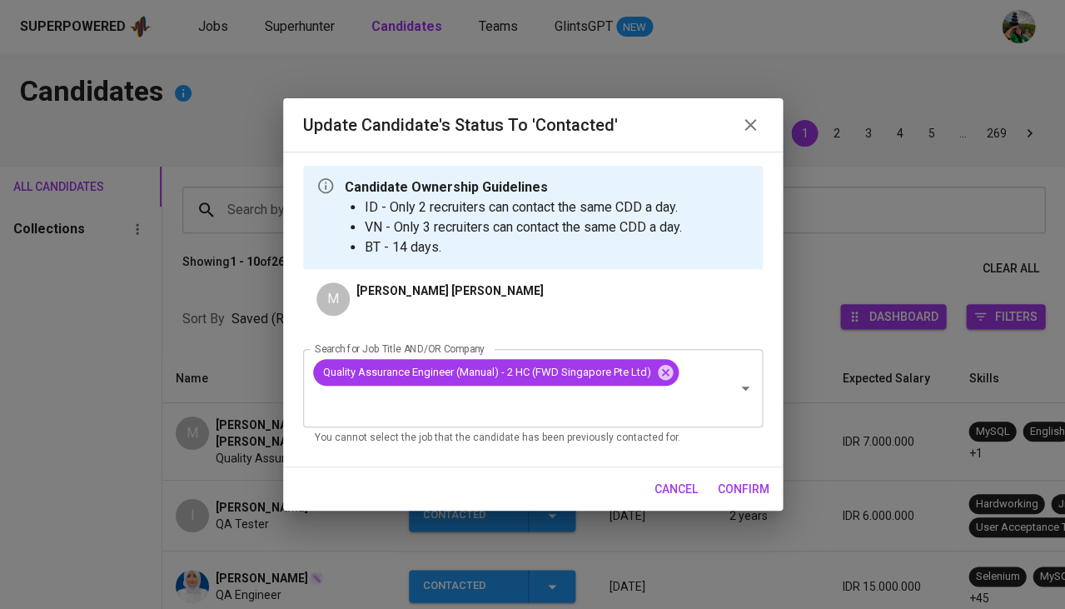
click at [732, 489] on span "confirm" at bounding box center [744, 489] width 52 height 21
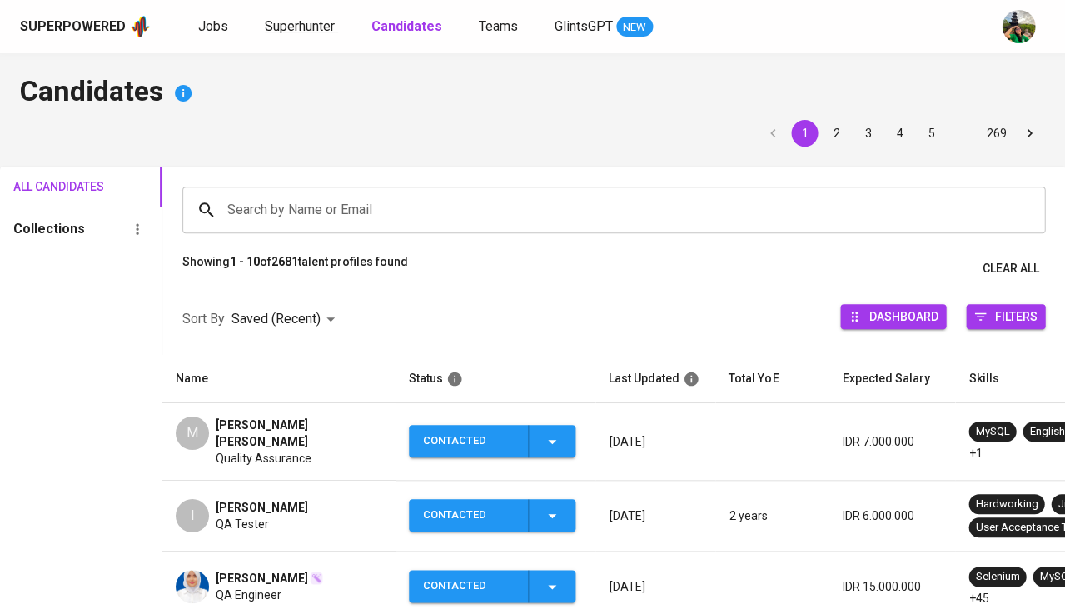
click at [285, 28] on span "Superhunter" at bounding box center [300, 26] width 70 height 16
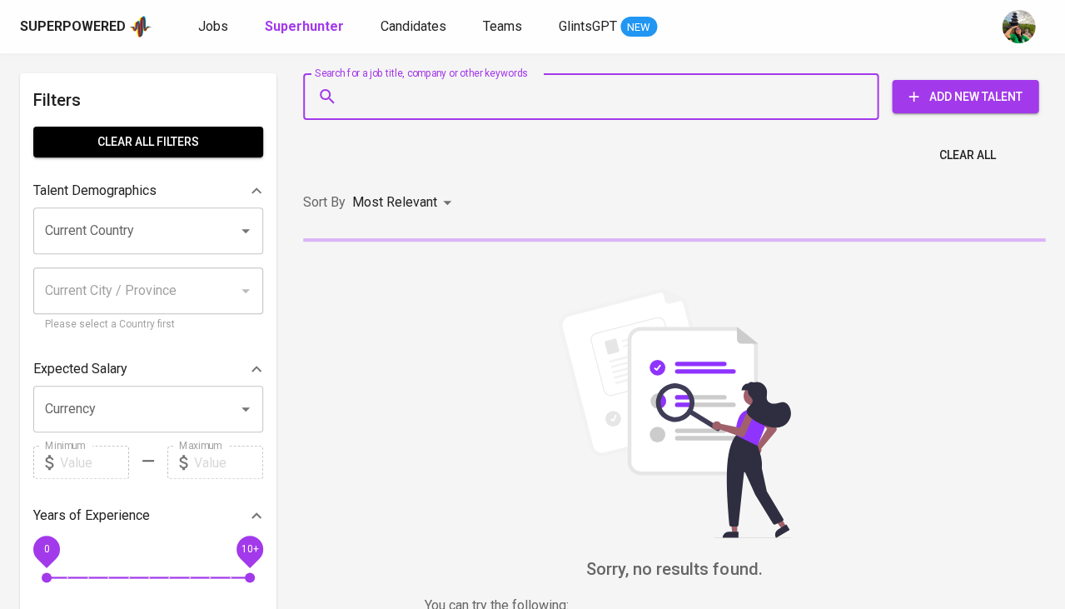
click at [422, 106] on input "Search for a job title, company or other keywords" at bounding box center [595, 97] width 502 height 32
paste input "[EMAIL_ADDRESS][DOMAIN_NAME]"
type input "[EMAIL_ADDRESS][DOMAIN_NAME]"
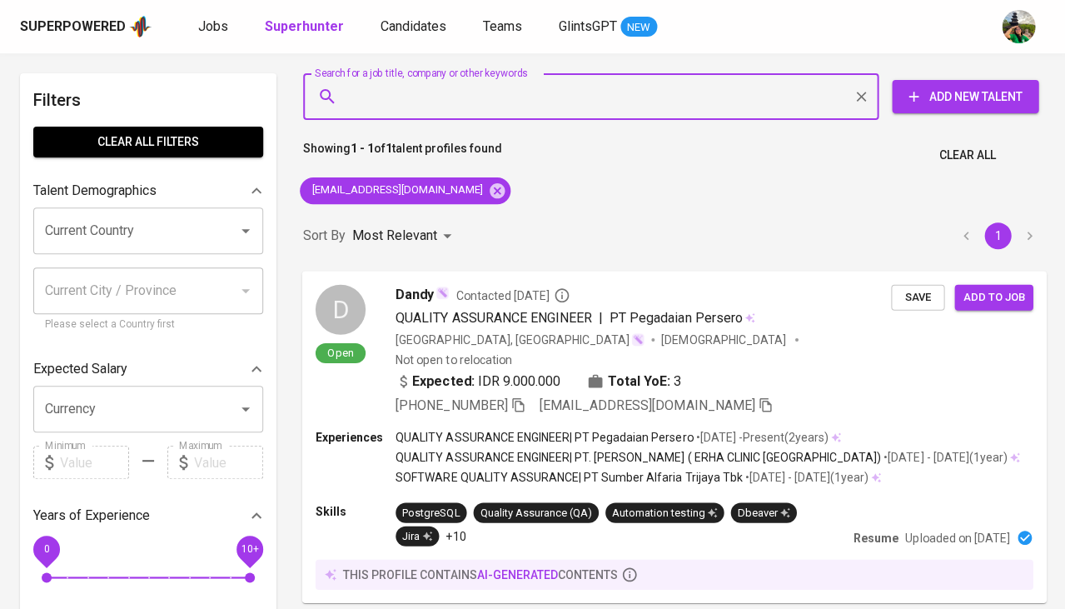
click at [902, 292] on span "Save" at bounding box center [917, 296] width 37 height 19
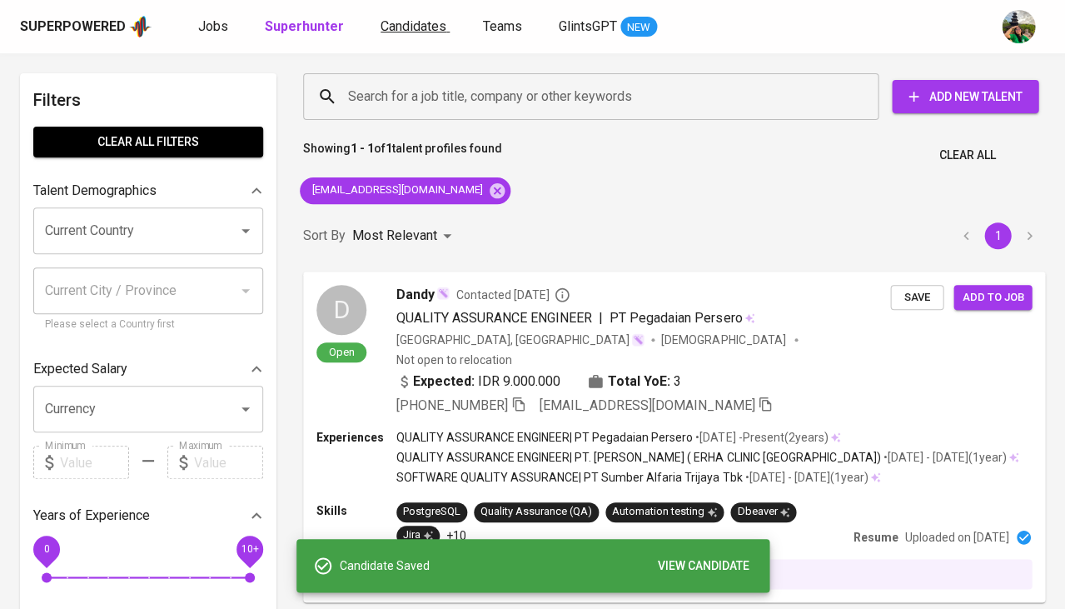
click at [406, 30] on span "Candidates" at bounding box center [414, 26] width 66 height 16
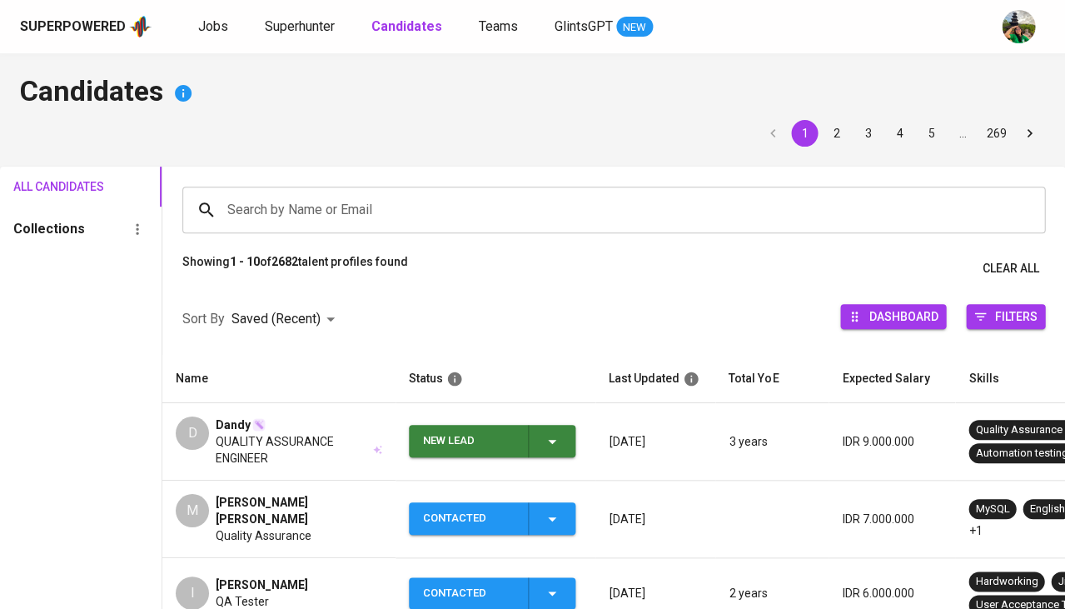
click at [560, 436] on icon "button" at bounding box center [552, 441] width 20 height 20
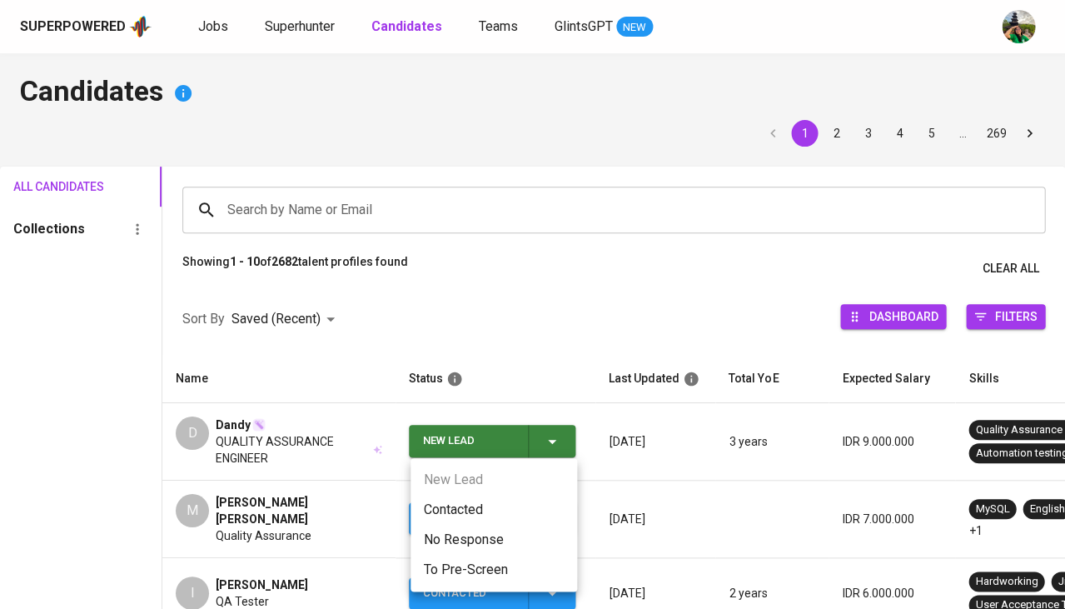
click at [484, 497] on li "Contacted" at bounding box center [494, 510] width 167 height 30
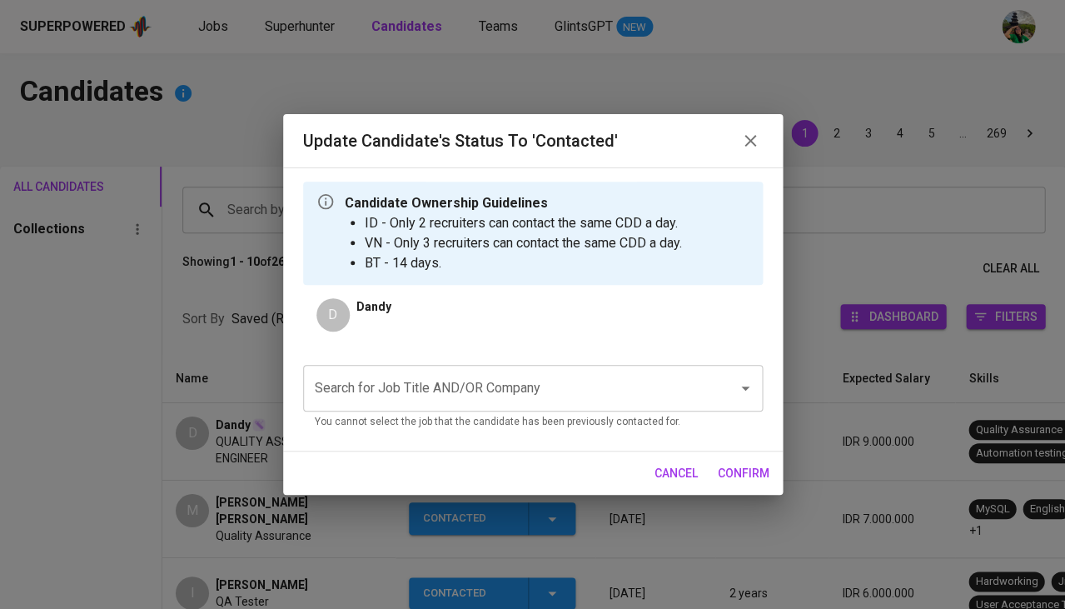
click at [454, 390] on input "Search for Job Title AND/OR Company" at bounding box center [510, 388] width 398 height 32
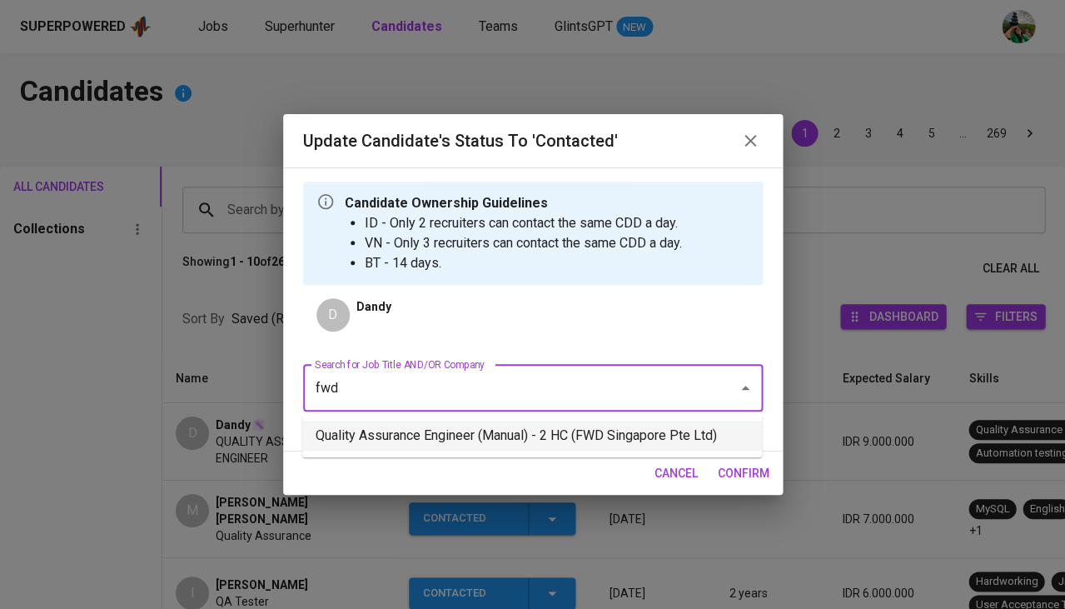
click at [411, 444] on li "Quality Assurance Engineer (Manual) - 2 HC (FWD Singapore Pte Ltd)" at bounding box center [532, 436] width 460 height 30
type input "fwd"
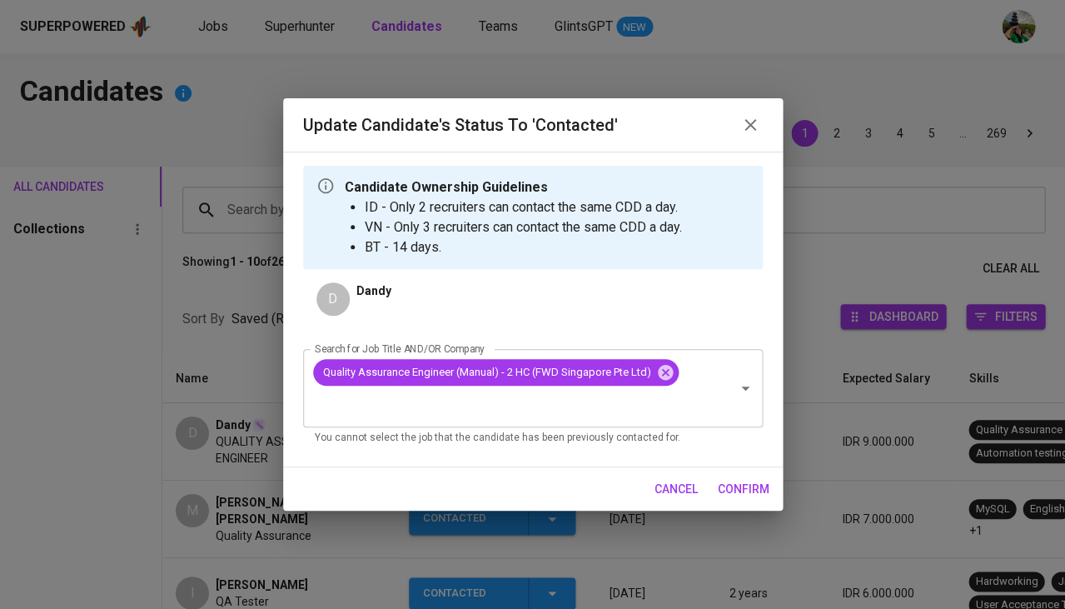
click at [731, 482] on span "confirm" at bounding box center [744, 489] width 52 height 21
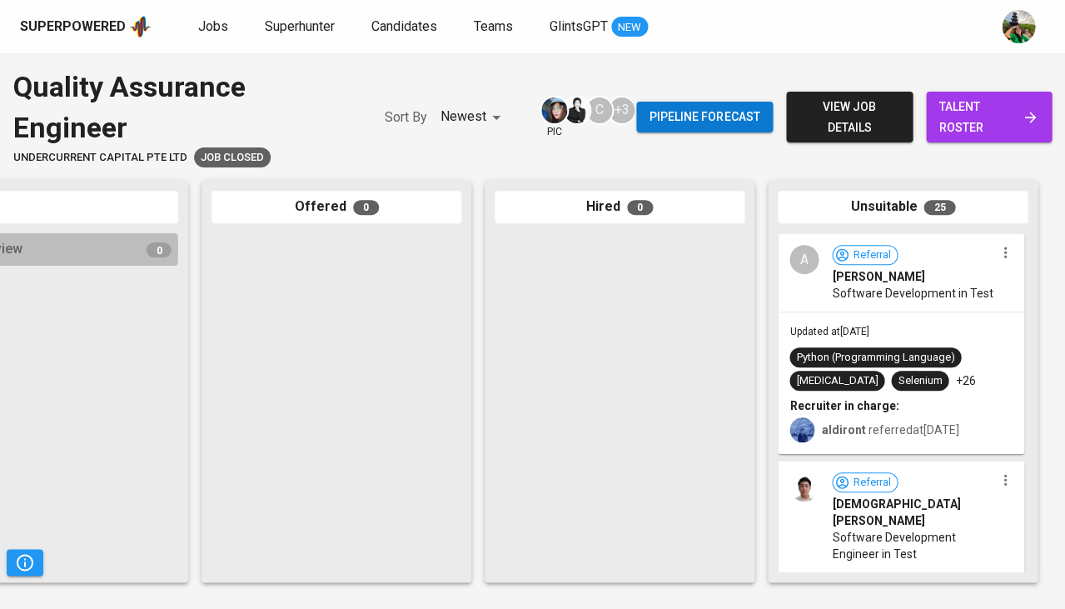
scroll to position [0, 918]
click at [935, 296] on span "Software Development in Test" at bounding box center [912, 293] width 161 height 17
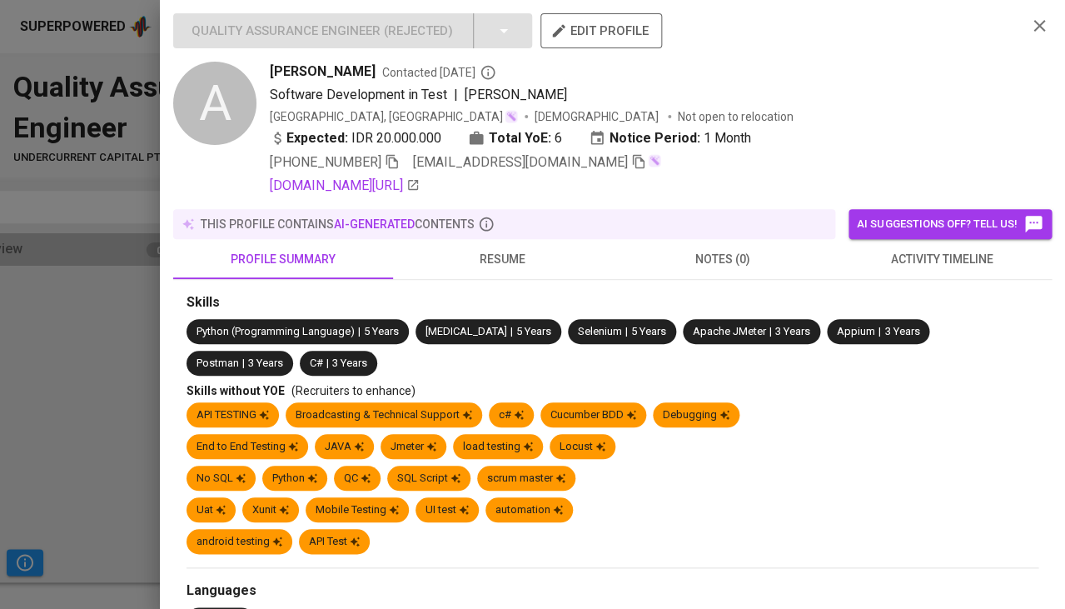
click at [1031, 37] on div "Quality Assurance Engineer ( Rejected ) edit profile A [PERSON_NAME] Contacted …" at bounding box center [612, 104] width 879 height 182
click at [1047, 24] on icon "button" at bounding box center [1039, 26] width 20 height 20
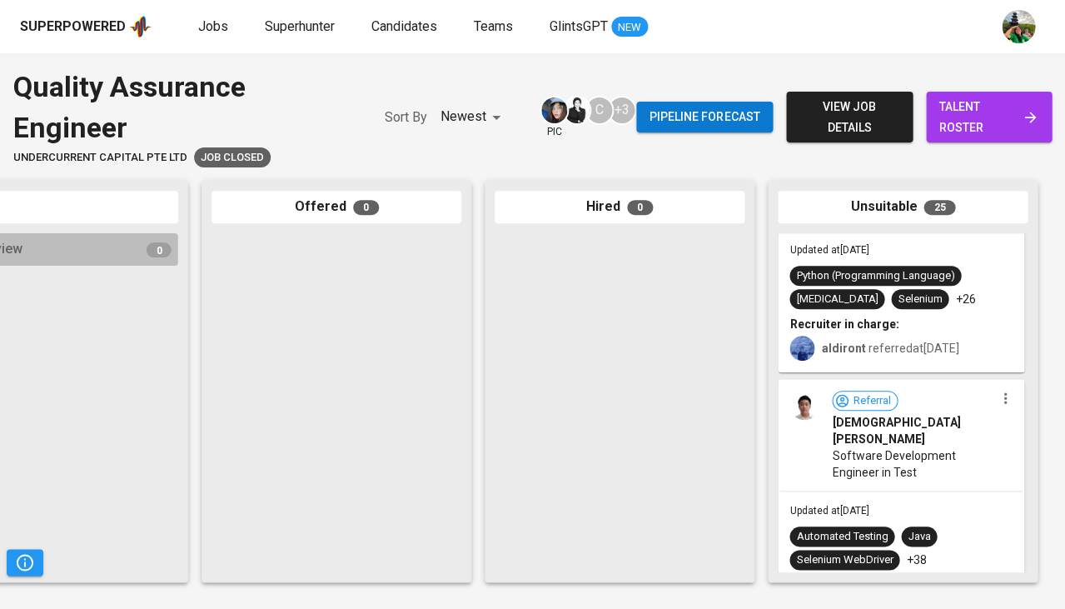
scroll to position [89, 0]
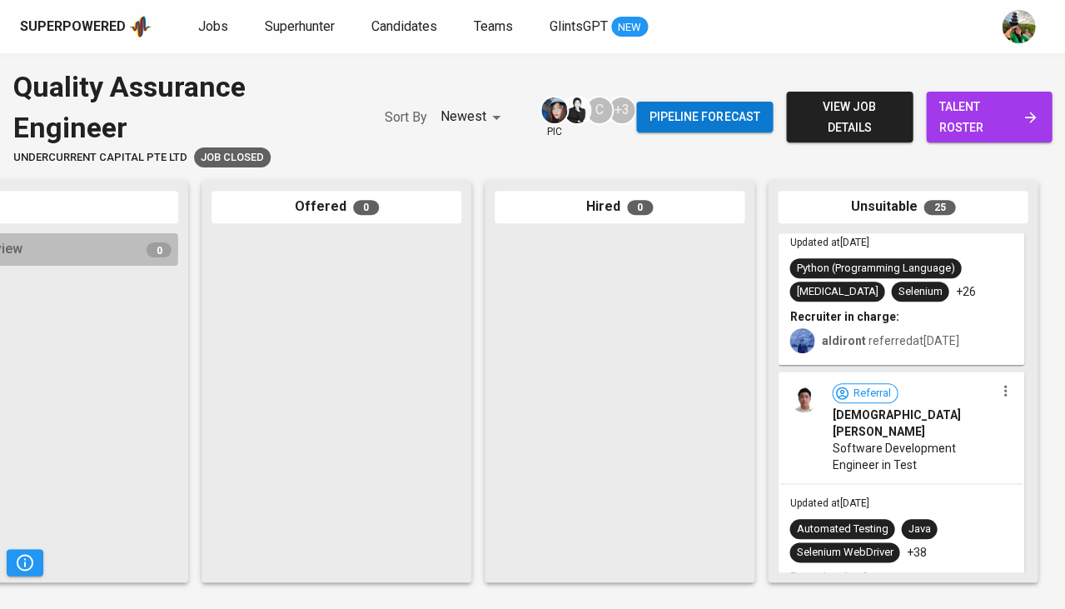
click at [860, 484] on div "Updated at [DATE] Automated Testing Java Selenium WebDriver +38 Recruiter in ch…" at bounding box center [900, 554] width 243 height 140
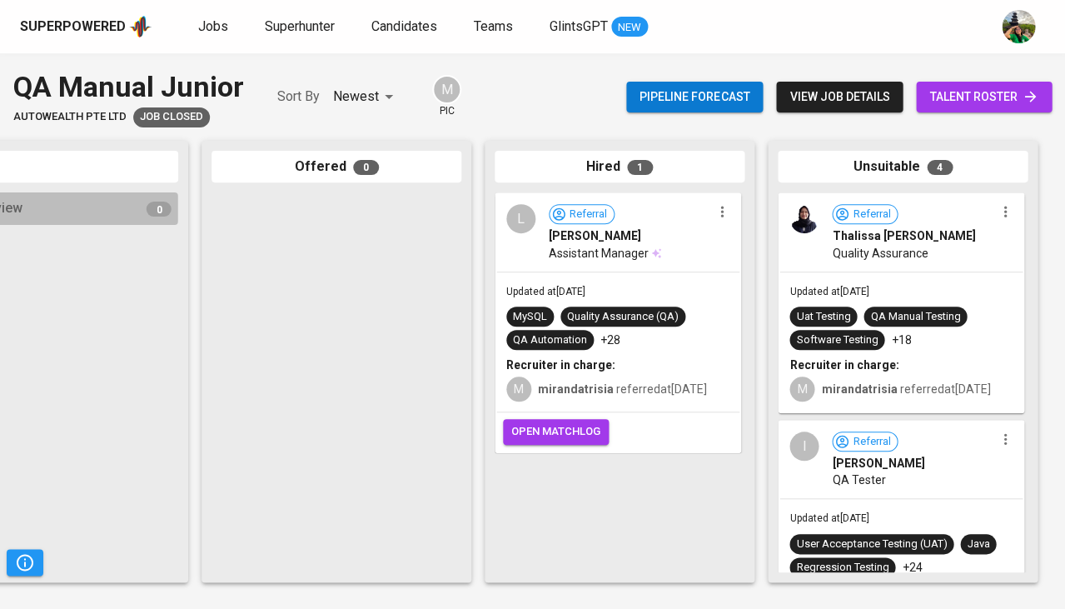
scroll to position [0, 918]
click at [836, 294] on span "Updated at [DATE]" at bounding box center [828, 292] width 79 height 12
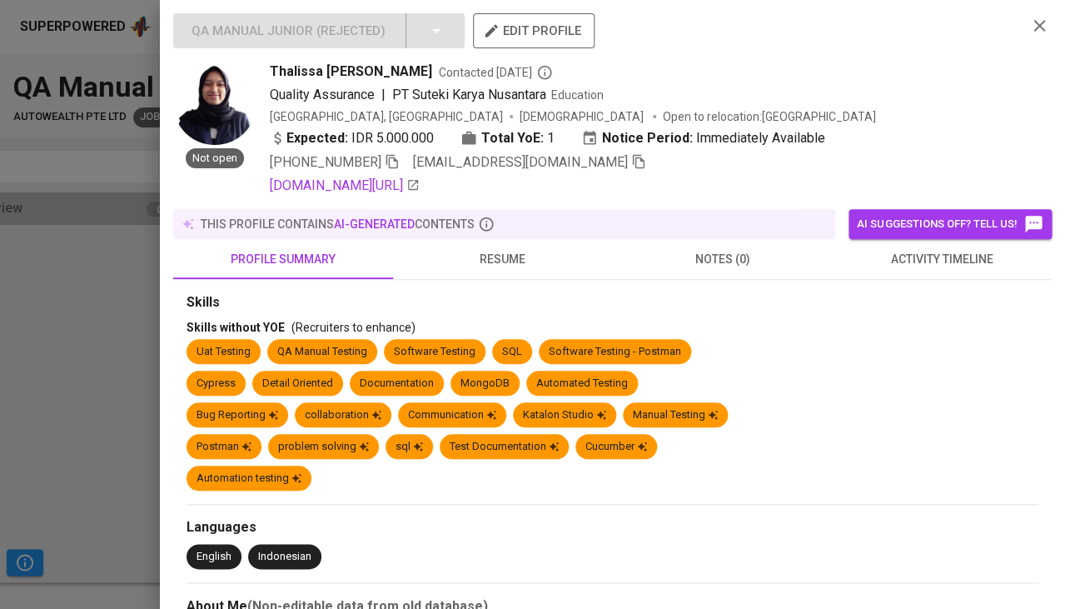
click at [899, 251] on span "activity timeline" at bounding box center [942, 259] width 200 height 21
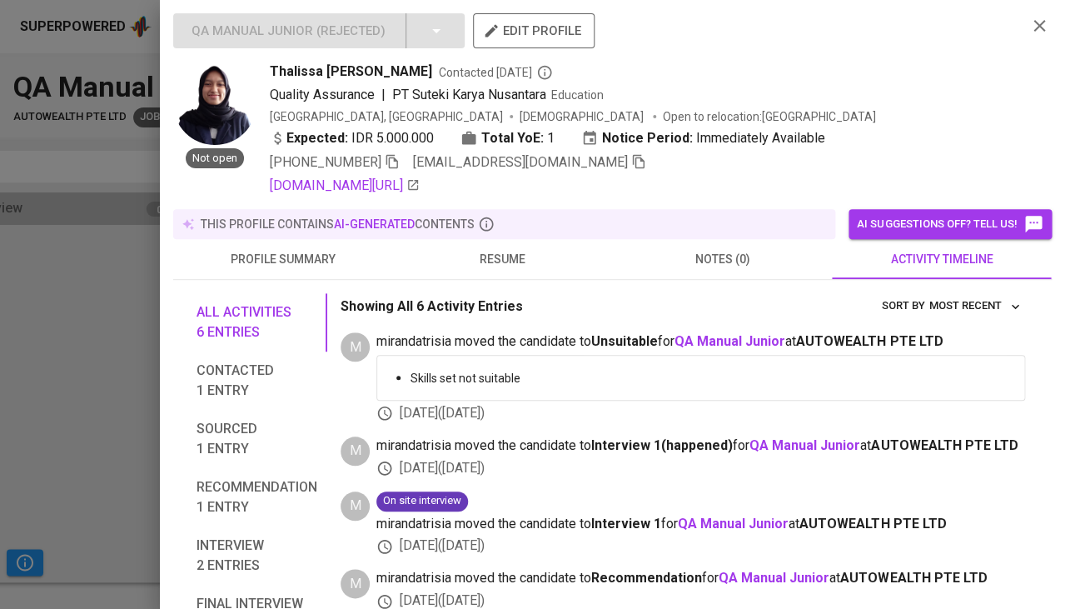
scroll to position [0, 0]
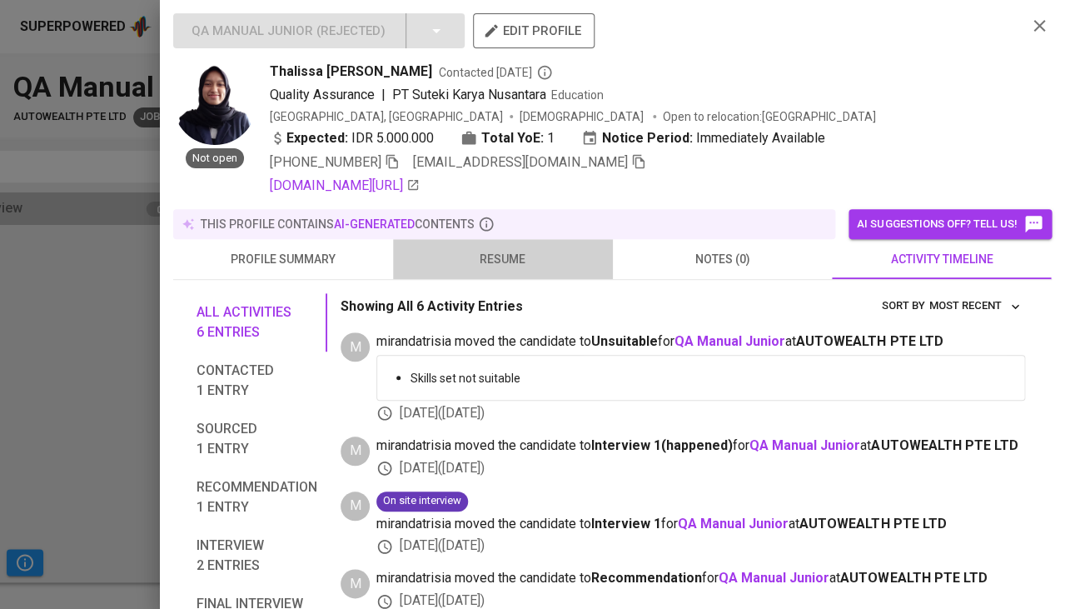
click at [504, 261] on span "resume" at bounding box center [503, 259] width 200 height 21
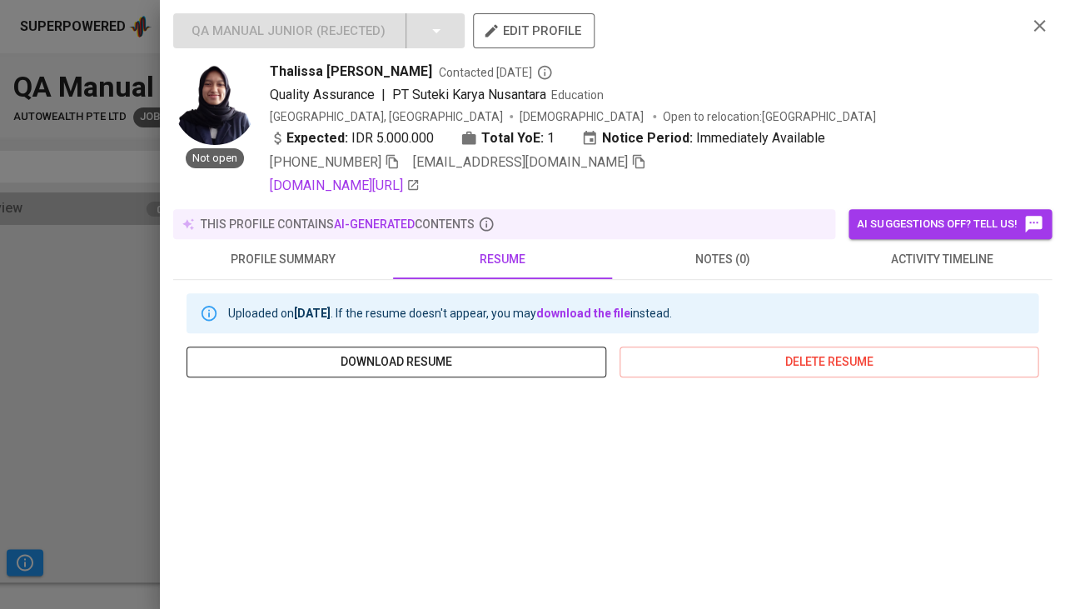
scroll to position [150, 0]
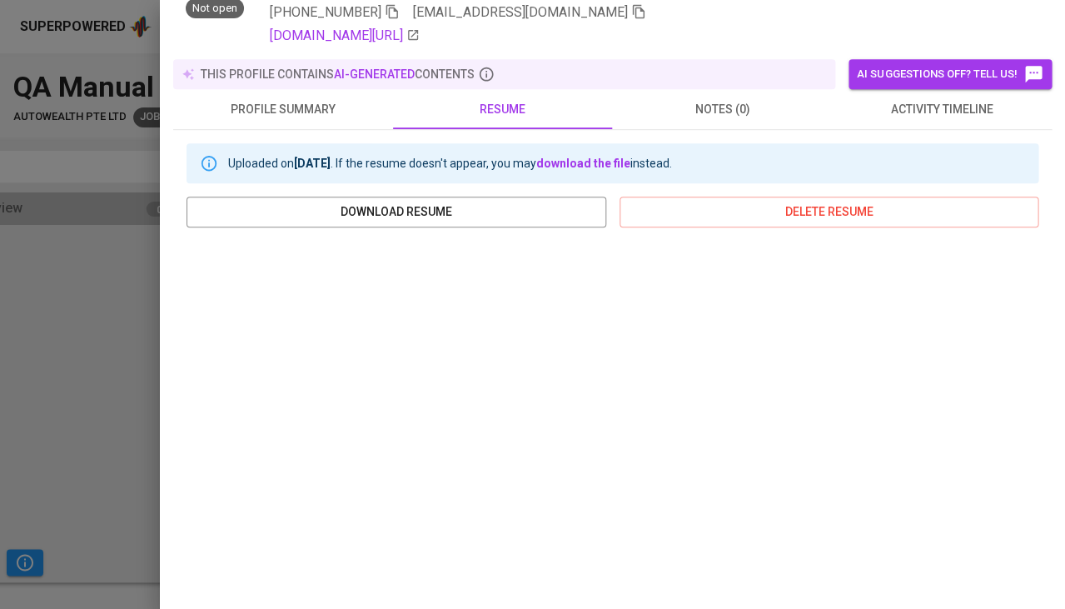
click at [110, 395] on div at bounding box center [532, 304] width 1065 height 609
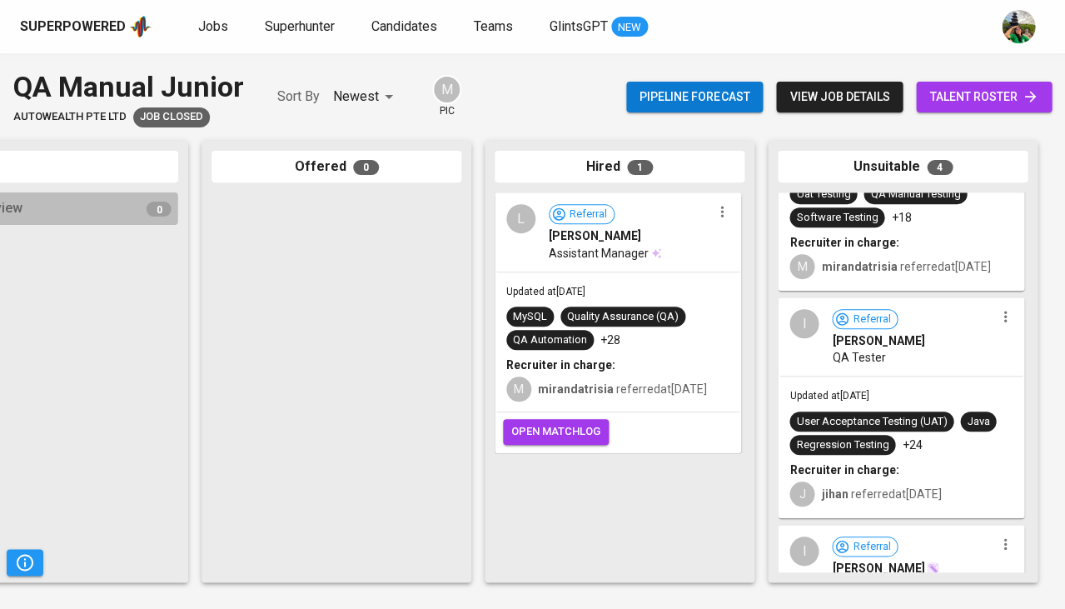
scroll to position [128, 0]
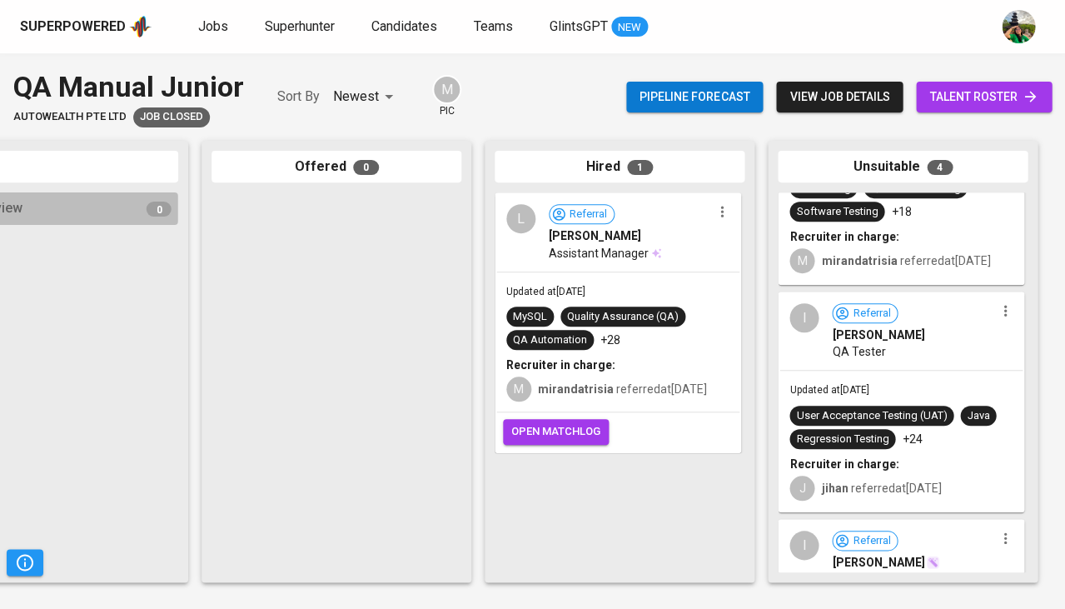
click at [898, 360] on div "QA Tester" at bounding box center [913, 351] width 162 height 17
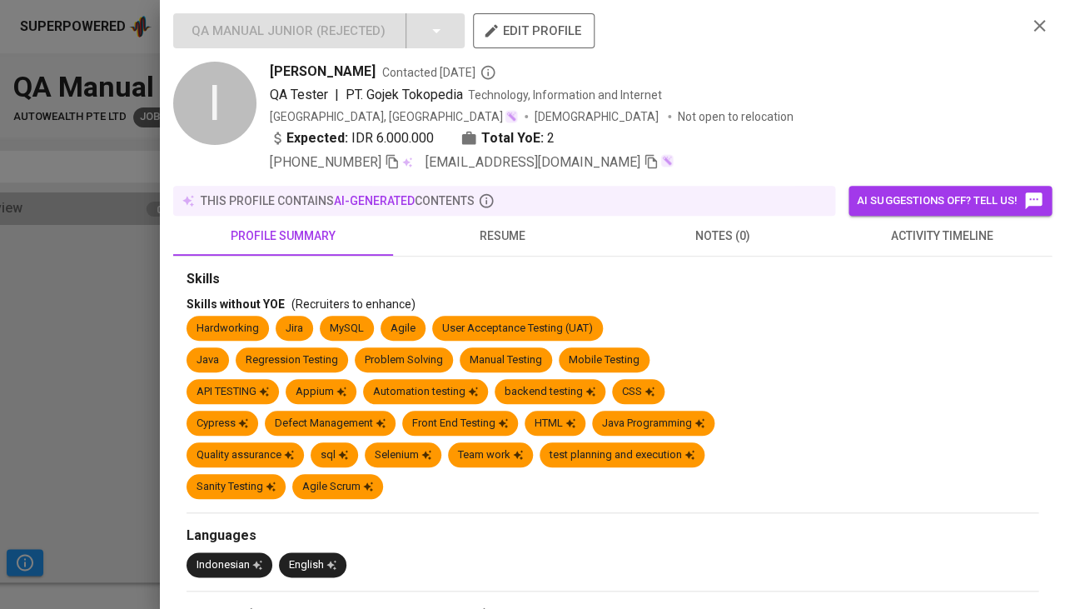
click at [507, 232] on span "resume" at bounding box center [503, 236] width 200 height 21
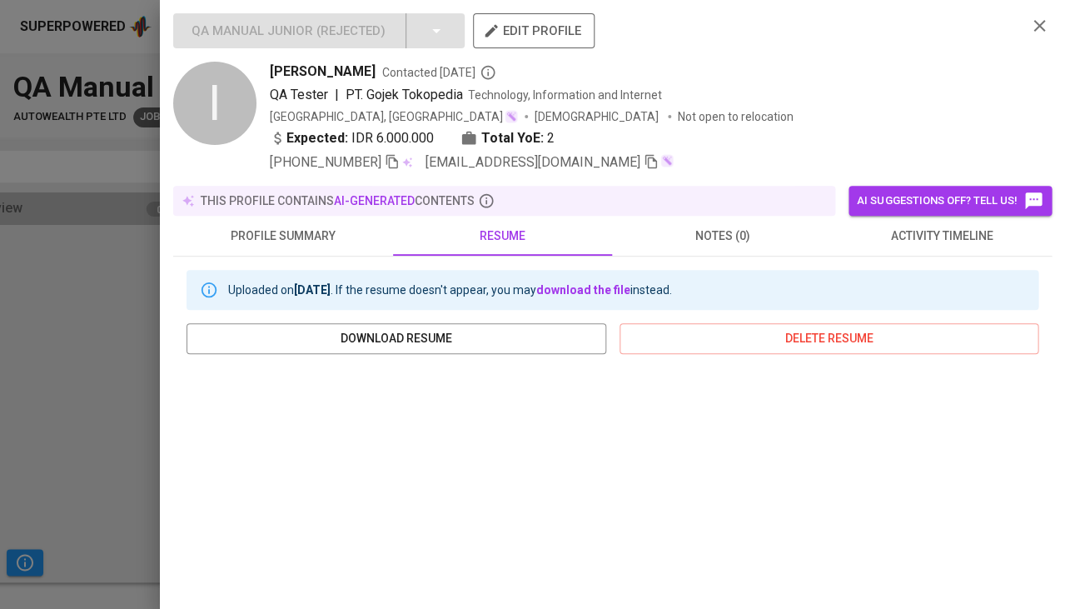
scroll to position [0, 0]
click at [913, 226] on span "activity timeline" at bounding box center [942, 236] width 200 height 21
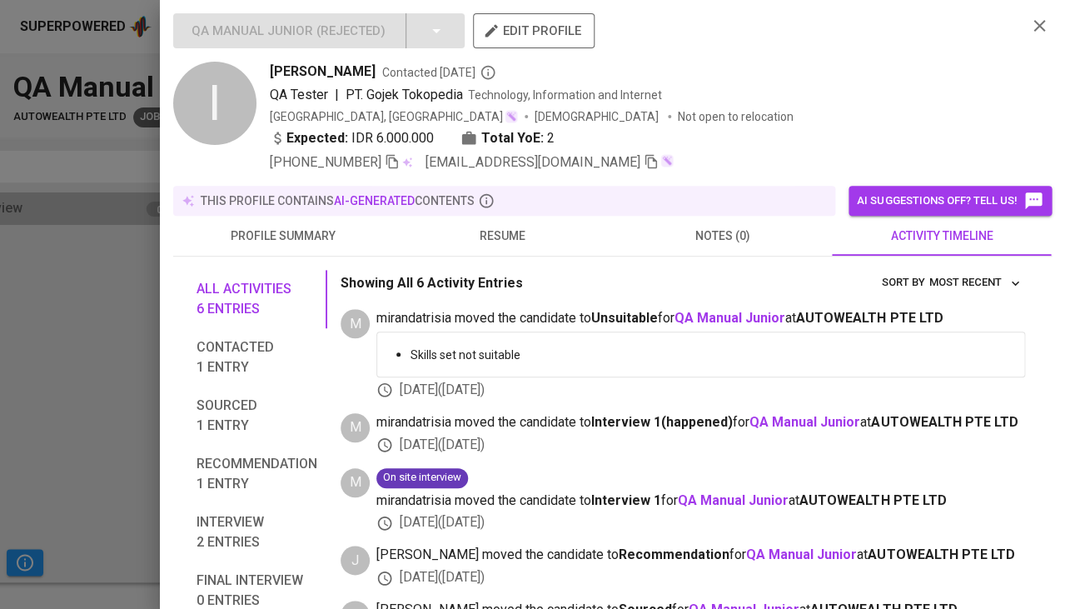
click at [398, 162] on icon "button" at bounding box center [392, 162] width 12 height 14
click at [644, 162] on icon "button" at bounding box center [651, 161] width 15 height 15
click at [109, 317] on div at bounding box center [532, 304] width 1065 height 609
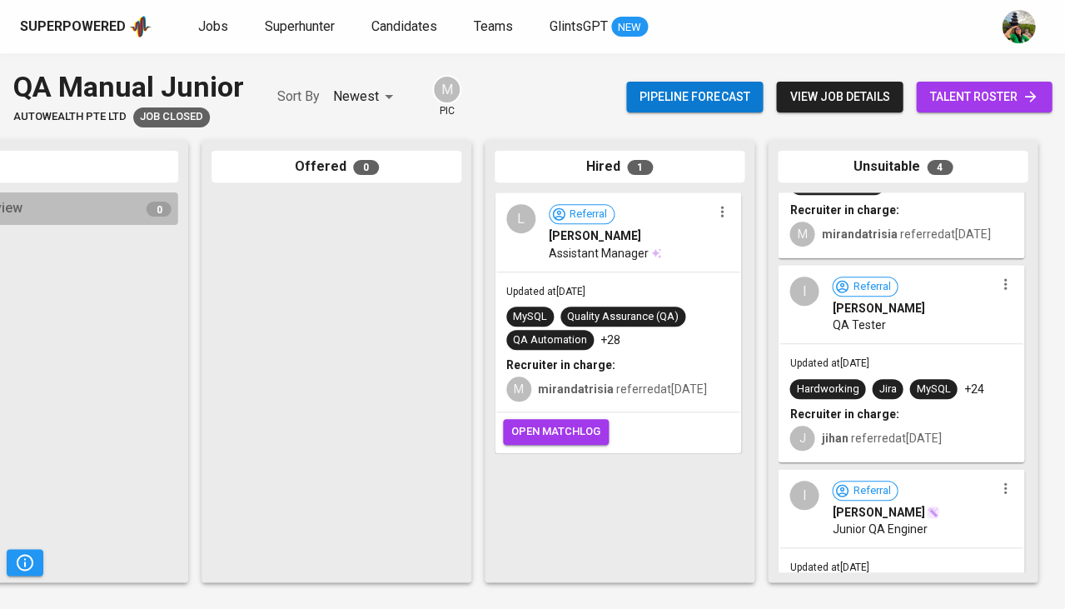
scroll to position [158, 0]
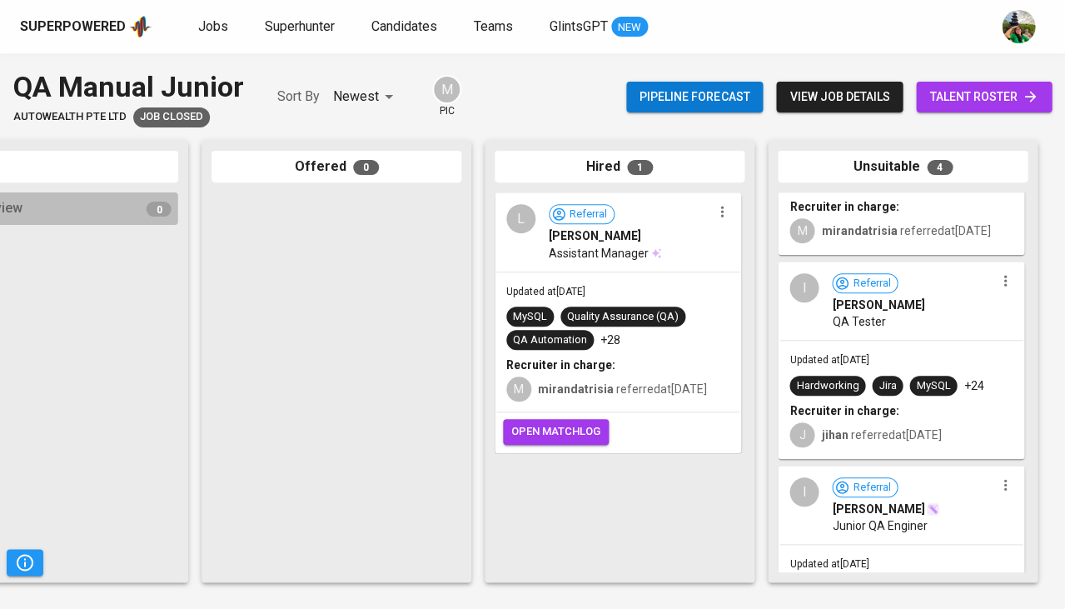
click at [813, 410] on b "Recruiter in charge:" at bounding box center [843, 410] width 109 height 13
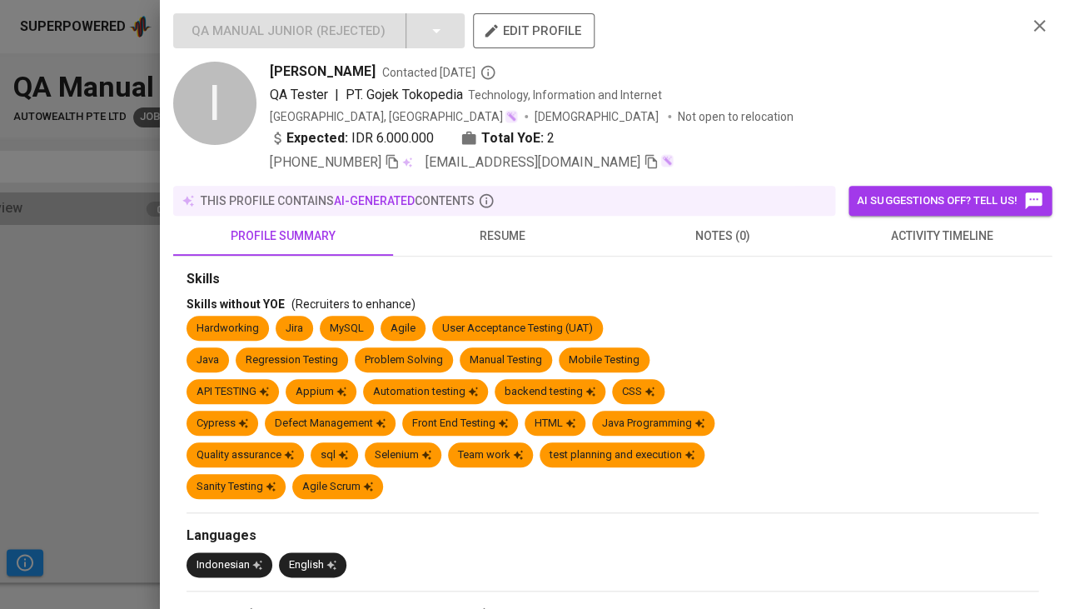
click at [907, 240] on span "activity timeline" at bounding box center [942, 236] width 200 height 21
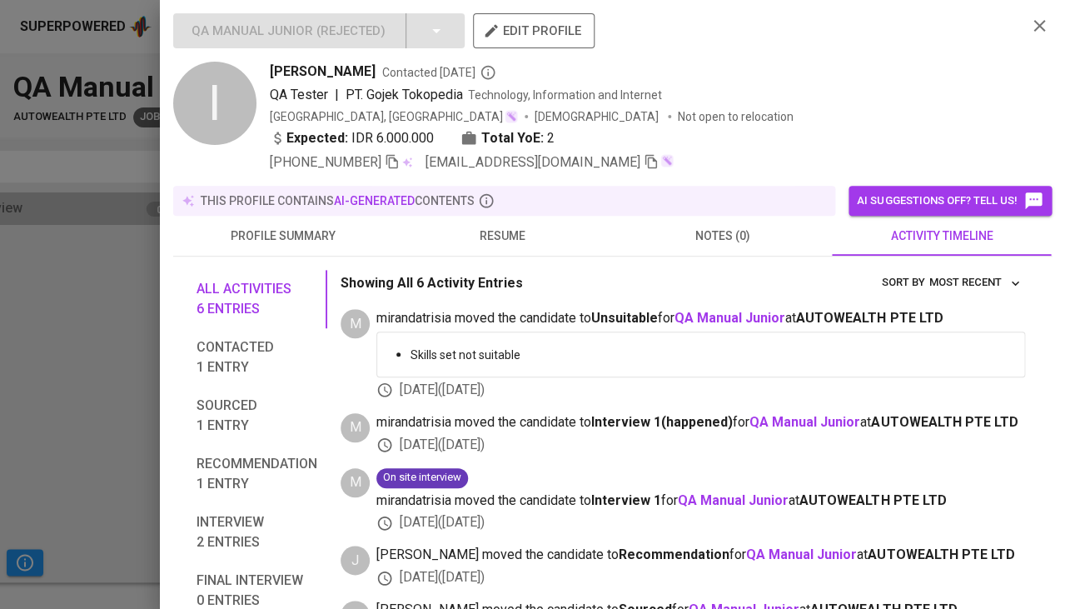
scroll to position [0, 0]
click at [1047, 27] on icon "button" at bounding box center [1039, 26] width 20 height 20
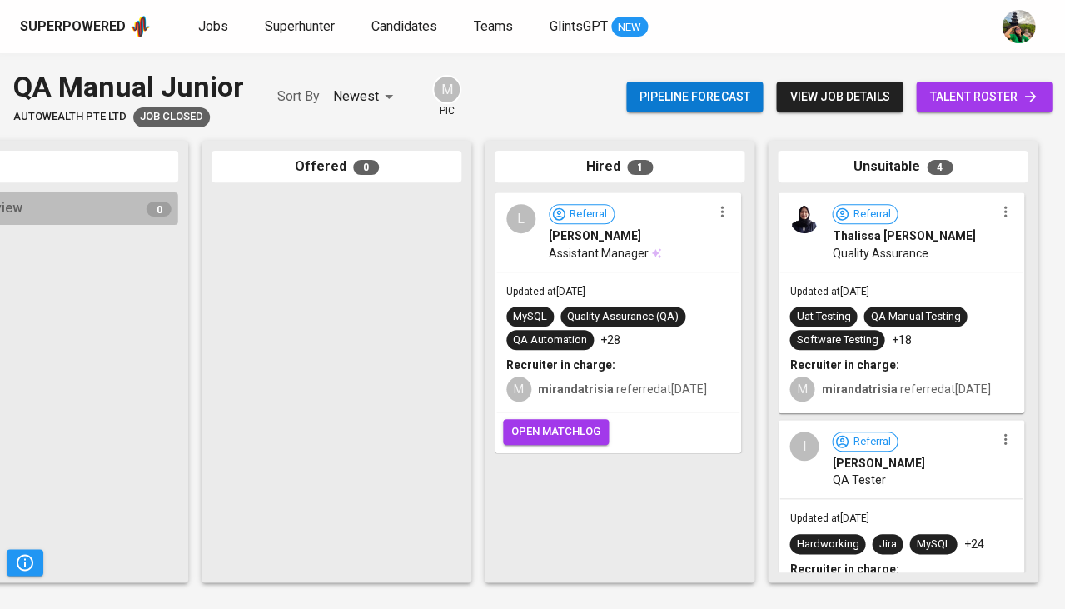
click at [897, 327] on div "Uat Testing QA Manual Testing Software Testing +18" at bounding box center [900, 327] width 223 height 43
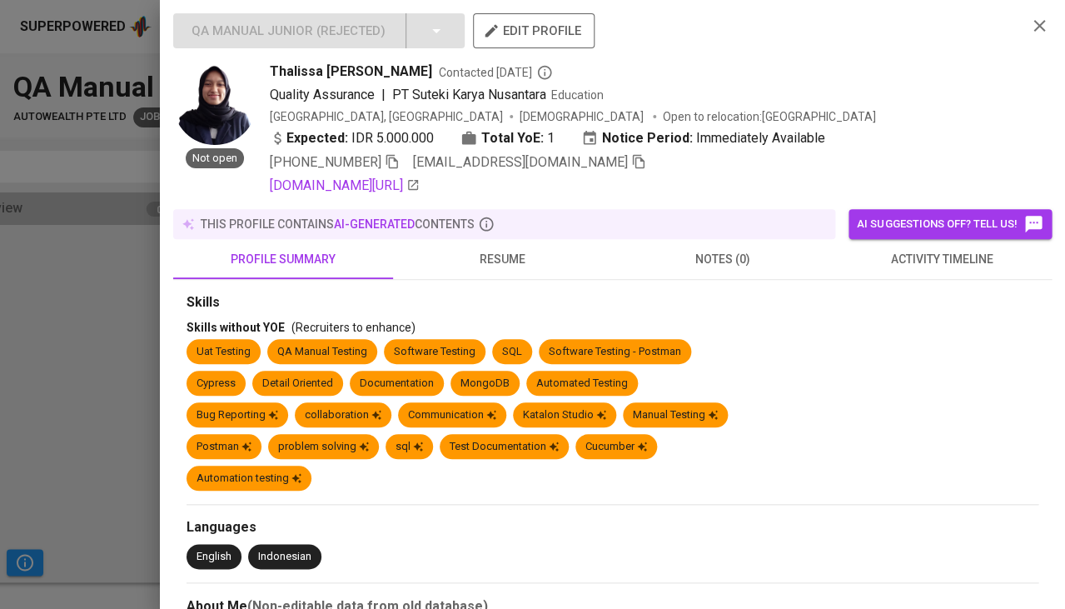
click at [945, 255] on span "activity timeline" at bounding box center [942, 259] width 200 height 21
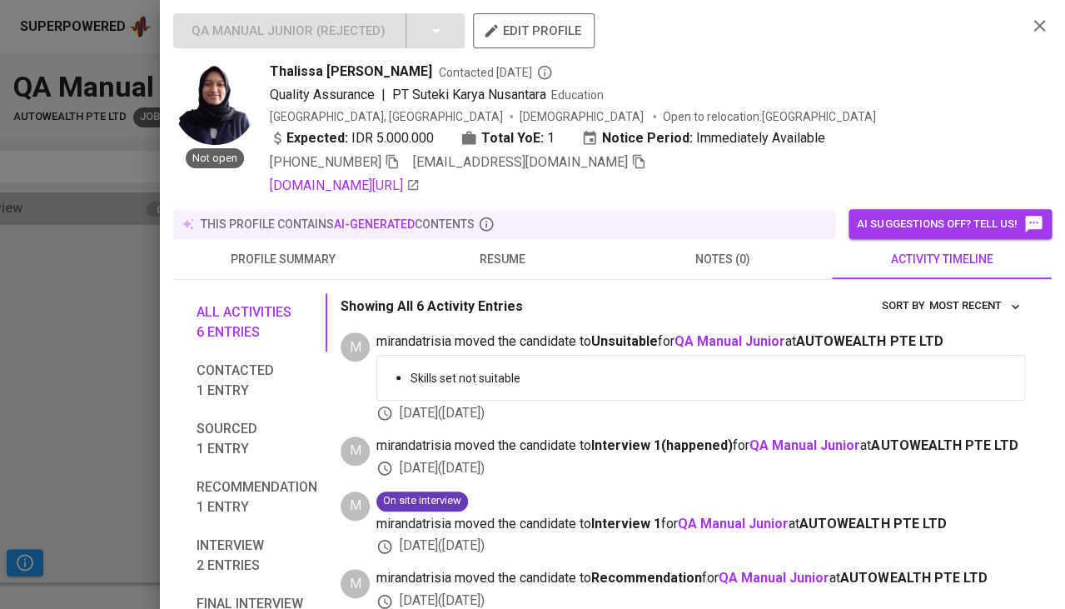
click at [77, 443] on div at bounding box center [532, 304] width 1065 height 609
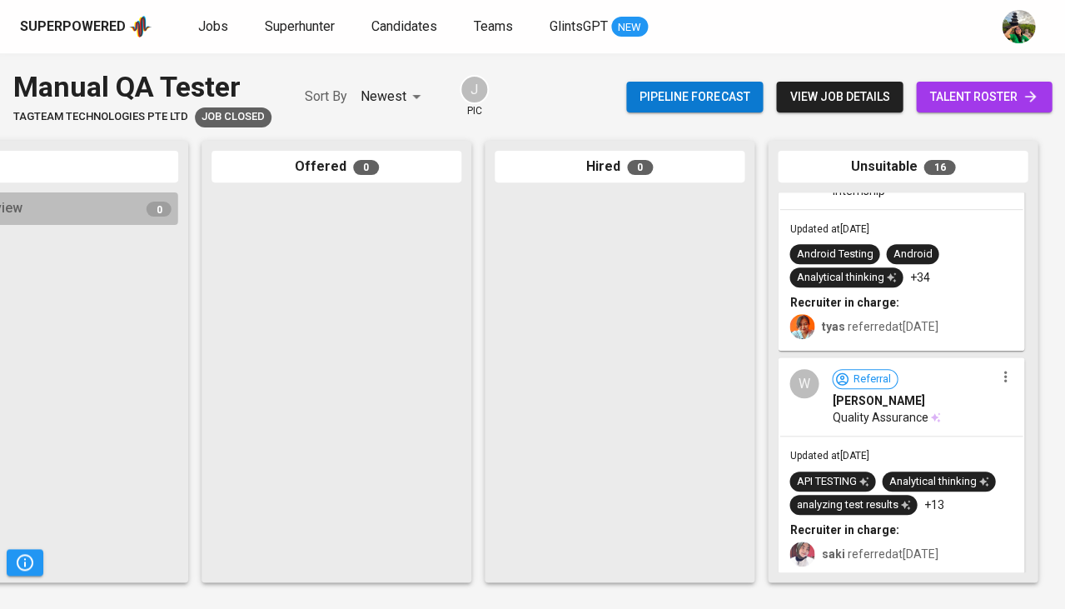
scroll to position [80, 0]
click at [866, 425] on div "W Referral [PERSON_NAME] Quality Assurance" at bounding box center [900, 396] width 243 height 77
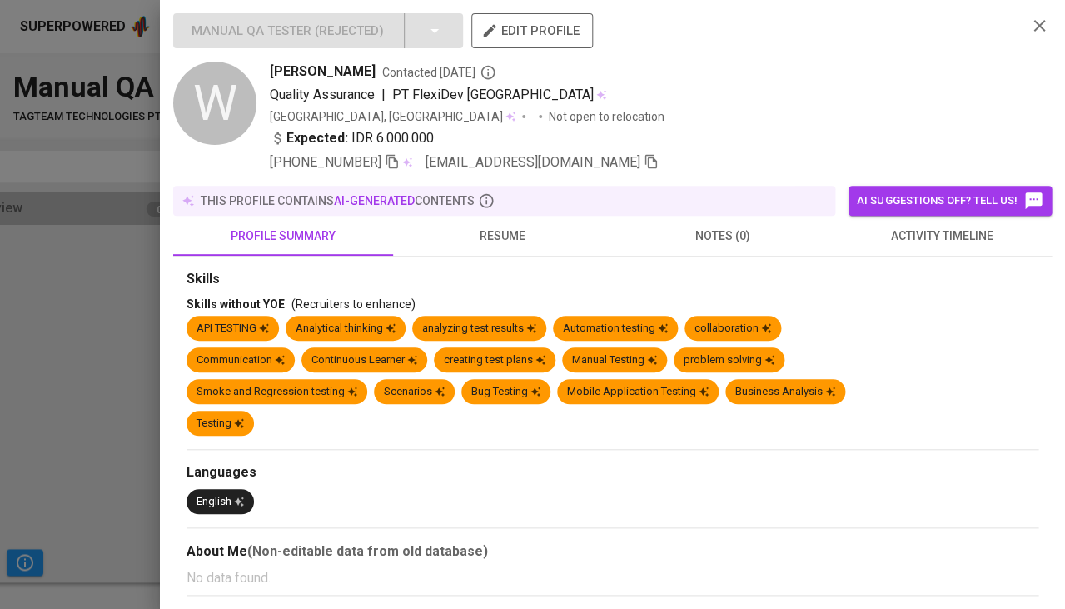
click at [938, 238] on span "activity timeline" at bounding box center [942, 236] width 200 height 21
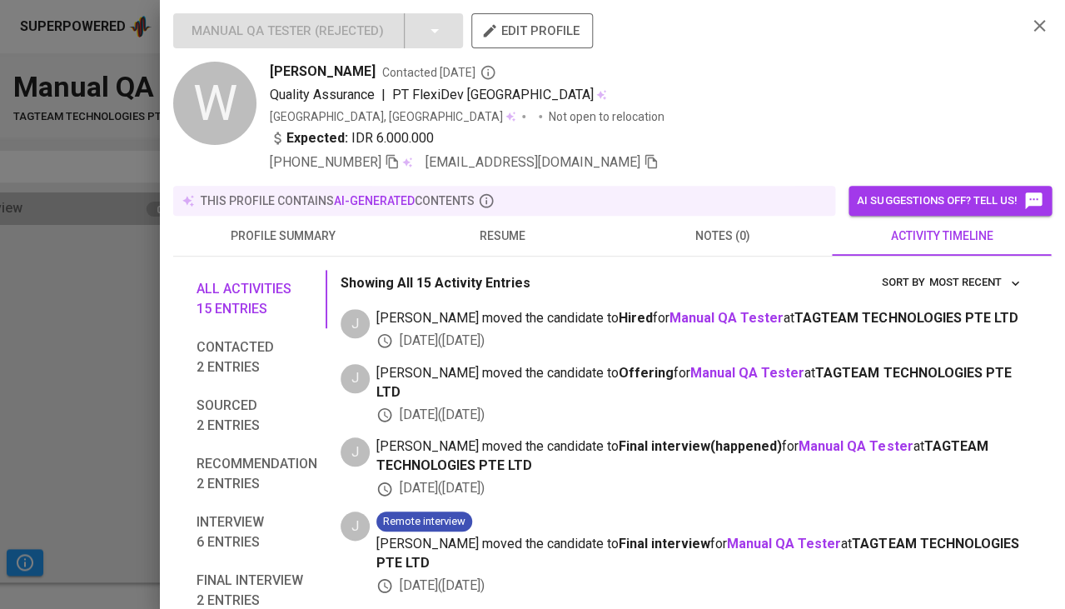
click at [54, 412] on div at bounding box center [532, 304] width 1065 height 609
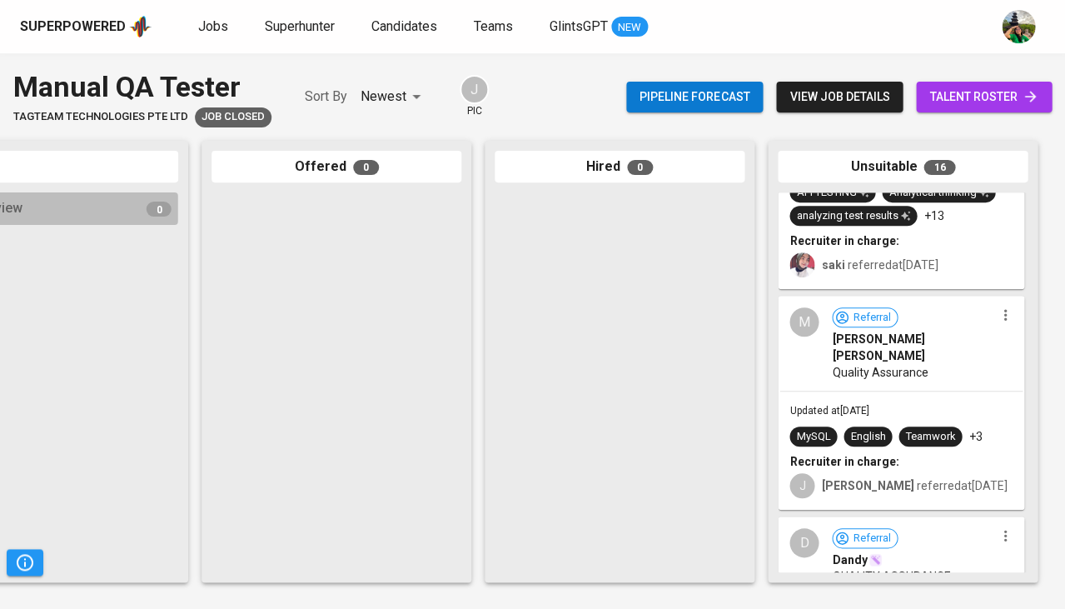
scroll to position [384, 0]
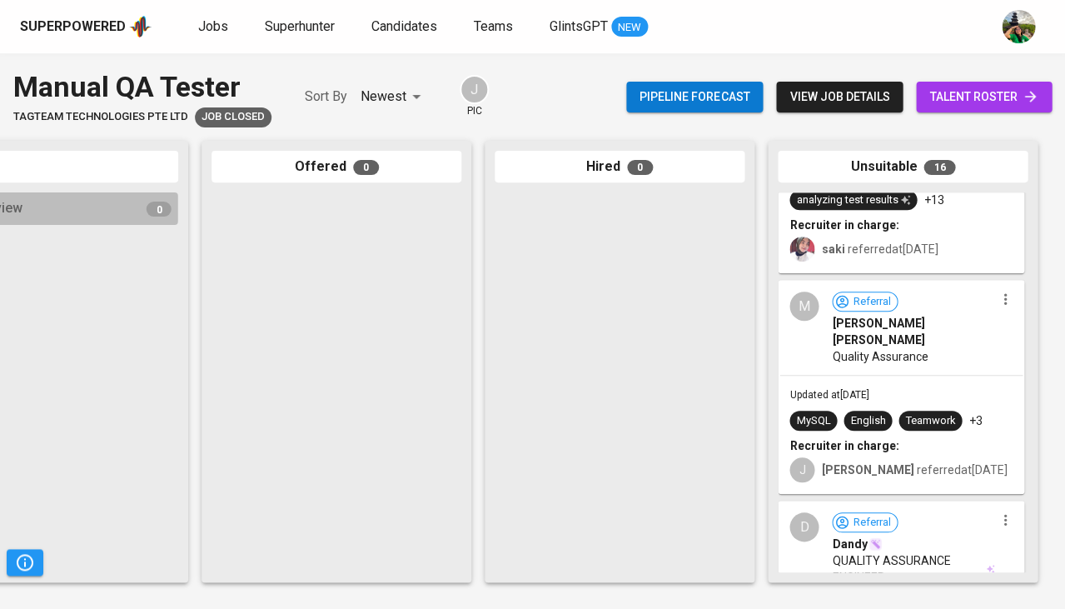
click at [877, 376] on div "Updated at [DATE] MySQL English Teamwork +3 Recruiter in charge: [PERSON_NAME] …" at bounding box center [900, 434] width 243 height 117
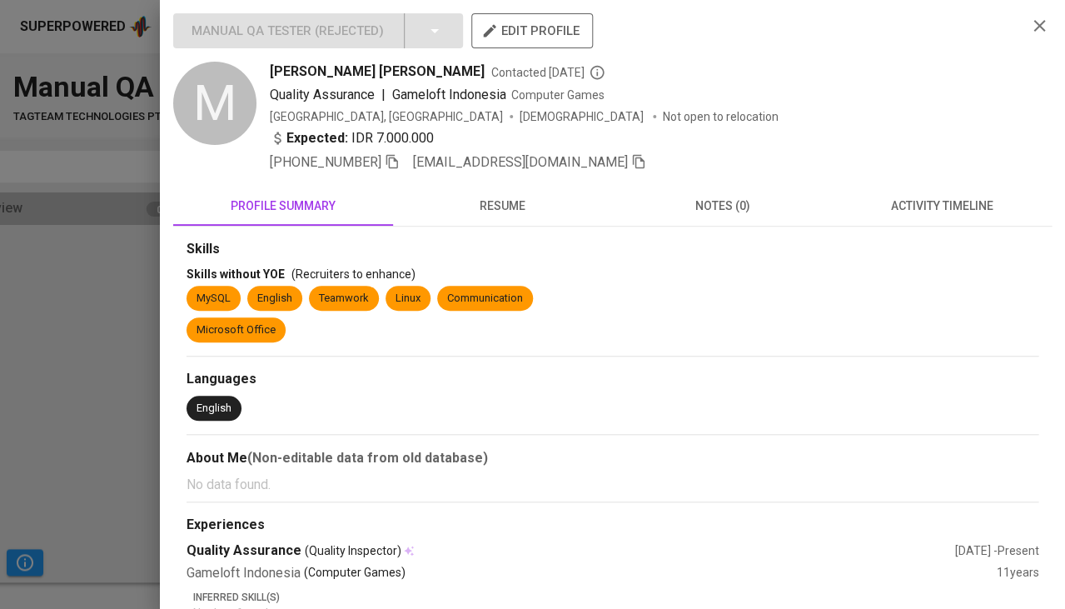
click at [917, 201] on span "activity timeline" at bounding box center [942, 206] width 200 height 21
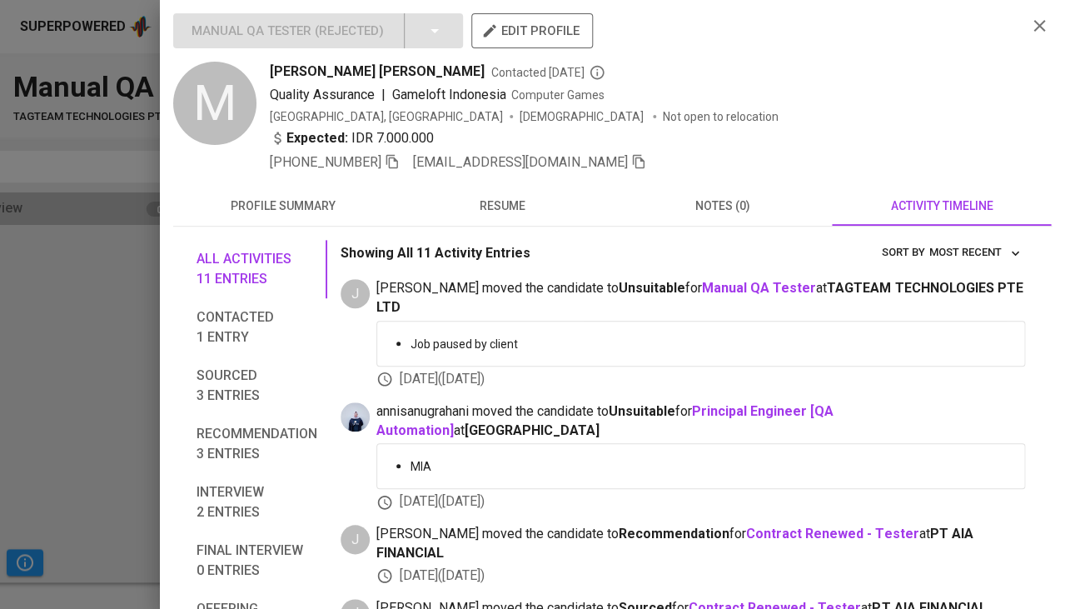
scroll to position [0, 0]
click at [504, 204] on span "resume" at bounding box center [503, 206] width 200 height 21
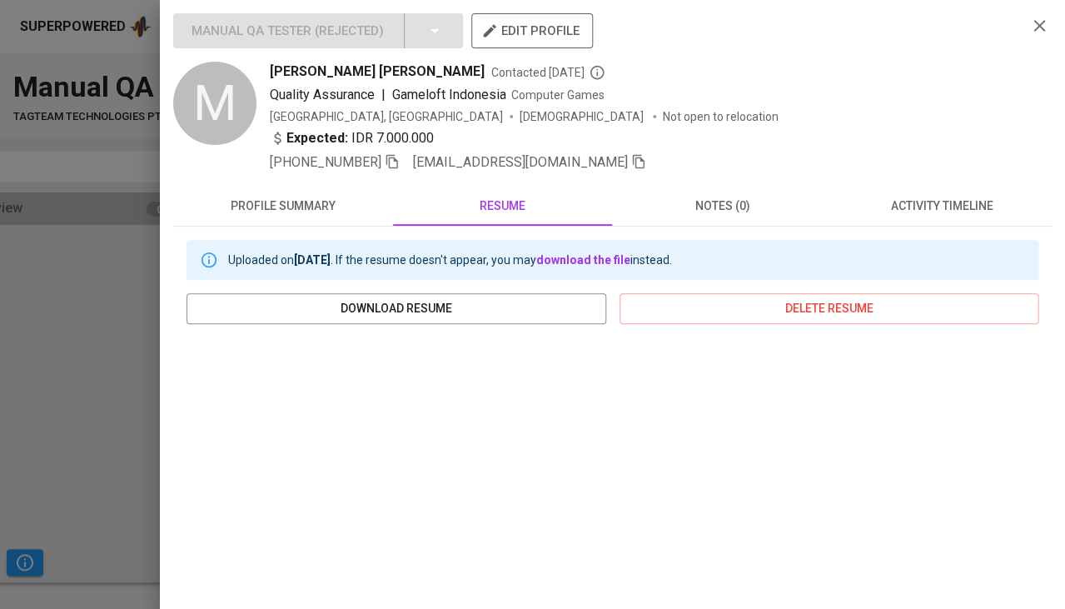
click at [396, 162] on icon "button" at bounding box center [392, 161] width 15 height 15
click at [631, 161] on icon "button" at bounding box center [638, 161] width 15 height 15
click at [21, 366] on div at bounding box center [532, 304] width 1065 height 609
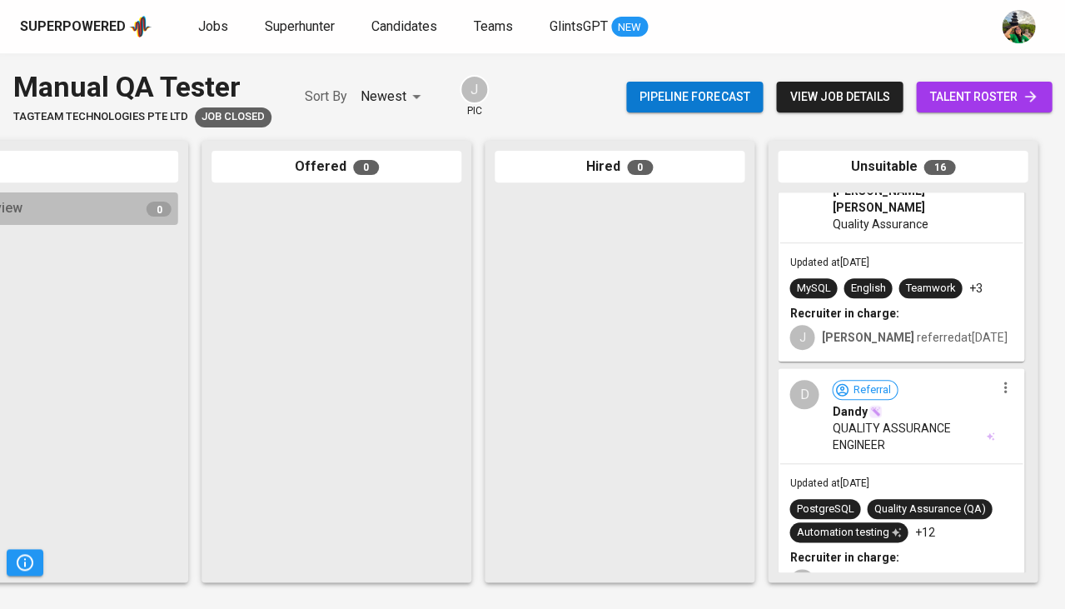
scroll to position [517, 0]
click at [887, 432] on div "D Referral Dandy QUALITY ASSURANCE ENGINEER" at bounding box center [900, 415] width 243 height 93
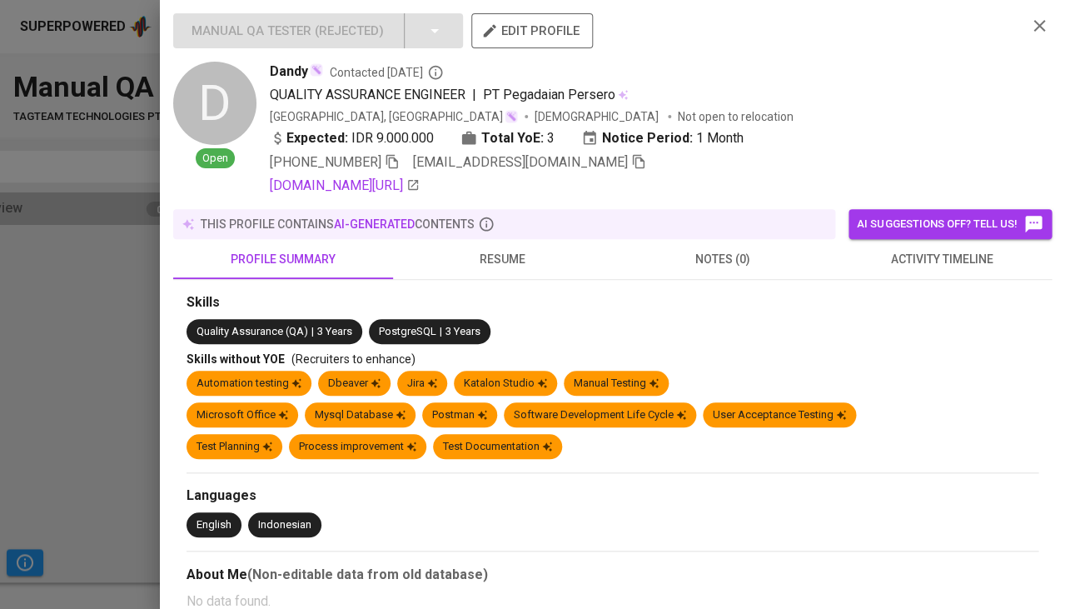
click at [918, 251] on span "activity timeline" at bounding box center [942, 259] width 200 height 21
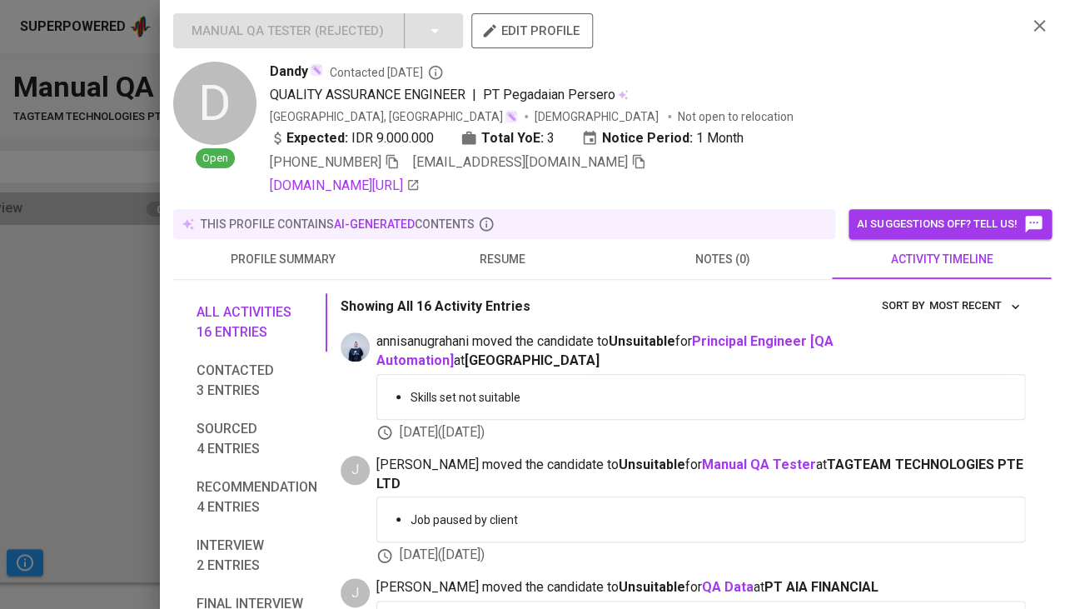
scroll to position [0, 0]
click at [505, 255] on span "resume" at bounding box center [503, 259] width 200 height 21
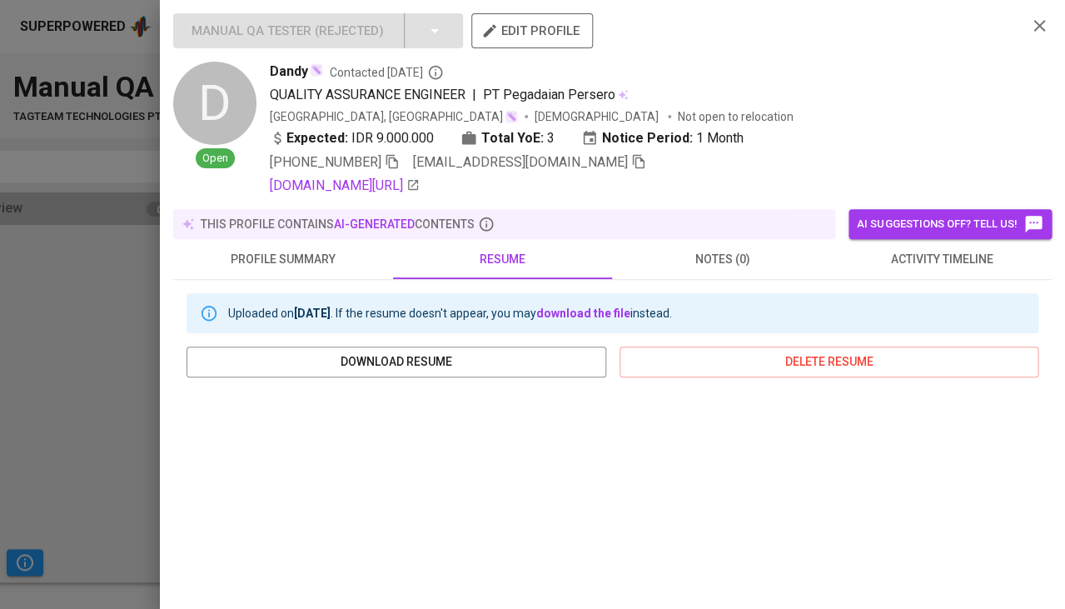
click at [403, 161] on div "[PHONE_NUMBER] [EMAIL_ADDRESS][DOMAIN_NAME]" at bounding box center [458, 162] width 376 height 20
click at [396, 161] on icon "button" at bounding box center [392, 161] width 15 height 15
click at [631, 159] on icon "button" at bounding box center [638, 161] width 15 height 15
click at [107, 310] on div at bounding box center [532, 304] width 1065 height 609
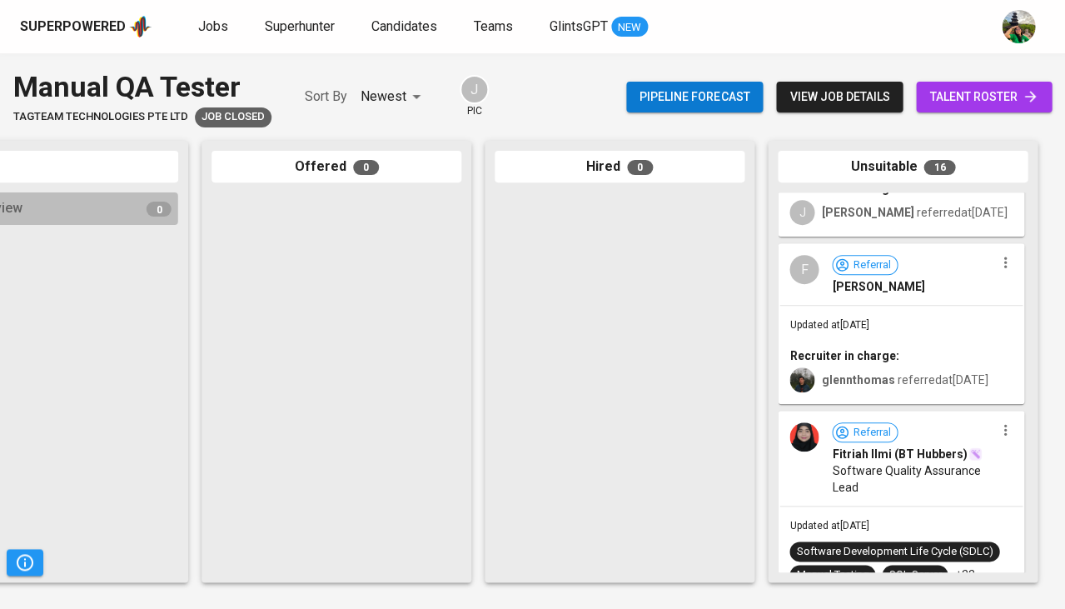
scroll to position [1085, 0]
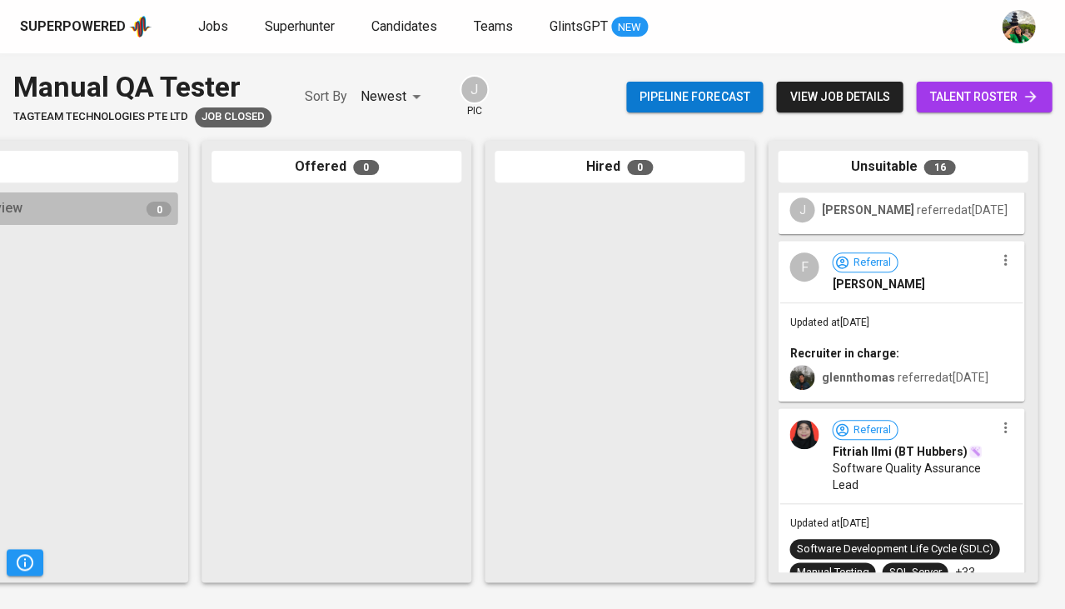
click at [938, 283] on div "[PERSON_NAME]" at bounding box center [913, 284] width 162 height 17
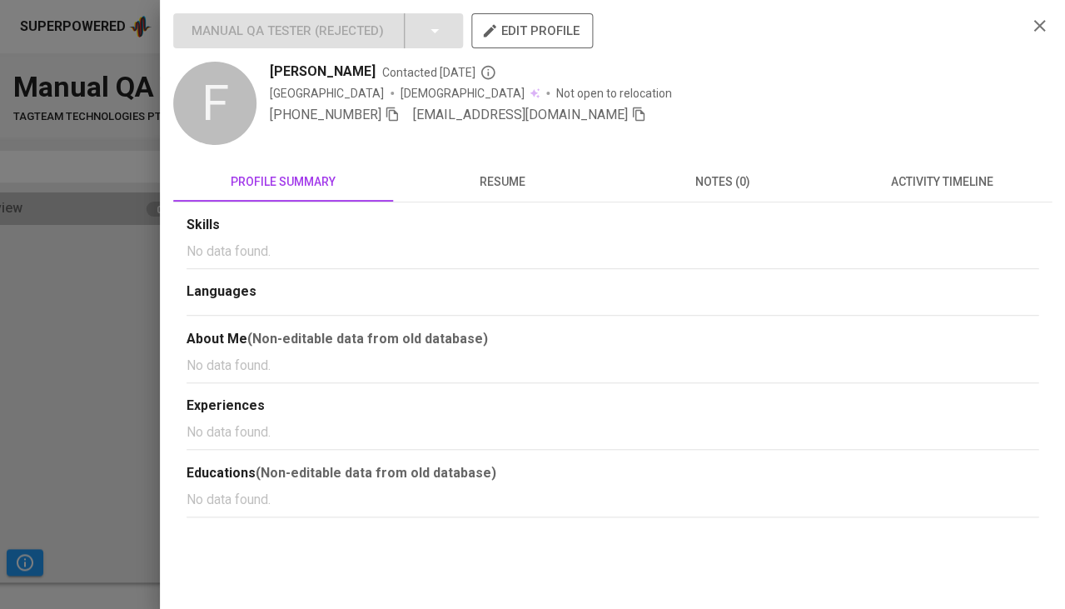
click at [918, 182] on span "activity timeline" at bounding box center [942, 182] width 200 height 21
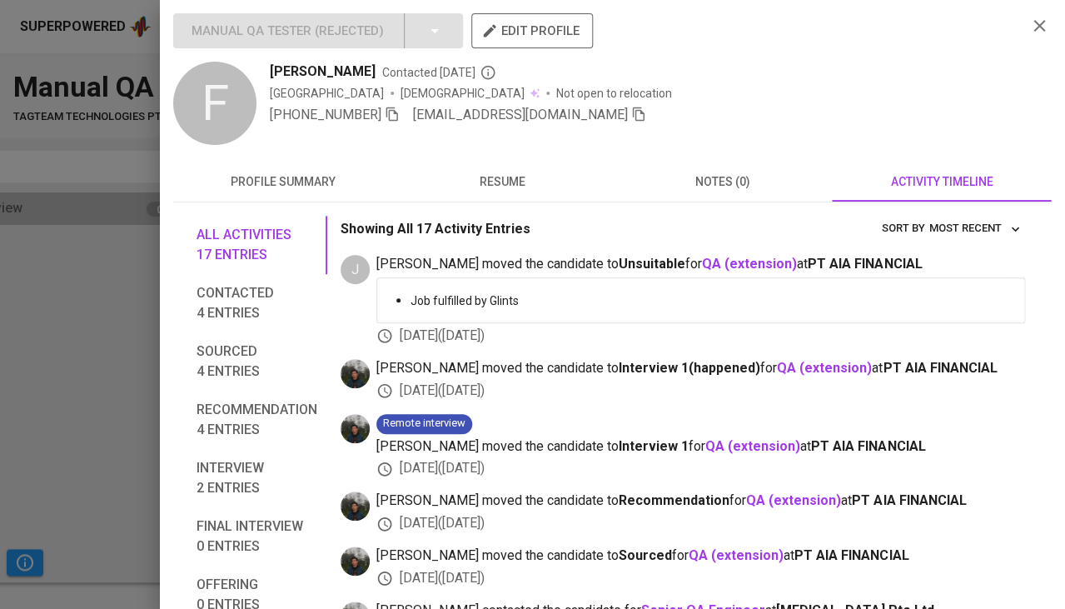
scroll to position [0, 0]
click at [510, 186] on span "resume" at bounding box center [503, 182] width 200 height 21
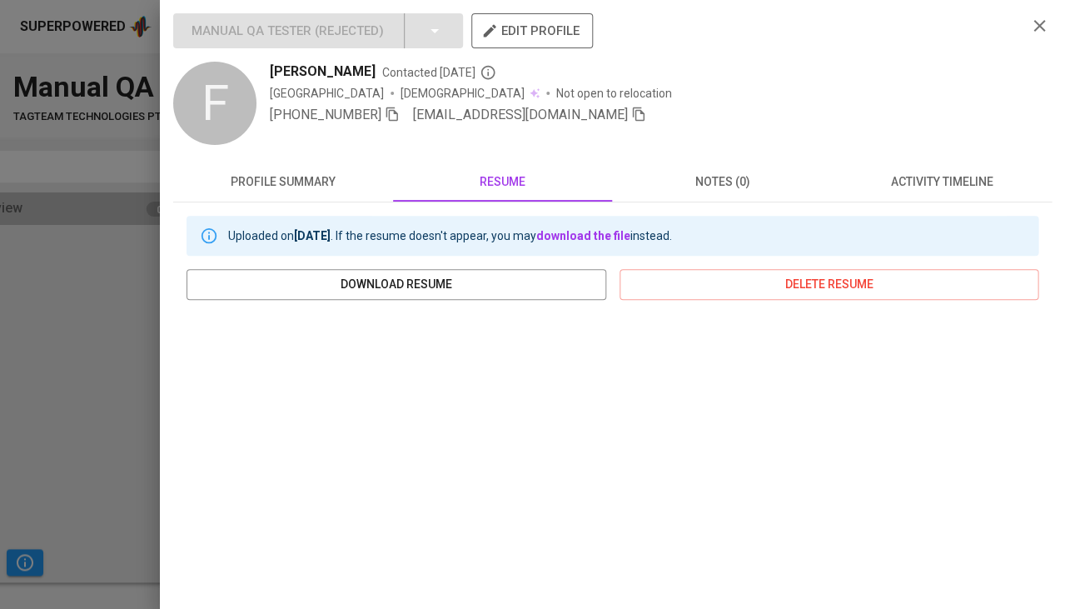
click at [90, 416] on div at bounding box center [532, 304] width 1065 height 609
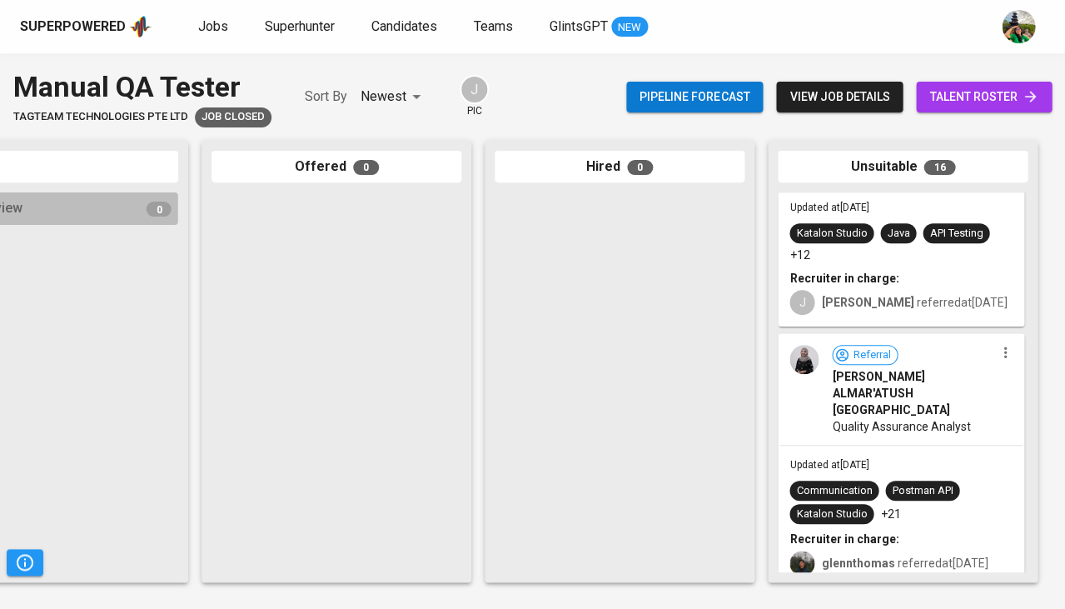
scroll to position [2061, 0]
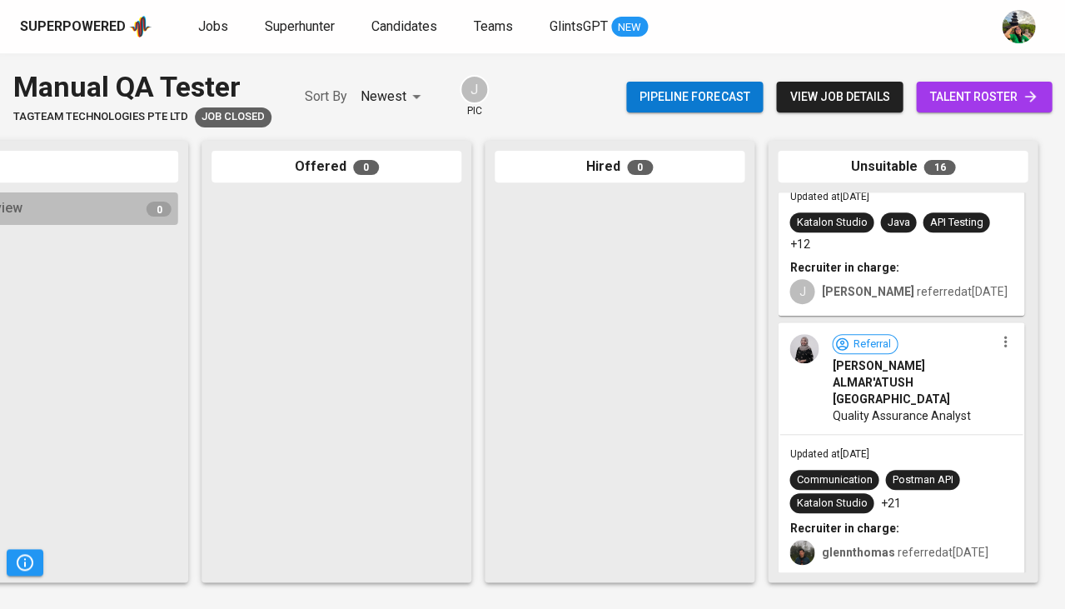
click at [946, 357] on span "Referral [PERSON_NAME] ALMAR'ATUSH [GEOGRAPHIC_DATA]" at bounding box center [913, 370] width 162 height 73
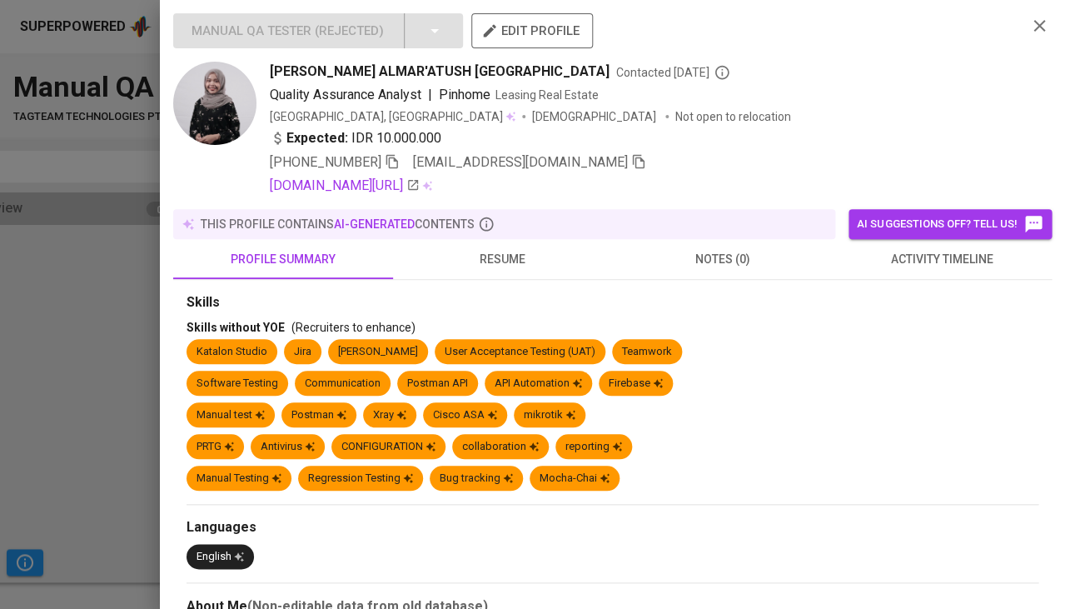
click at [931, 249] on span "activity timeline" at bounding box center [942, 259] width 200 height 21
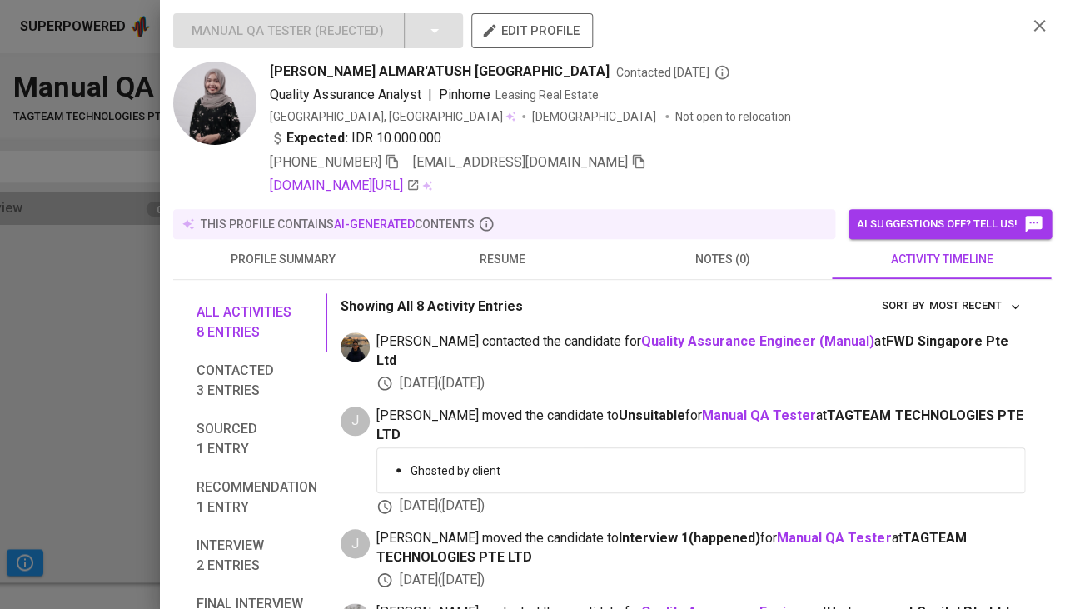
click at [479, 255] on span "resume" at bounding box center [503, 259] width 200 height 21
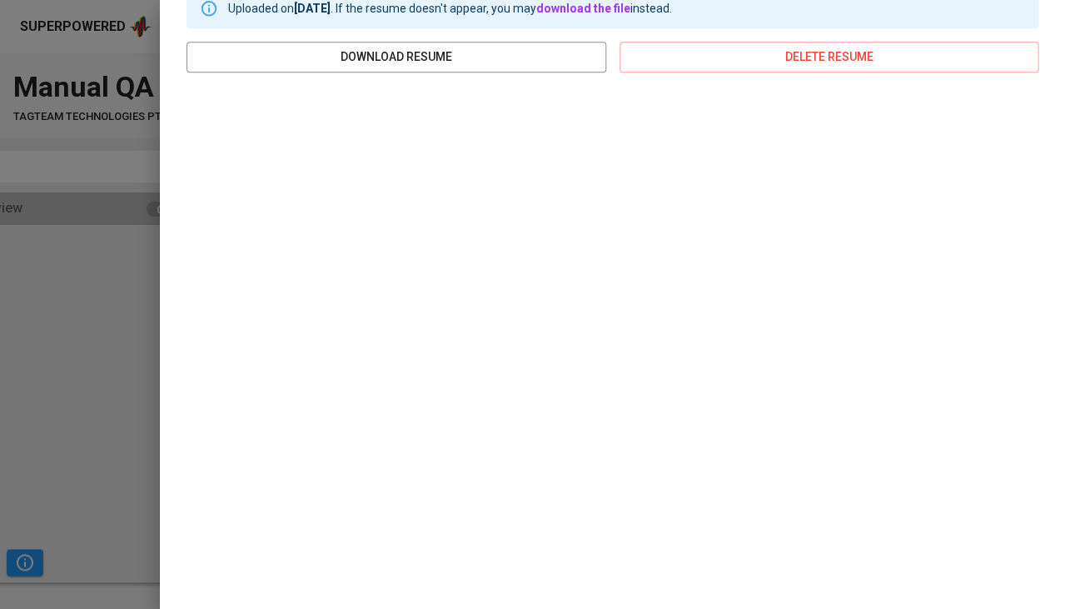
scroll to position [304, 0]
click at [117, 373] on div at bounding box center [532, 304] width 1065 height 609
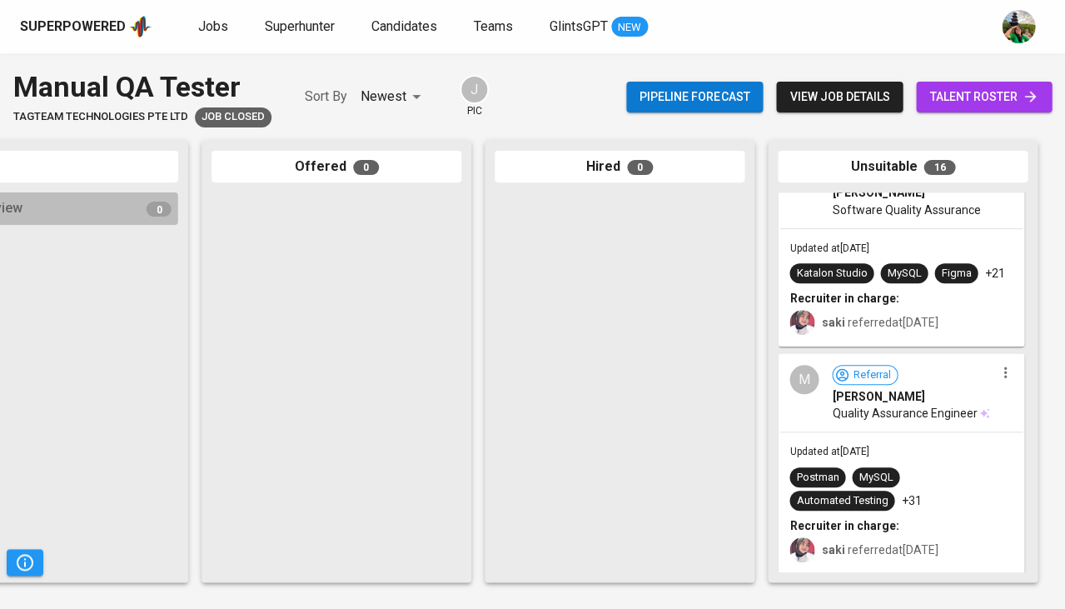
scroll to position [3136, 0]
click at [879, 399] on span "[PERSON_NAME]" at bounding box center [878, 397] width 92 height 17
